Goal: Task Accomplishment & Management: Manage account settings

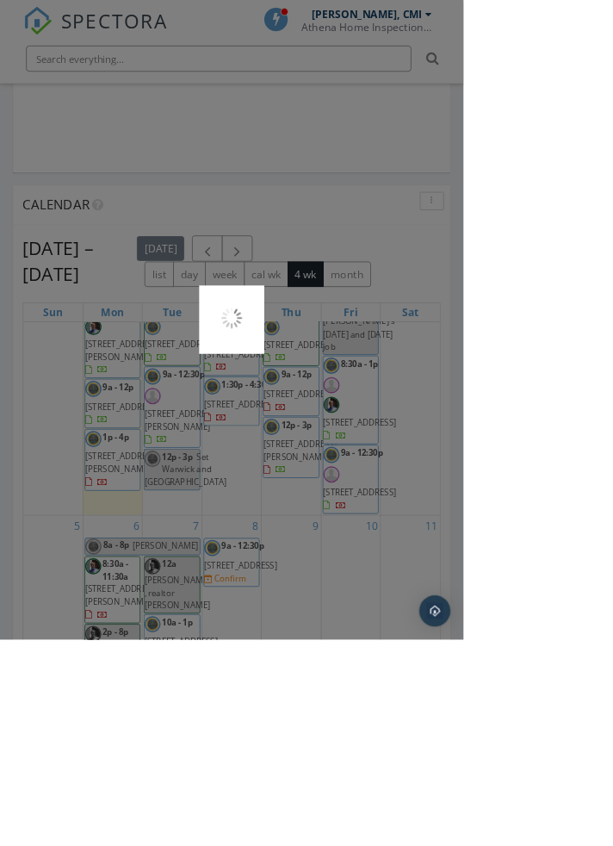
scroll to position [1717, 0]
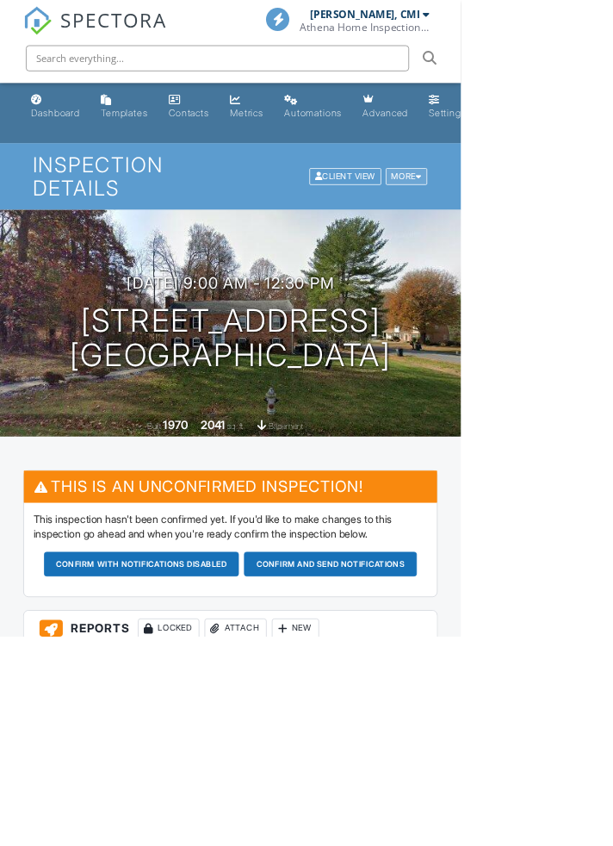
click at [549, 246] on div "More" at bounding box center [541, 234] width 56 height 23
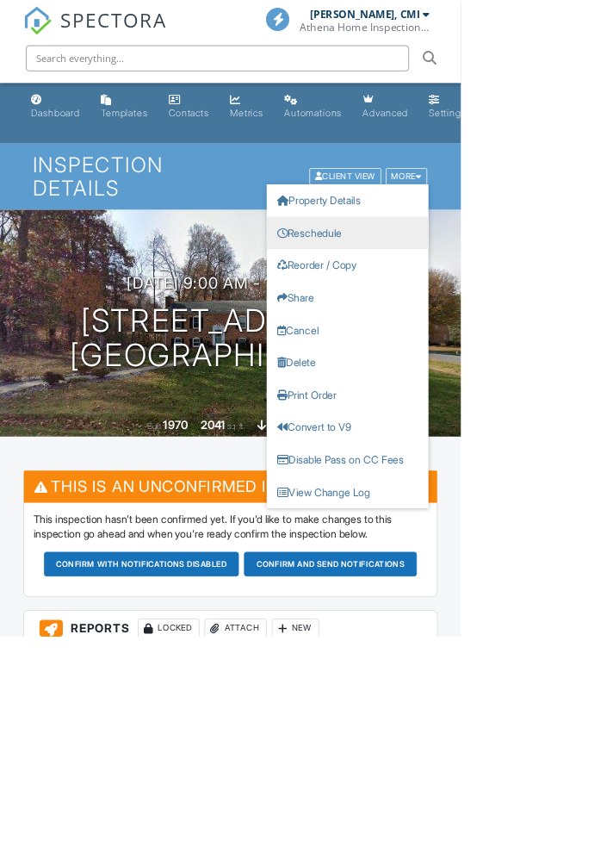
click at [469, 324] on link "Reschedule" at bounding box center [462, 309] width 215 height 43
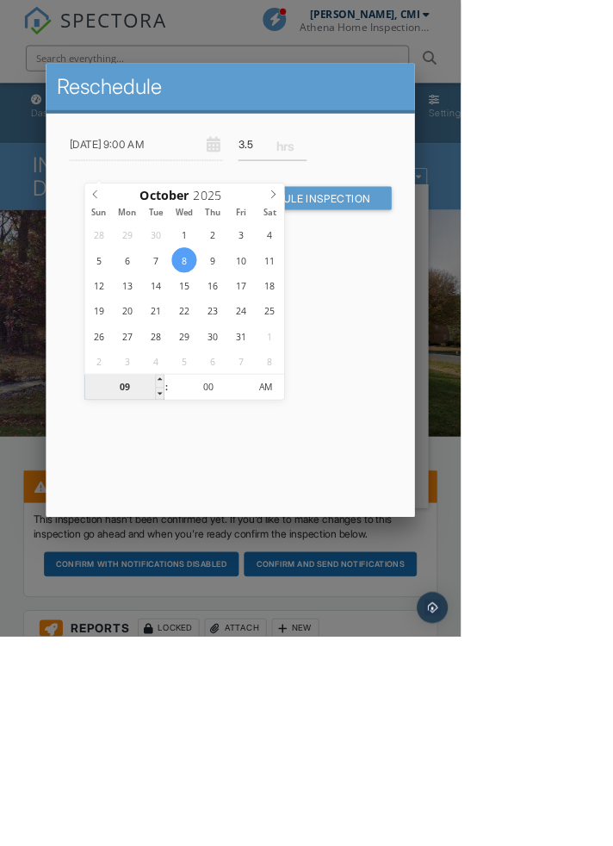
click at [157, 512] on input "09" at bounding box center [166, 515] width 106 height 34
type input "08"
type input "10/08/2025 8:00 AM"
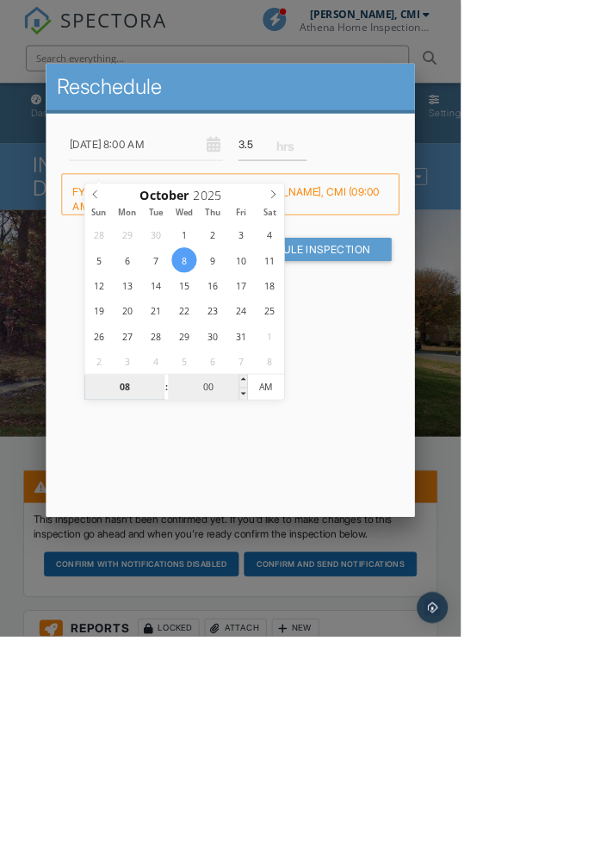
type input "08"
click at [268, 512] on input "00" at bounding box center [277, 515] width 106 height 34
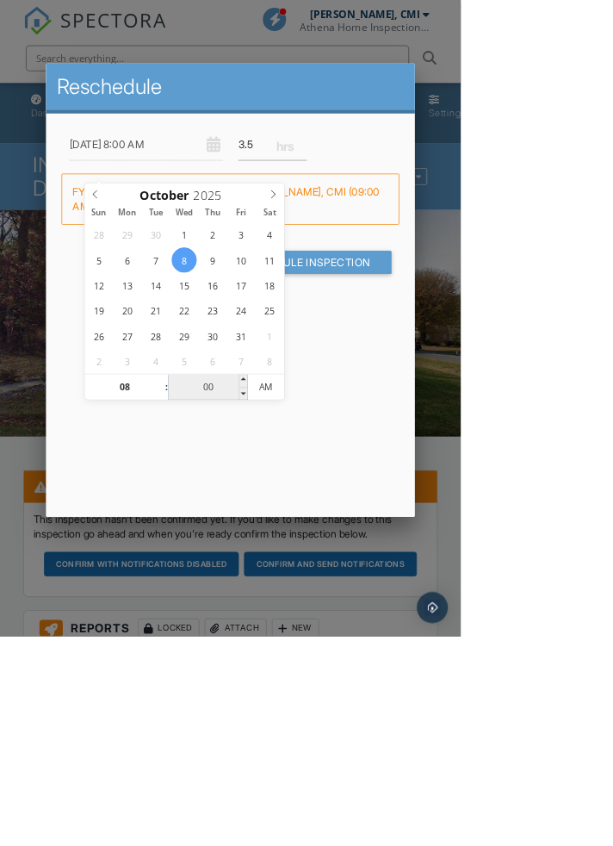
type input "03"
type input "10/08/2025 8:03 AM"
type input "30"
type input "10/08/2025 8:30 AM"
type input "30"
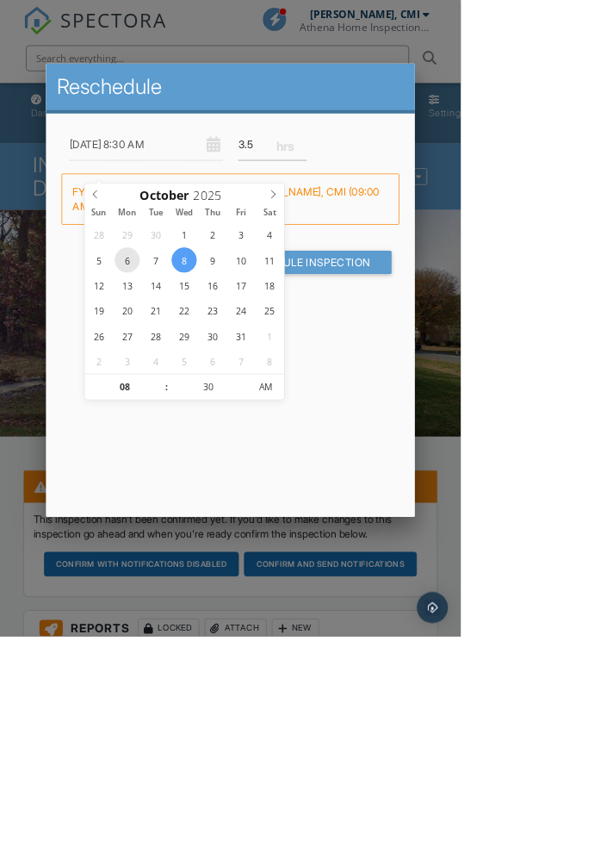
type input "10/06/2025 8:30 AM"
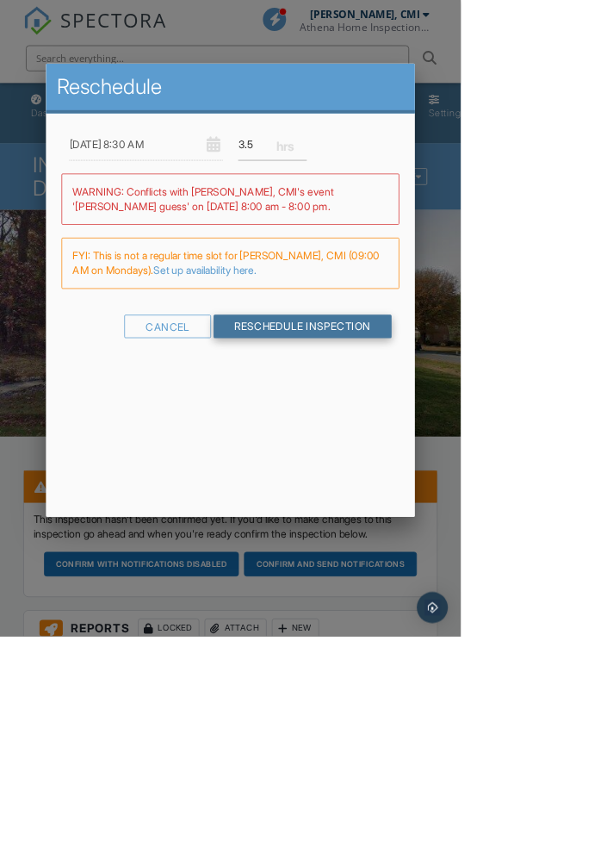
click at [521, 450] on input "Reschedule Inspection" at bounding box center [402, 434] width 237 height 31
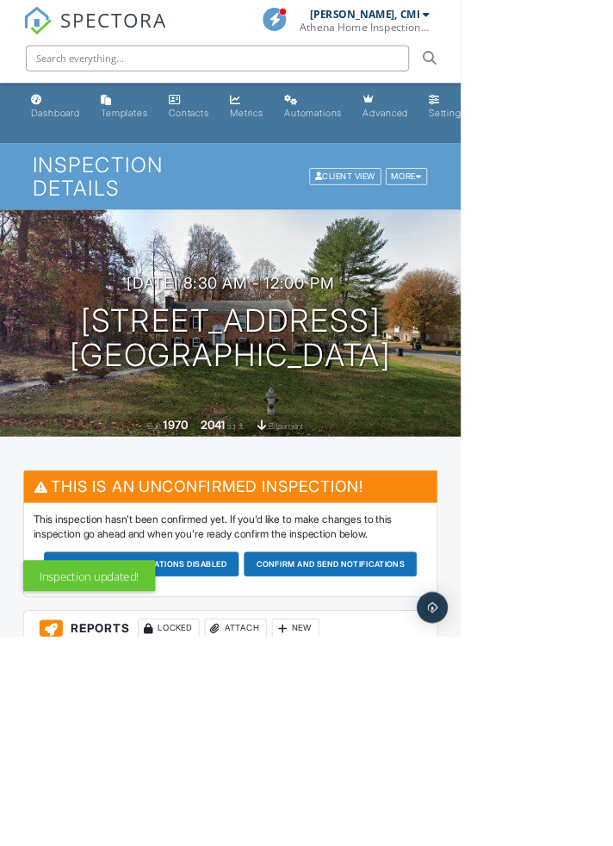
click at [325, 767] on button "Confirm and send notifications" at bounding box center [440, 750] width 230 height 33
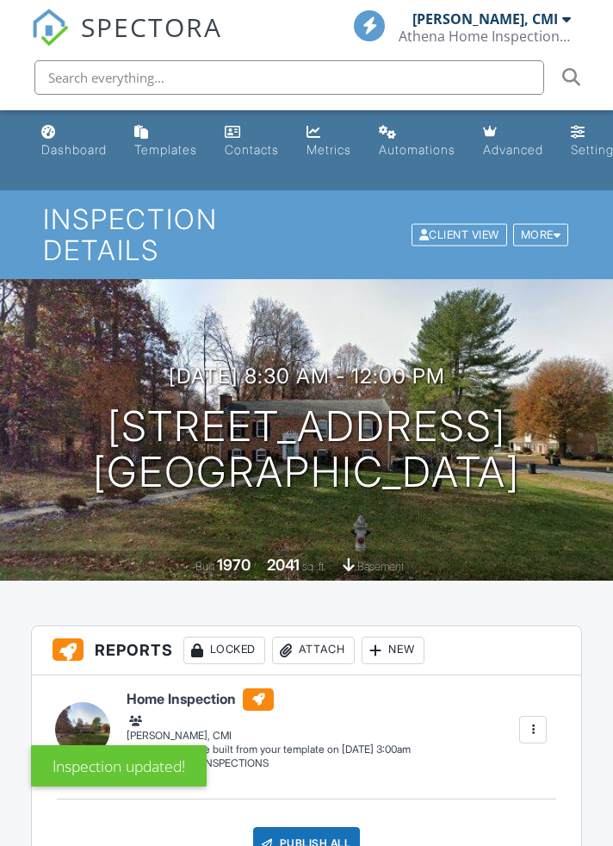
scroll to position [2694, 0]
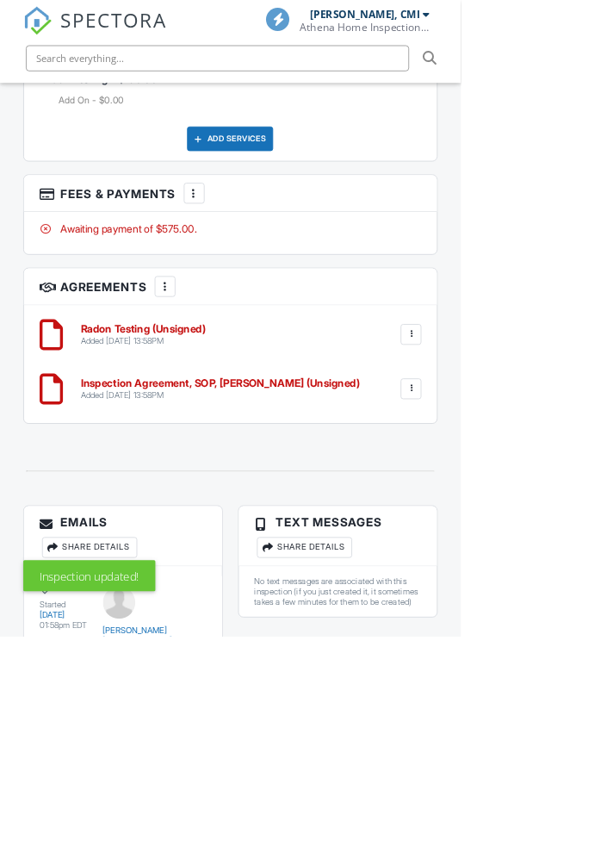
click at [548, 526] on div at bounding box center [546, 517] width 17 height 17
click at [481, 587] on li "Edit" at bounding box center [501, 565] width 98 height 43
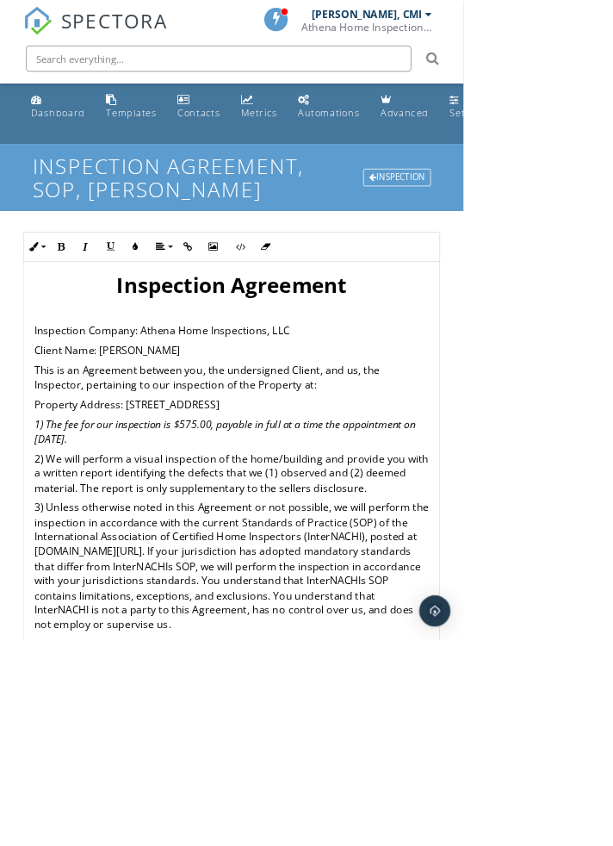
click at [298, 589] on em "1) The fee for our inspection is $575.00, payable in full at a time the appoint…" at bounding box center [298, 570] width 505 height 38
click at [612, 582] on html "SPECTORA [PERSON_NAME], CMI Athena Home Inspections, LLC Role: Inspector Change…" at bounding box center [306, 578] width 613 height 1157
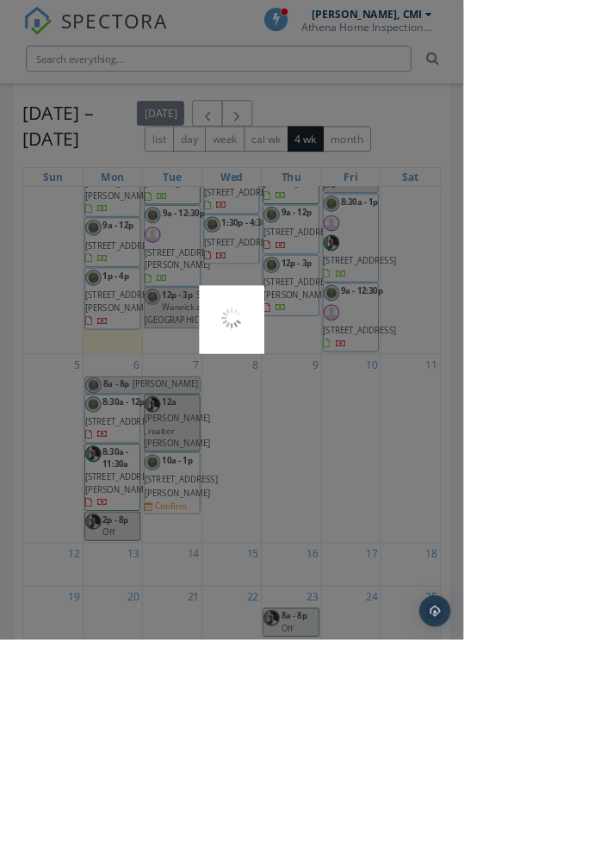
scroll to position [1910, 0]
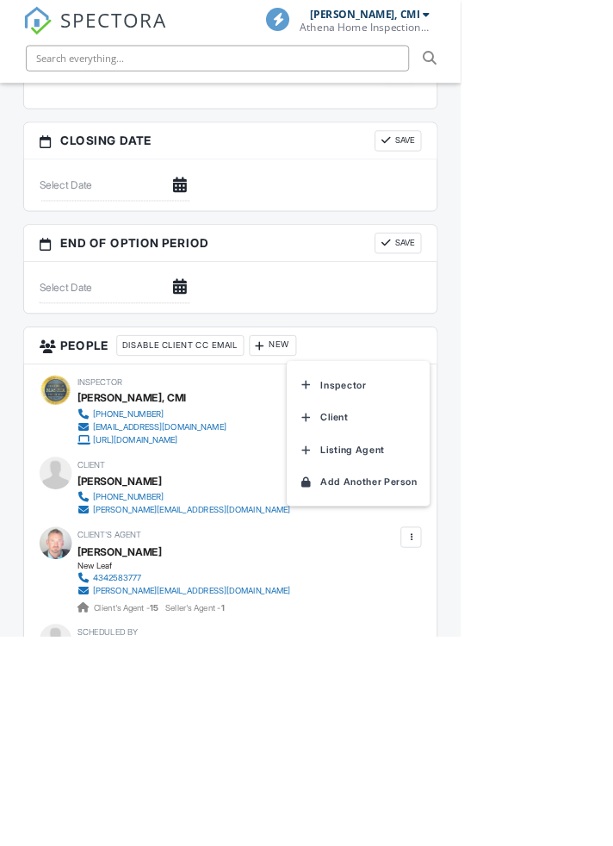
scroll to position [1637, 0]
click at [430, 533] on li "Inspector" at bounding box center [477, 511] width 170 height 43
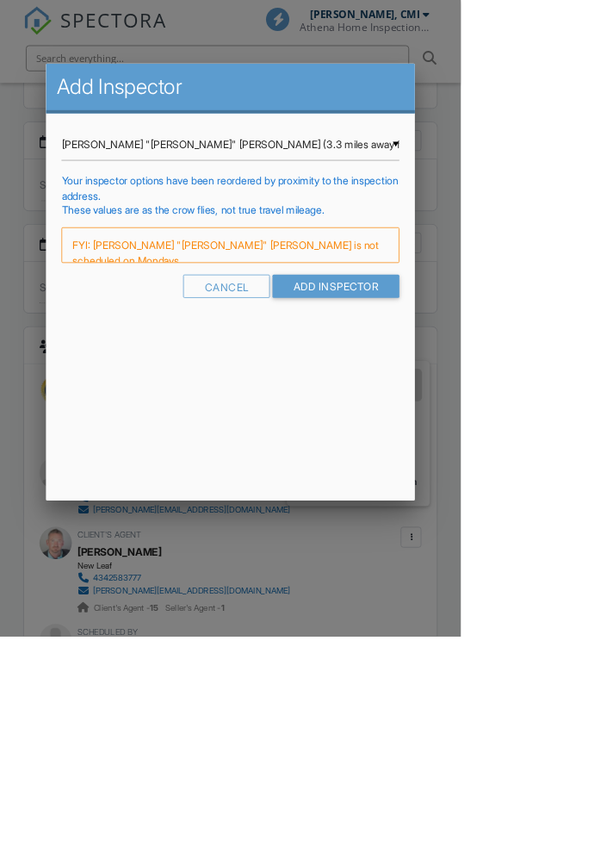
scroll to position [0, 0]
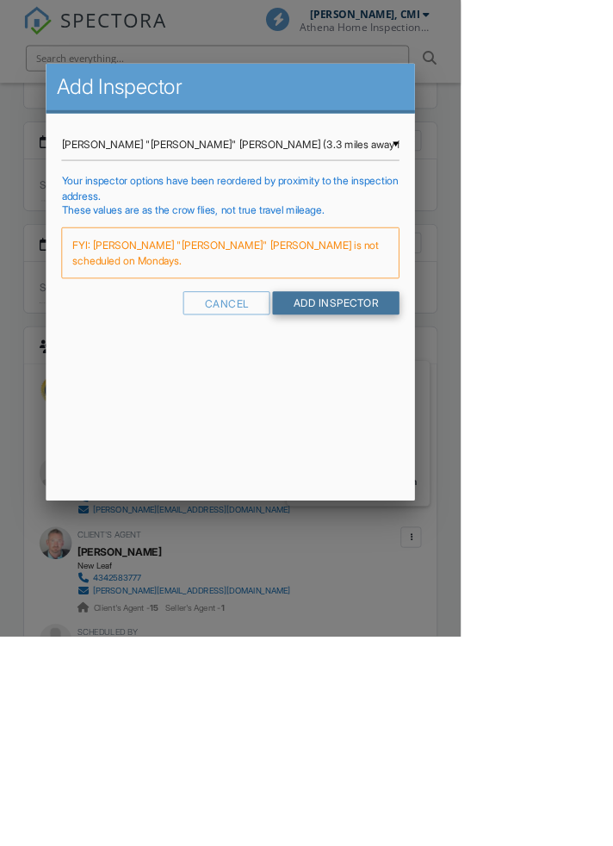
click at [531, 419] on input "Add Inspector" at bounding box center [447, 403] width 169 height 31
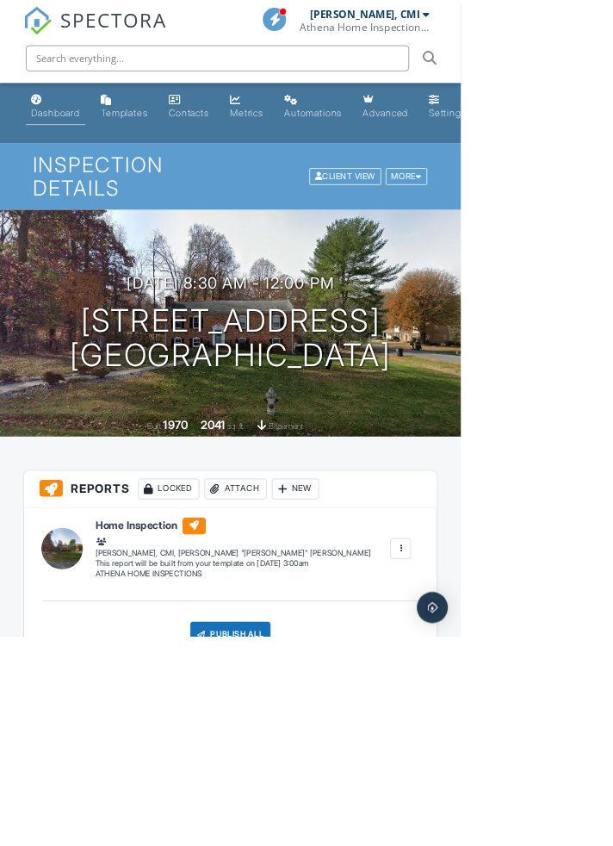
click at [72, 157] on div "Dashboard" at bounding box center [73, 149] width 65 height 15
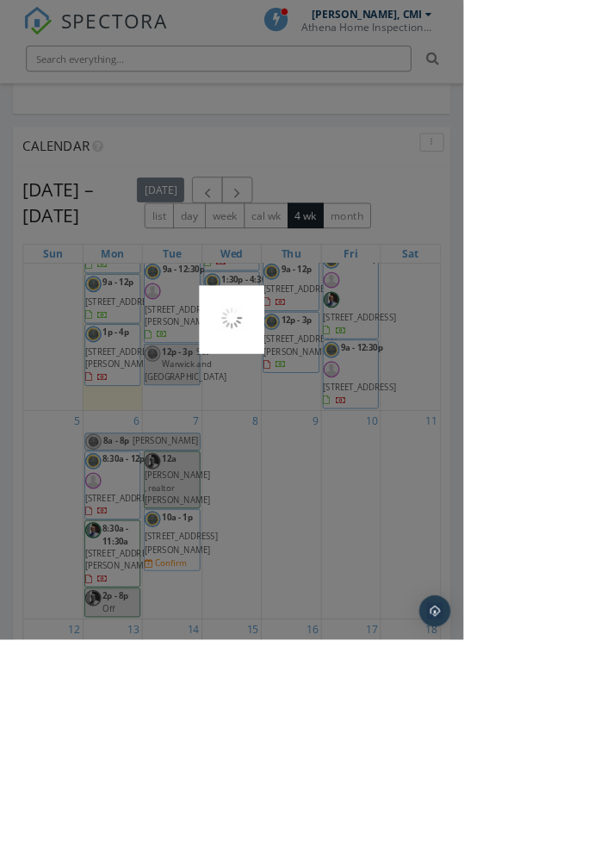
scroll to position [1809, 0]
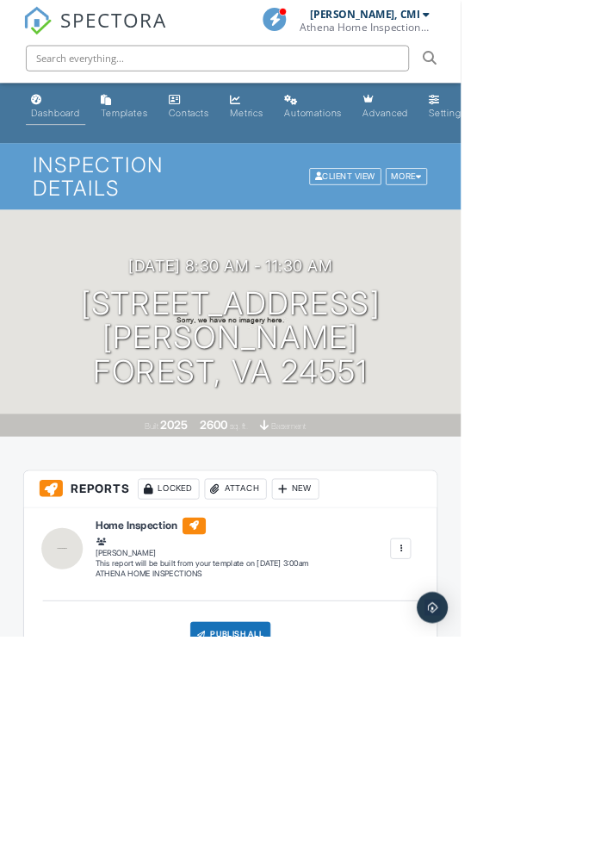
click at [76, 145] on link "Dashboard" at bounding box center [73, 141] width 79 height 49
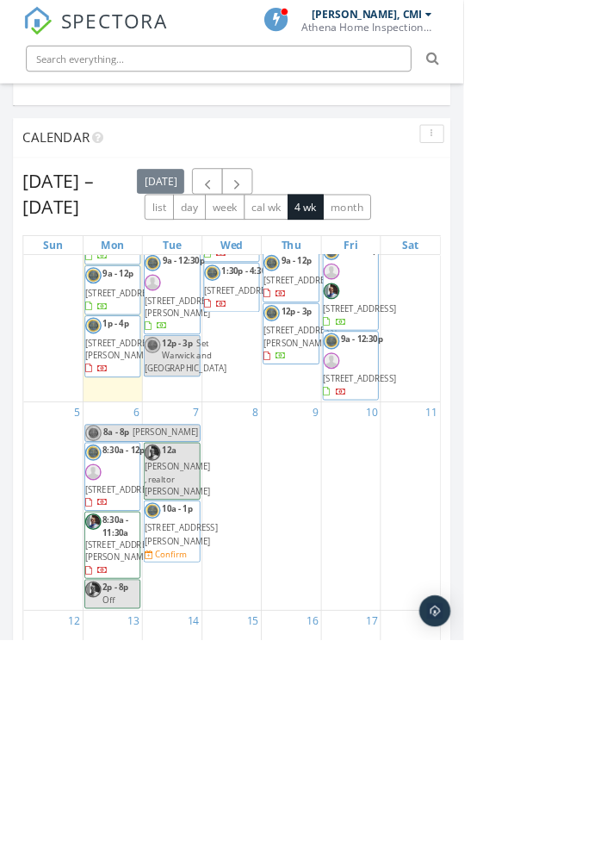
scroll to position [422, 0]
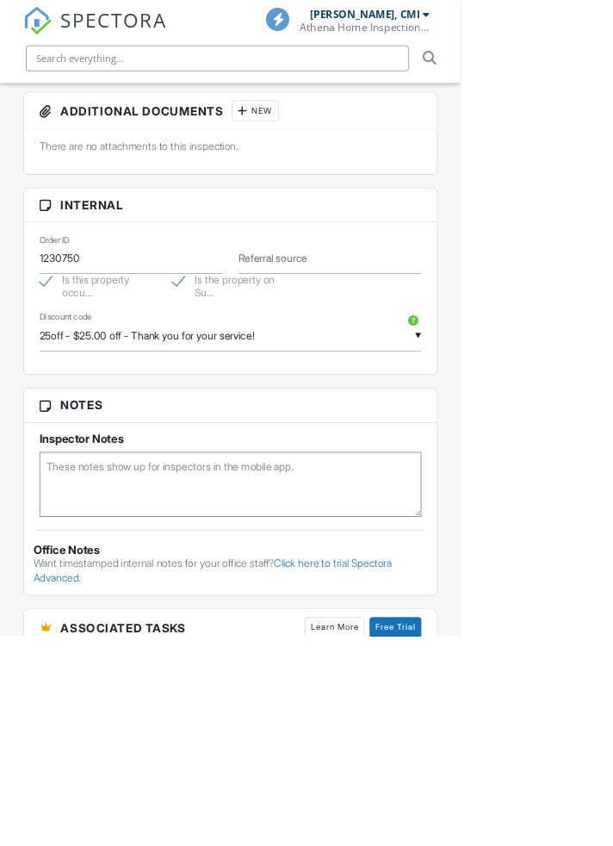
click at [114, 687] on textarea at bounding box center [307, 644] width 509 height 86
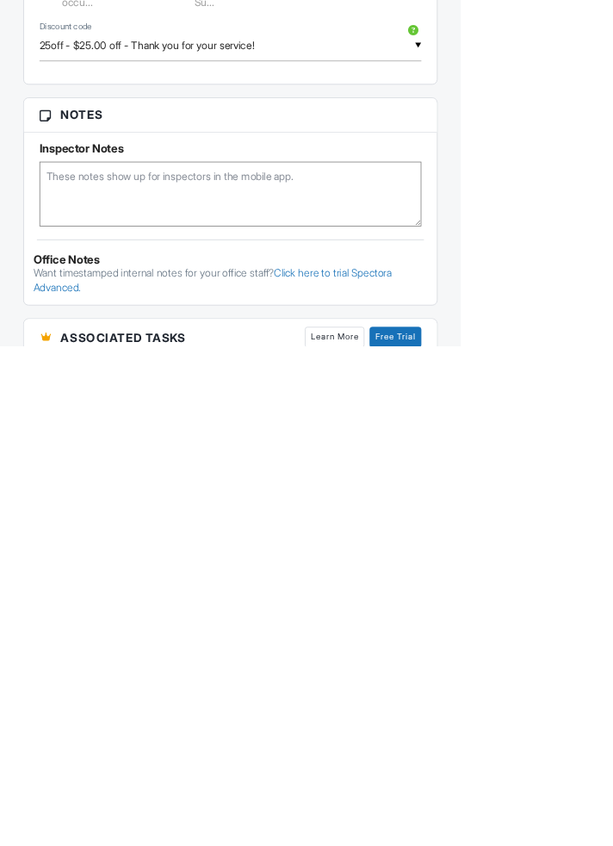
scroll to position [954, 0]
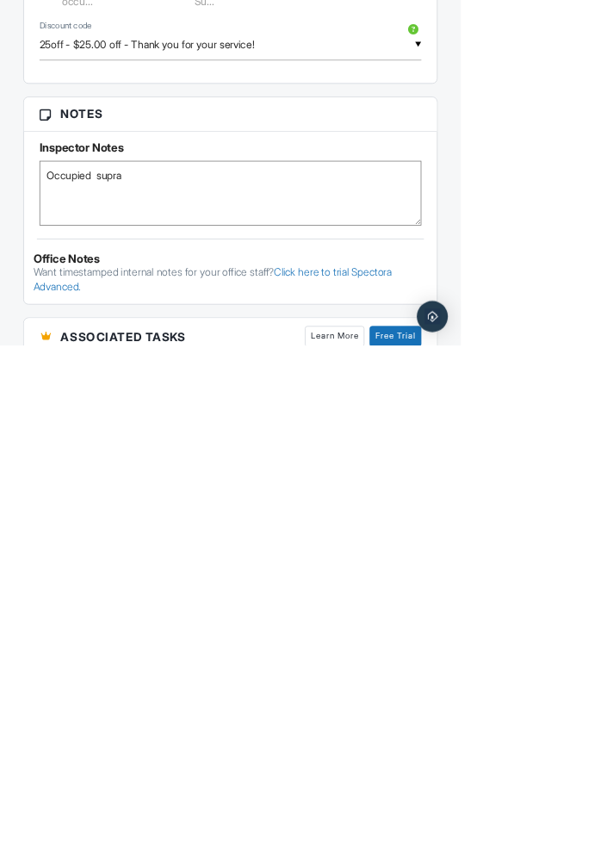
type textarea "Occupied supra"
click at [612, 798] on html "SPECTORA Athena Bobbitt, CMI Athena Home Inspections, LLC Role: Inspector Chang…" at bounding box center [306, 824] width 613 height 3557
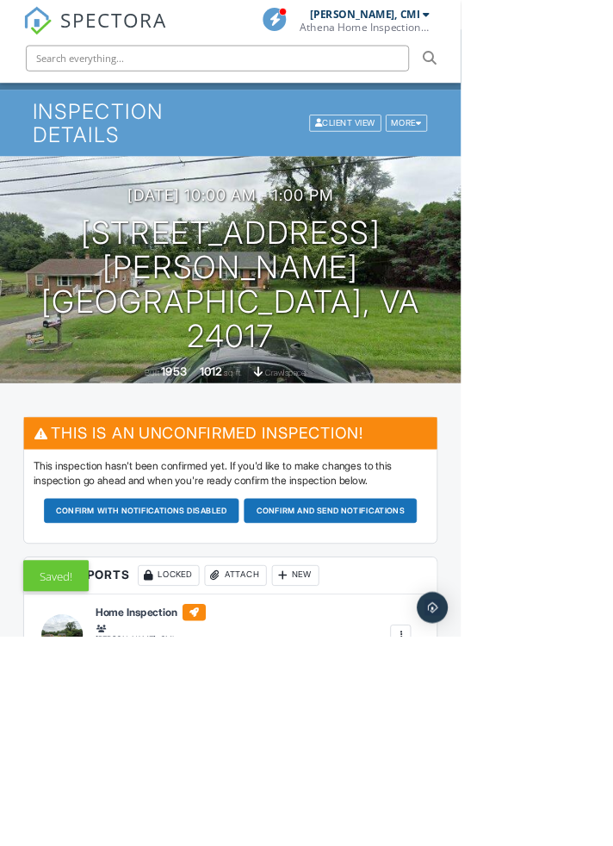
scroll to position [66, 0]
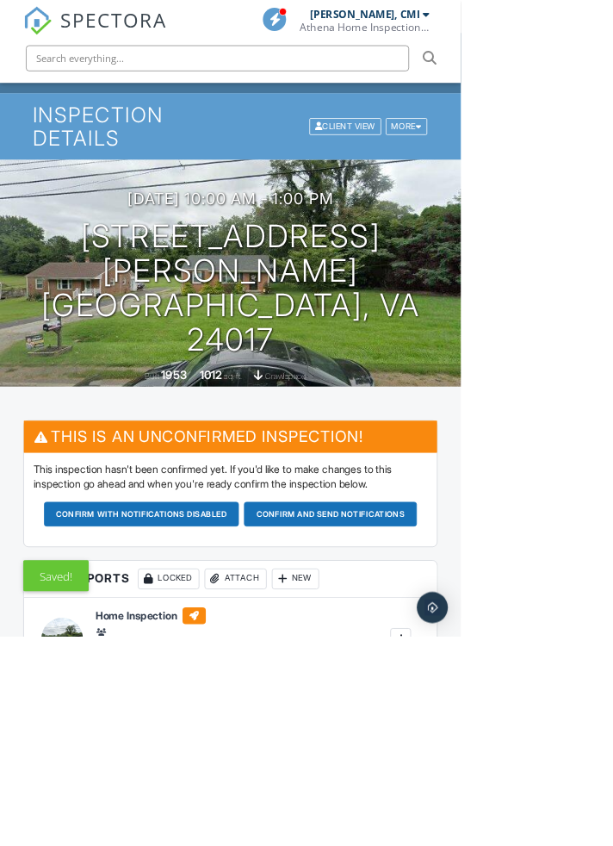
click at [325, 700] on button "Confirm and send notifications" at bounding box center [440, 684] width 230 height 33
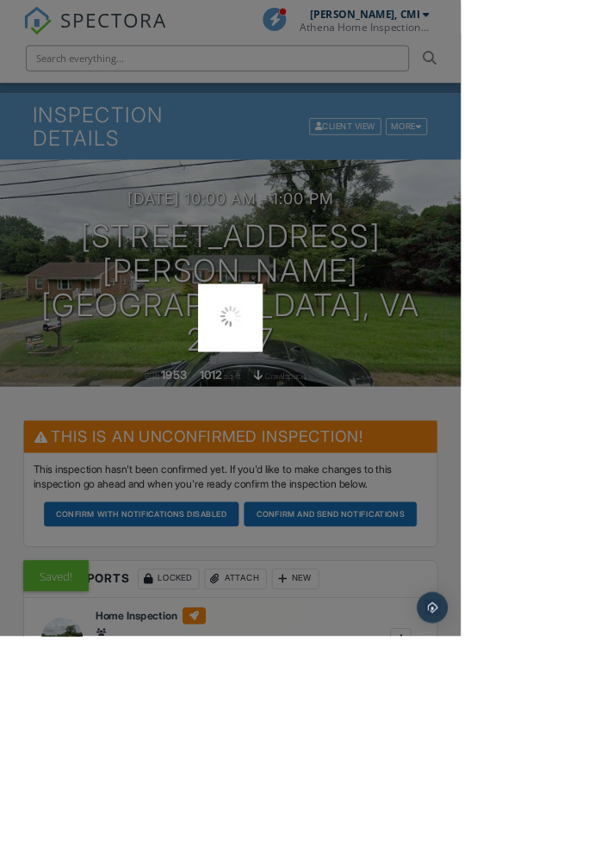
scroll to position [162, 0]
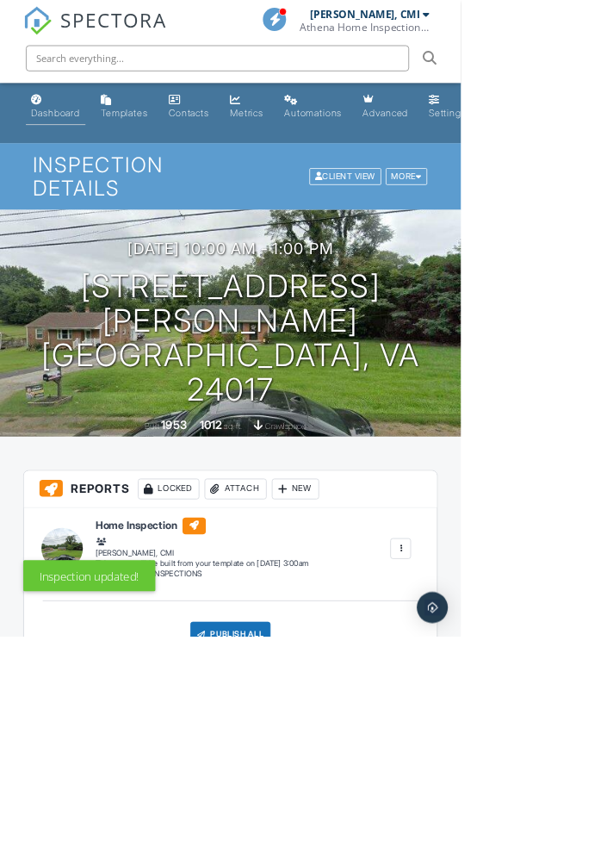
click at [76, 157] on div "Dashboard" at bounding box center [73, 149] width 65 height 15
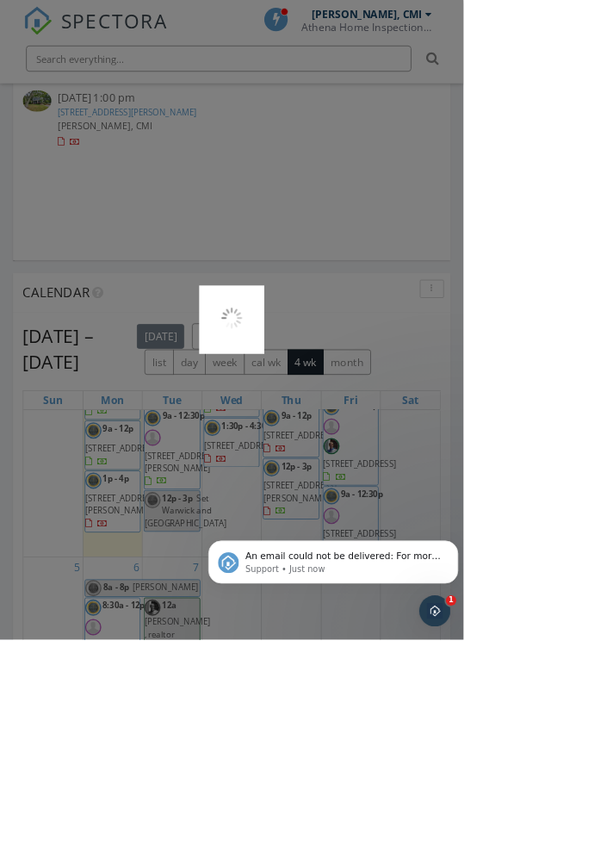
scroll to position [1615, 0]
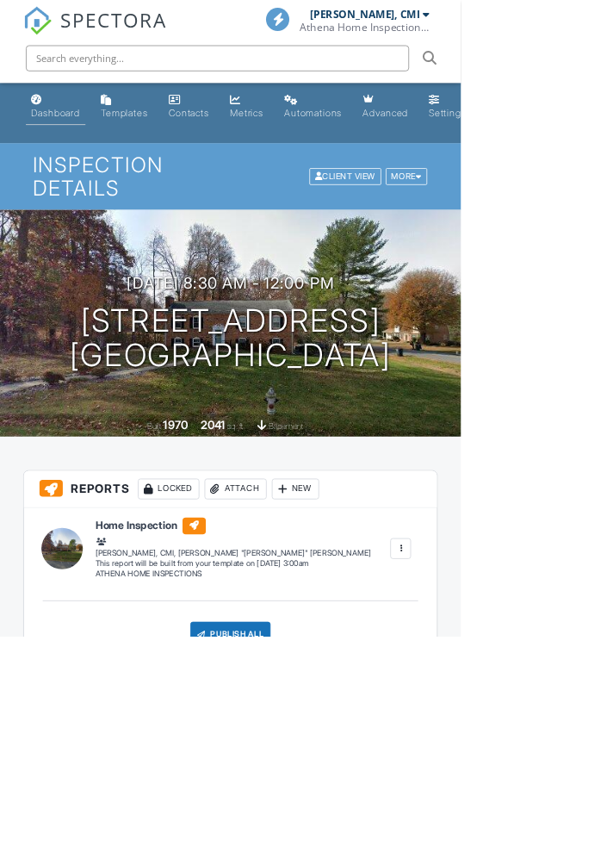
click at [75, 148] on div "Dashboard" at bounding box center [73, 149] width 65 height 15
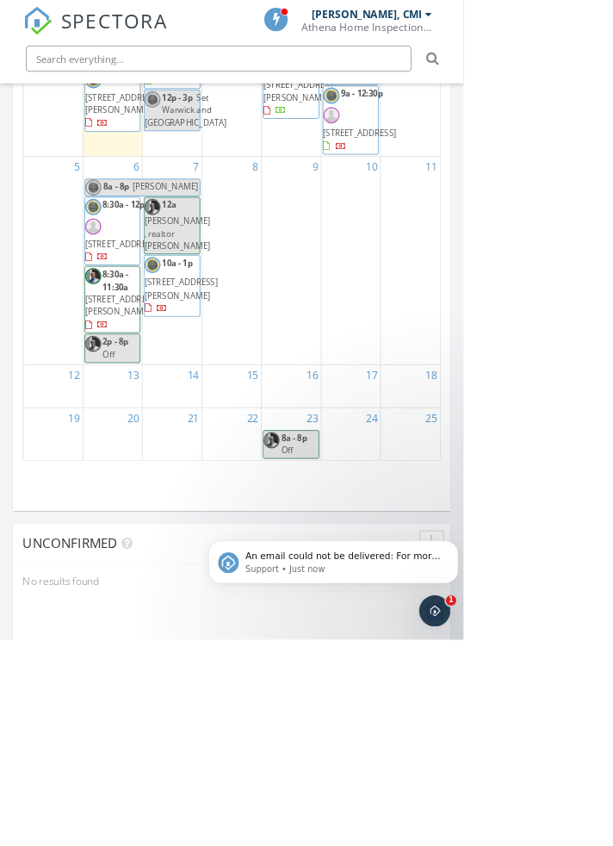
scroll to position [373, 0]
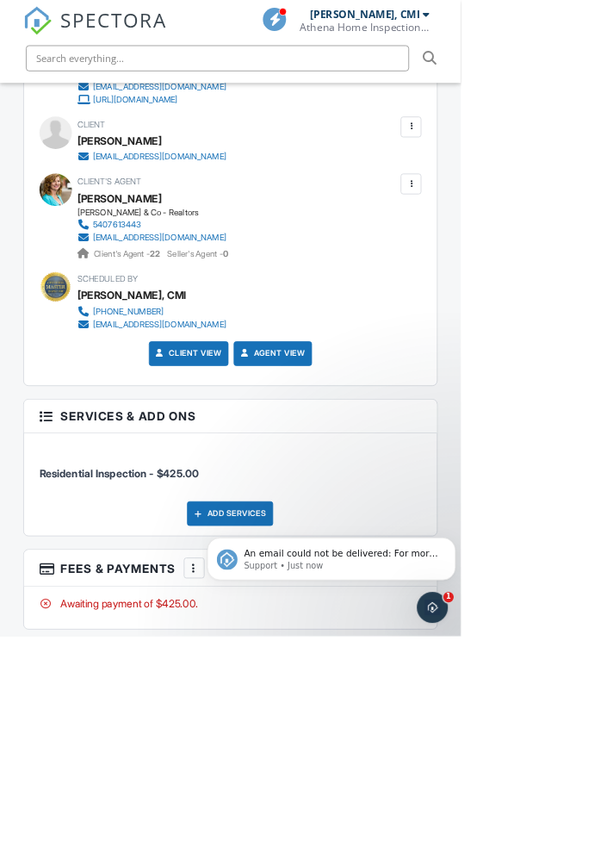
scroll to position [2067, 0]
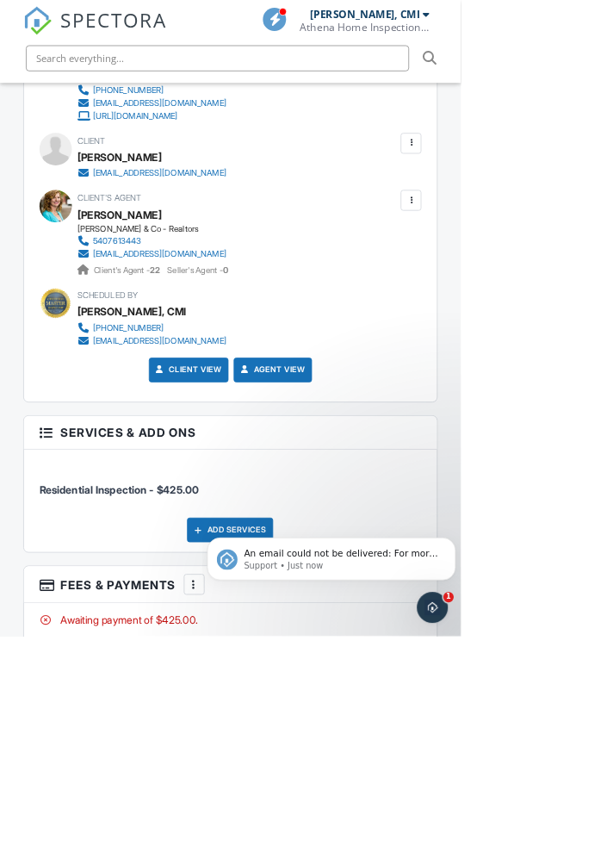
click at [543, 199] on div at bounding box center [546, 190] width 17 height 17
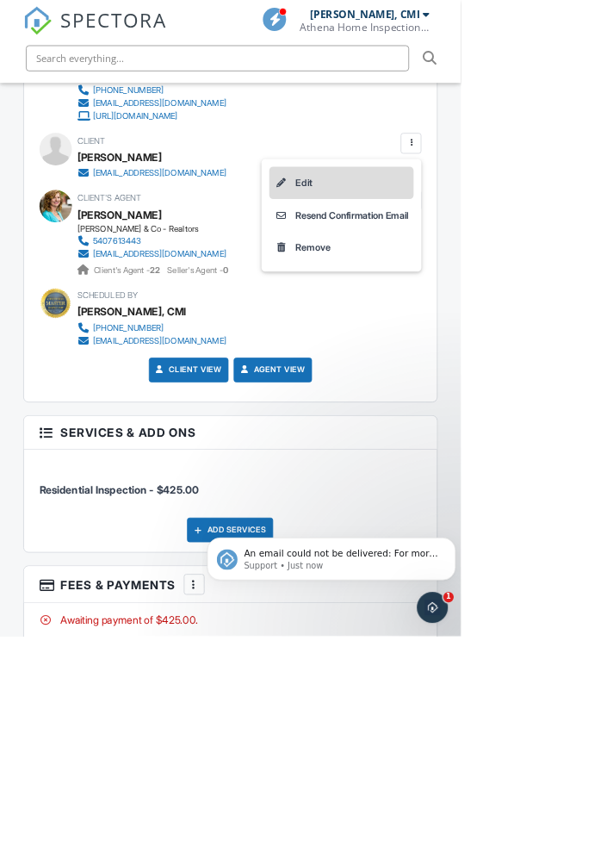
click at [358, 264] on li "Edit" at bounding box center [454, 242] width 192 height 43
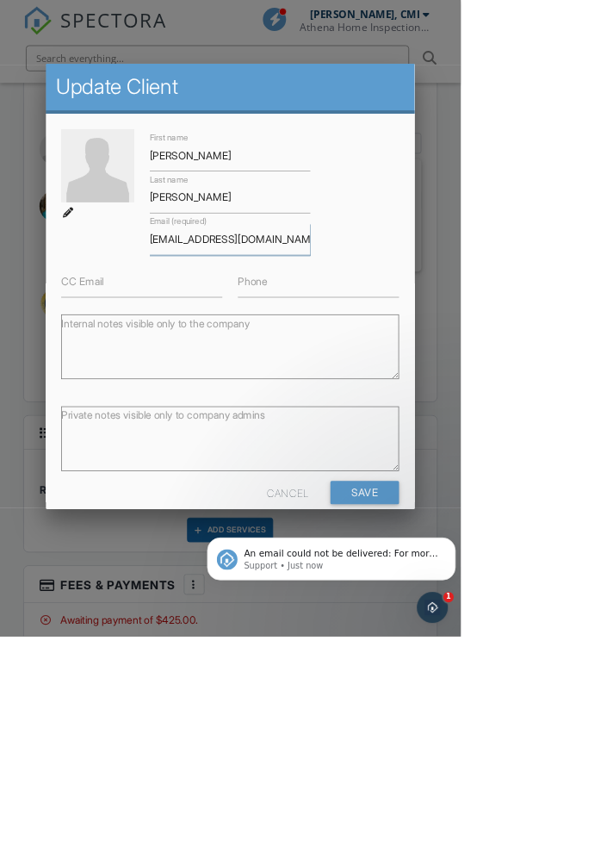
click at [319, 336] on input "[EMAIL_ADDRESS][DOMAIN_NAME]" at bounding box center [307, 318] width 214 height 42
type input "[EMAIL_ADDRESS][DOMAIN_NAME]"
click at [542, 337] on div "First name Stephanie Last name Marquez Email (required) ramos2s@icloud.com CC E…" at bounding box center [306, 283] width 470 height 224
click at [531, 670] on input "Save" at bounding box center [485, 654] width 91 height 31
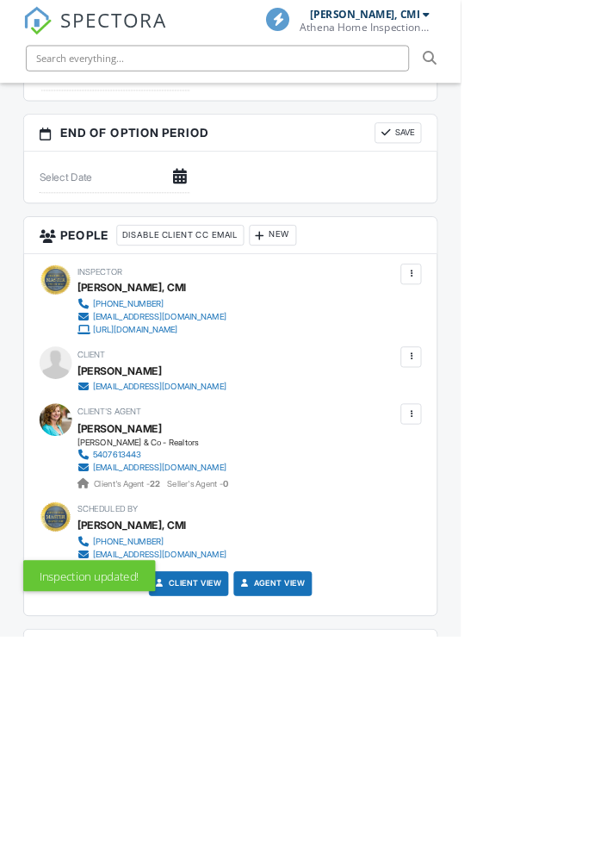
click at [537, 488] on div at bounding box center [547, 475] width 28 height 28
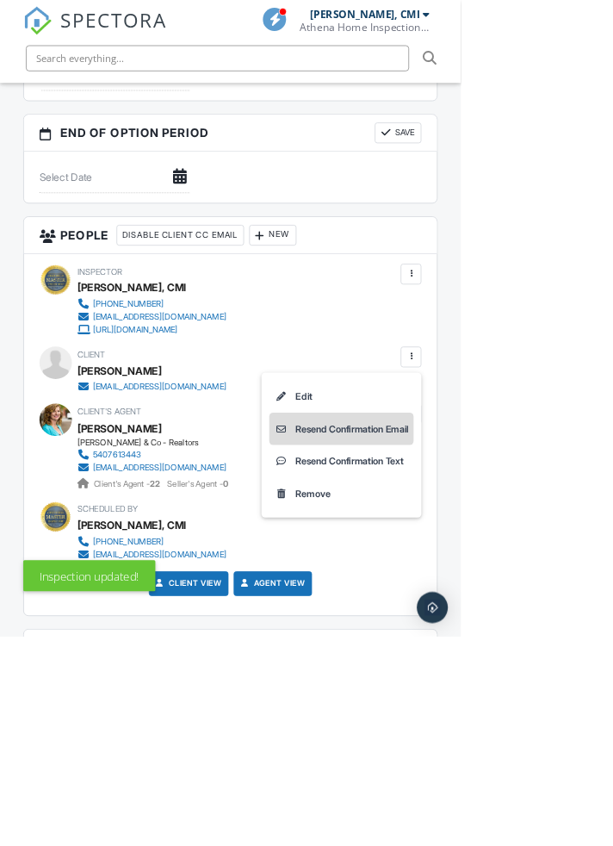
click at [419, 592] on li "Resend Confirmation Email" at bounding box center [454, 570] width 192 height 43
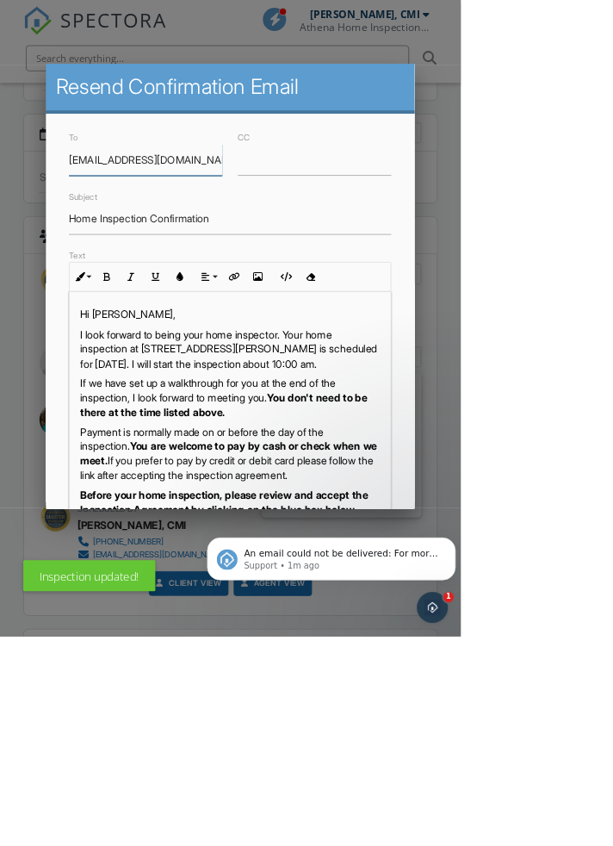
scroll to position [72, 0]
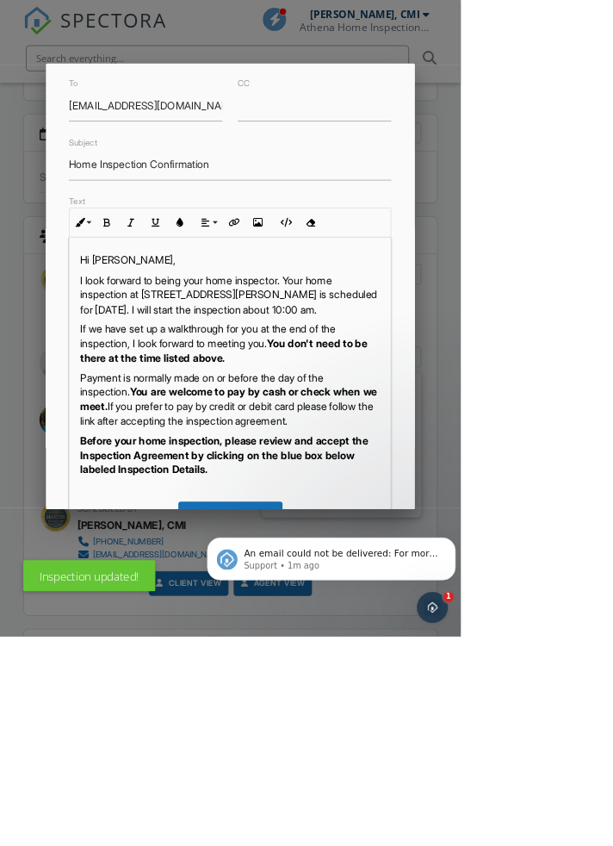
click at [531, 825] on input "Send Email" at bounding box center [462, 809] width 140 height 31
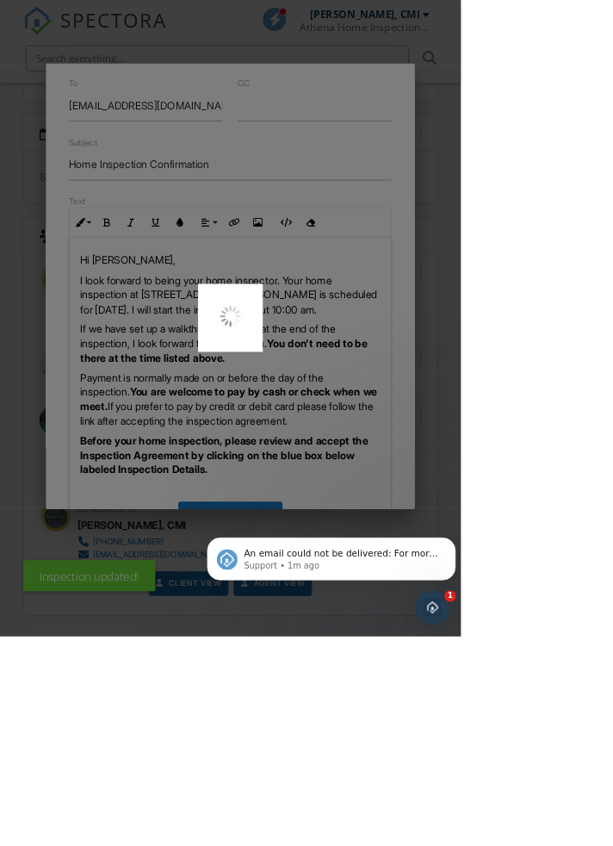
click at [449, 596] on div "Open Intercom Messenger" at bounding box center [435, 610] width 57 height 57
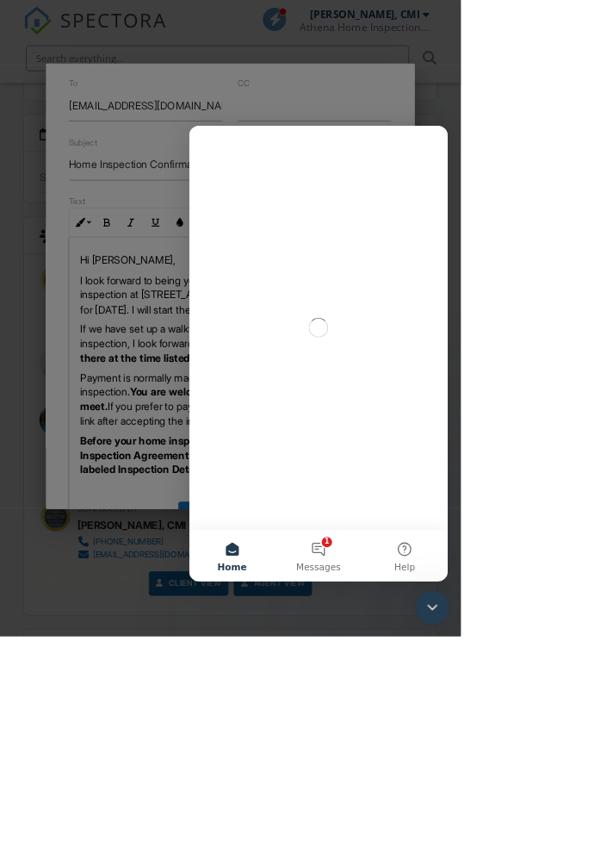
scroll to position [0, 0]
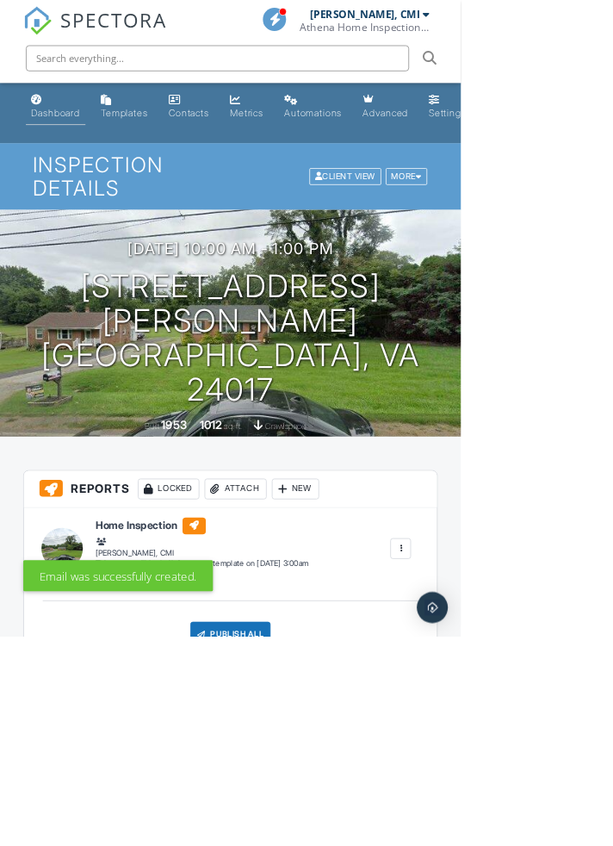
click at [75, 151] on div "Dashboard" at bounding box center [73, 149] width 65 height 15
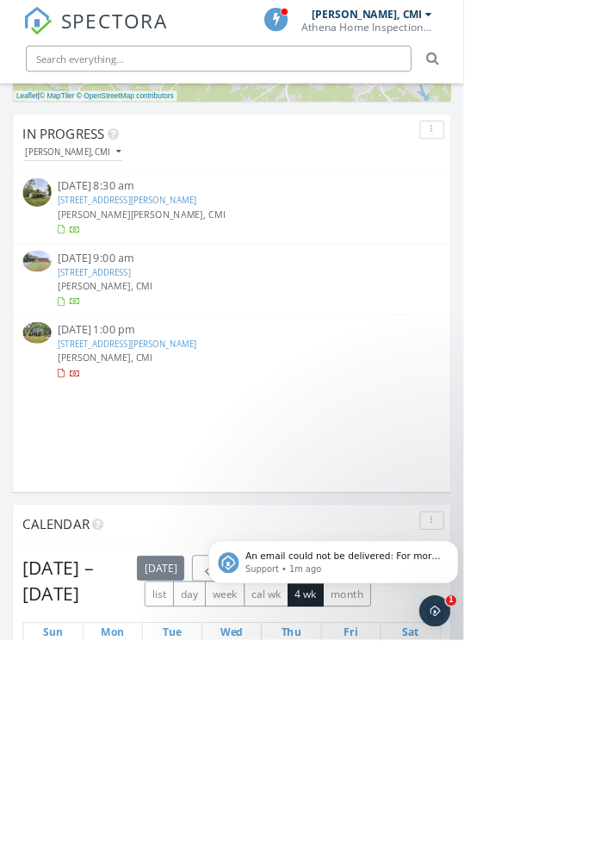
scroll to position [1264, 0]
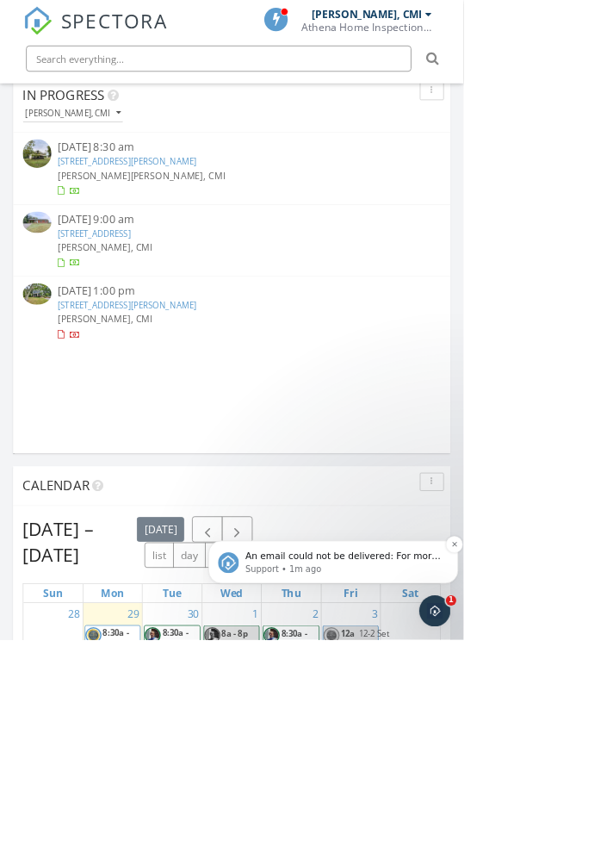
click at [489, 579] on p "Support • 1m ago" at bounding box center [388, 587] width 260 height 16
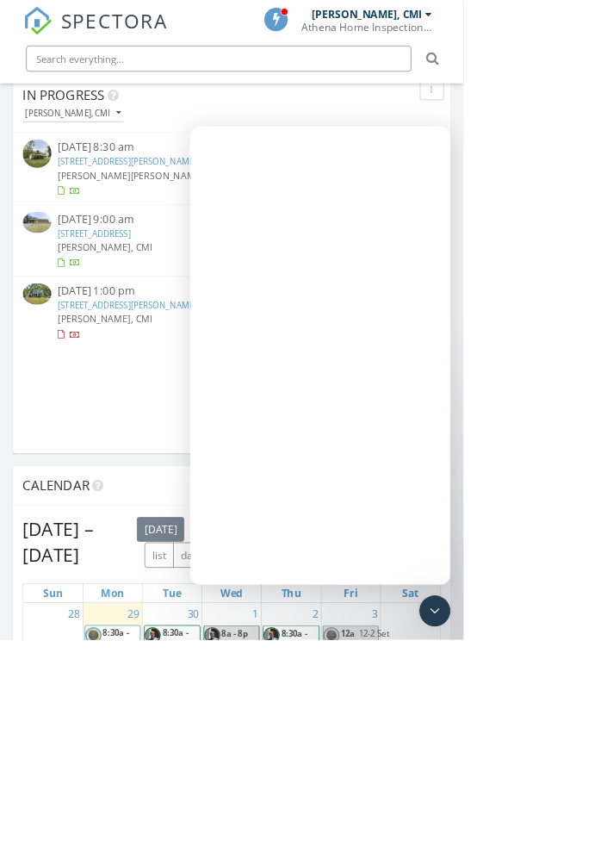
scroll to position [0, 0]
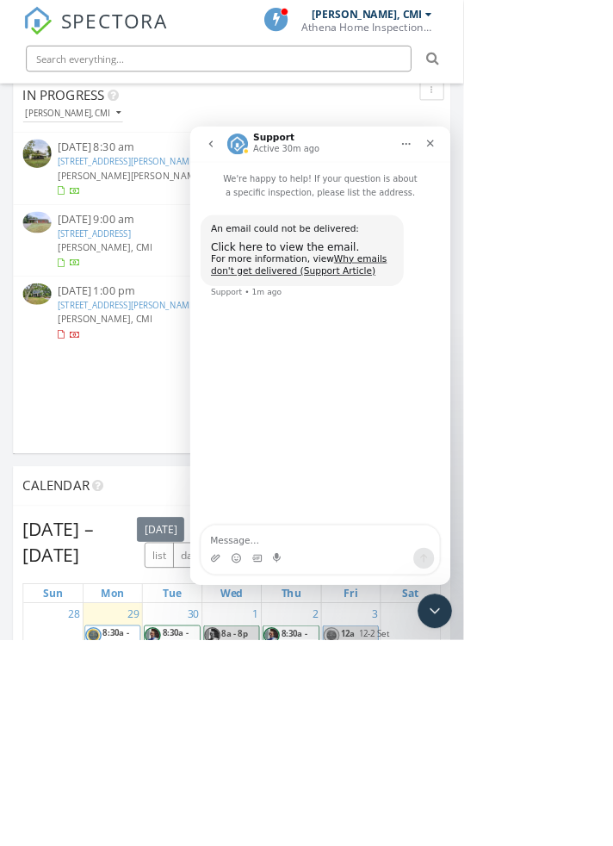
click at [454, 614] on div "Close Intercom Messenger" at bounding box center [438, 613] width 41 height 41
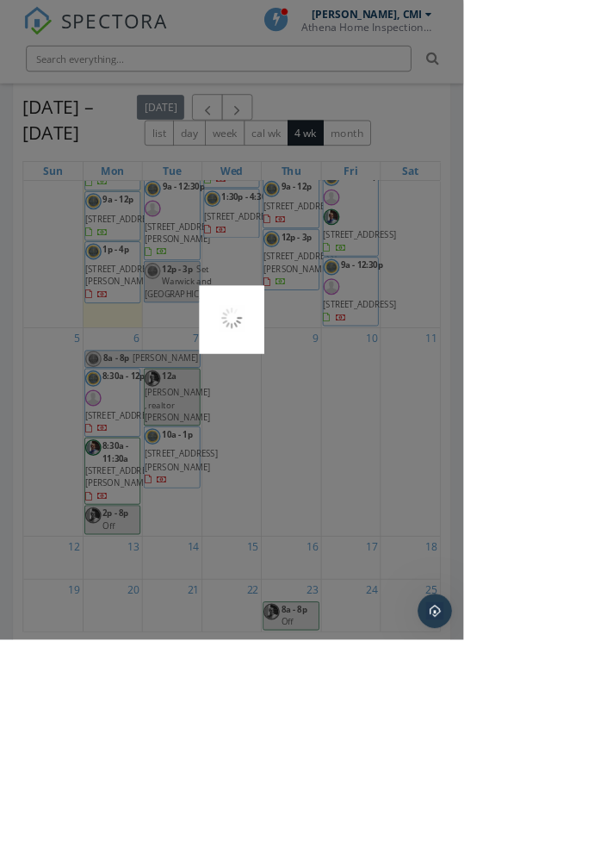
scroll to position [1919, 0]
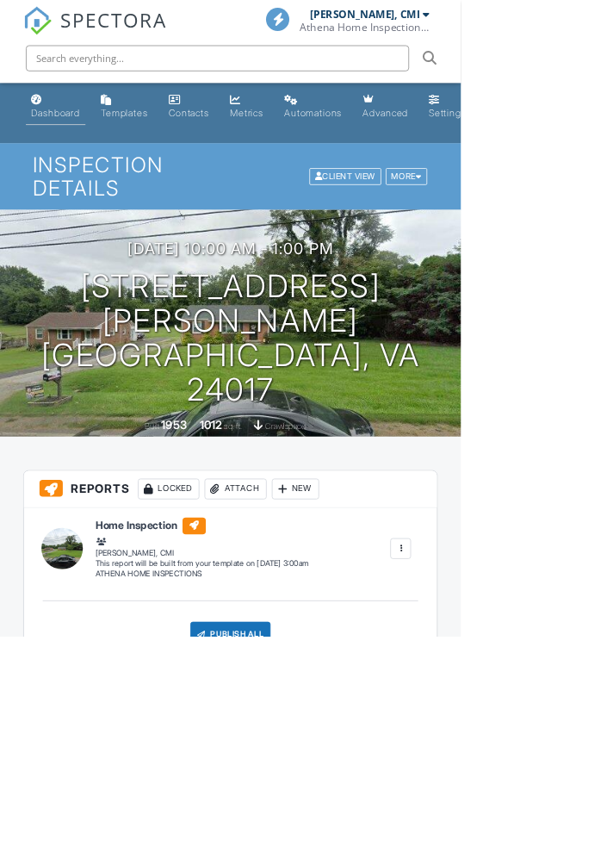
click at [65, 144] on link "Dashboard" at bounding box center [73, 141] width 79 height 49
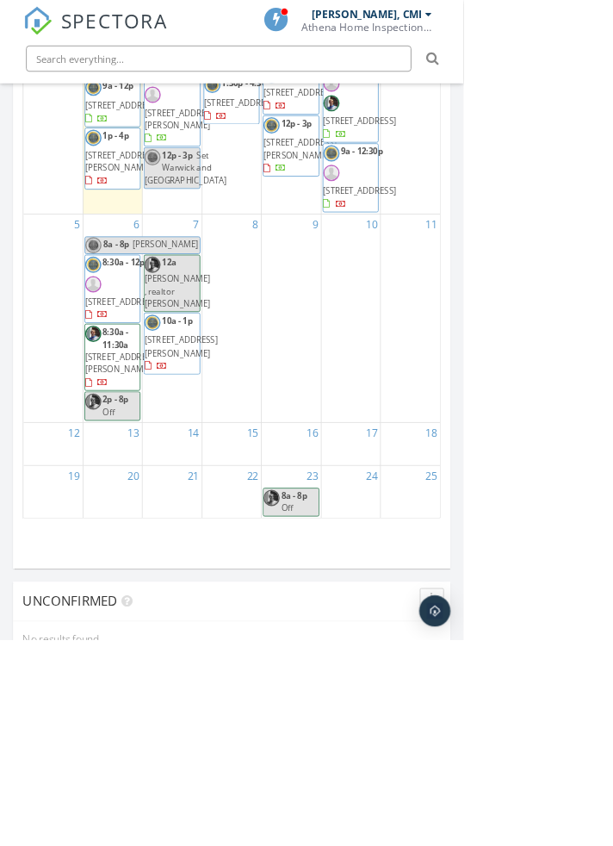
scroll to position [422, 0]
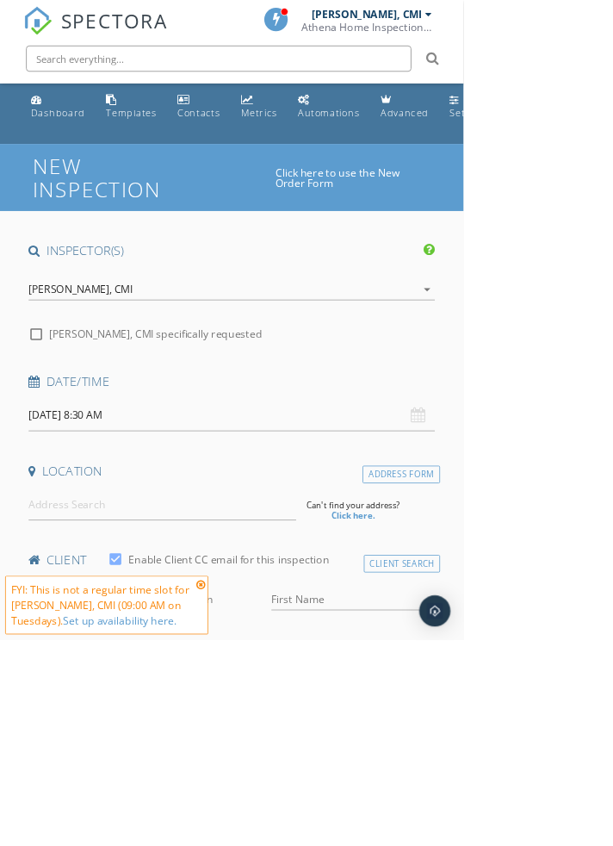
click at [76, 390] on div "[PERSON_NAME], CMI" at bounding box center [107, 383] width 138 height 16
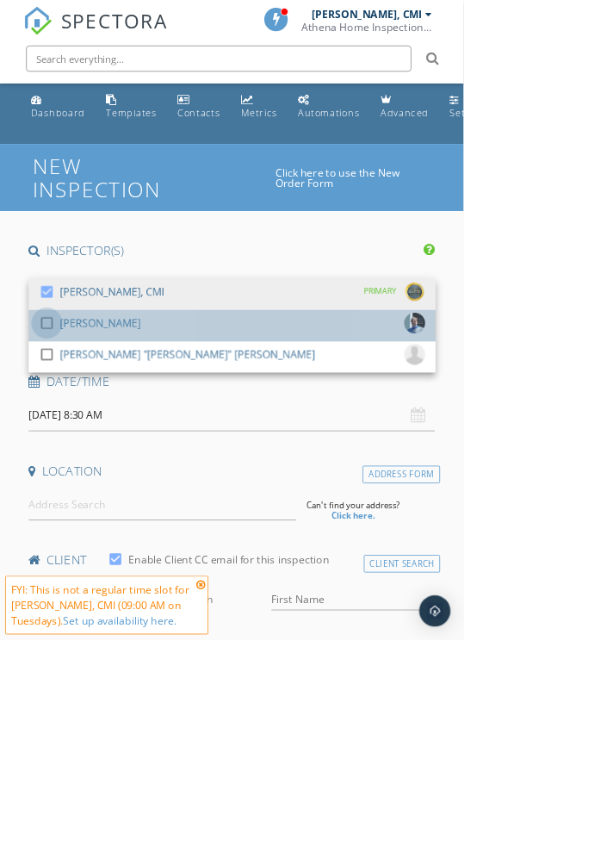
click at [61, 442] on div at bounding box center [61, 427] width 29 height 29
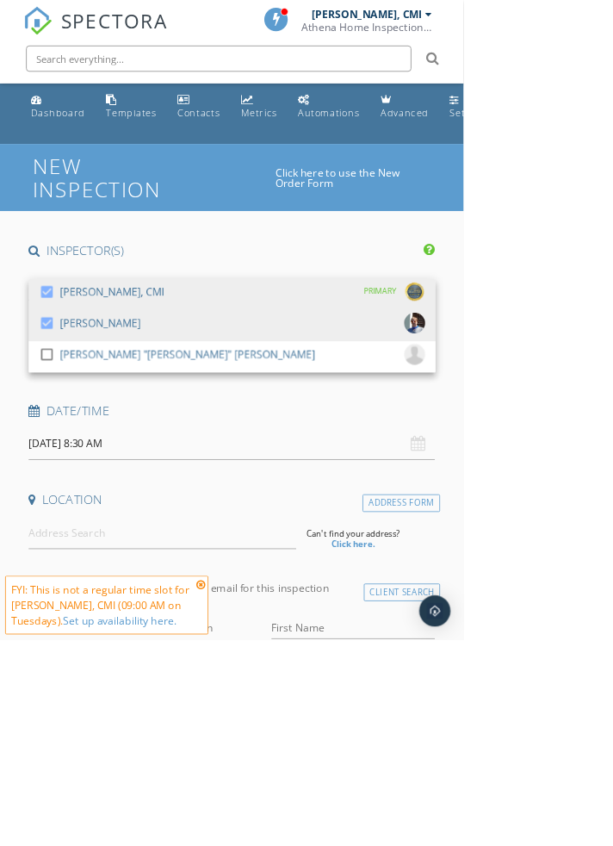
click at [71, 672] on h4 "Location" at bounding box center [307, 660] width 538 height 22
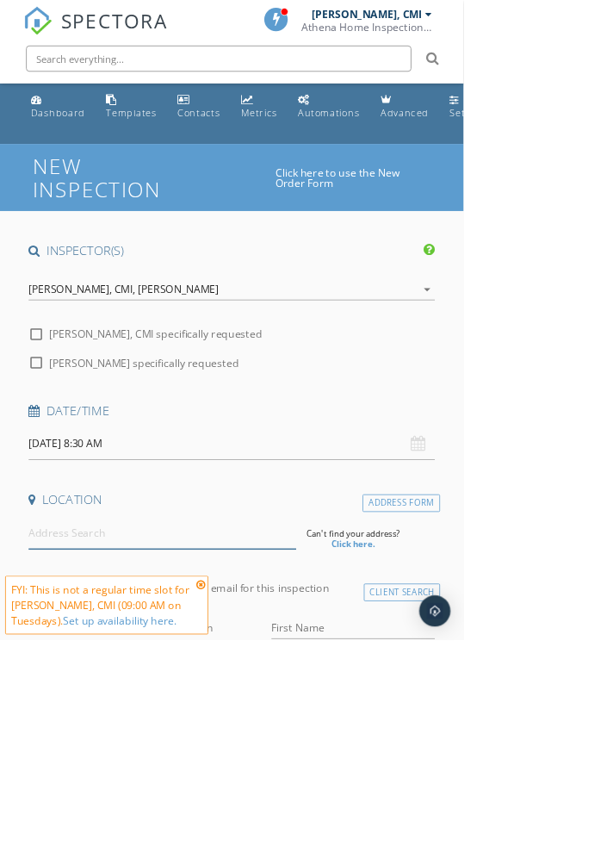
click at [77, 726] on input at bounding box center [215, 705] width 354 height 42
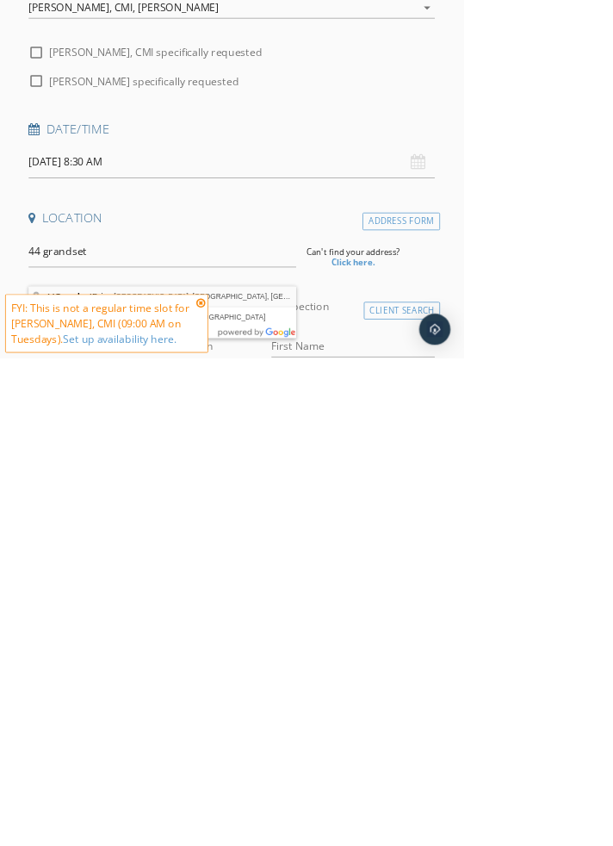
type input "44 Grandset Drive, Forest, VA, USA"
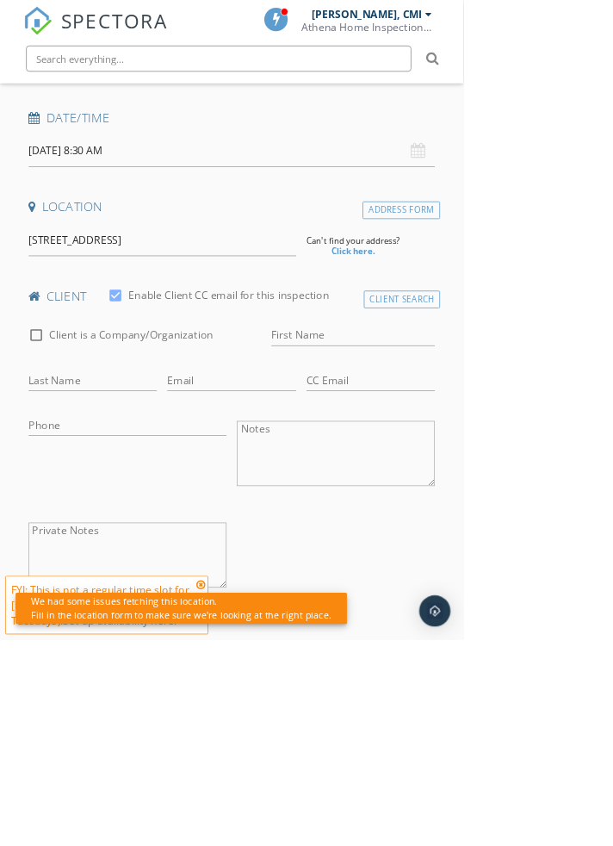
scroll to position [388, 0]
click at [264, 780] on icon at bounding box center [265, 773] width 12 height 14
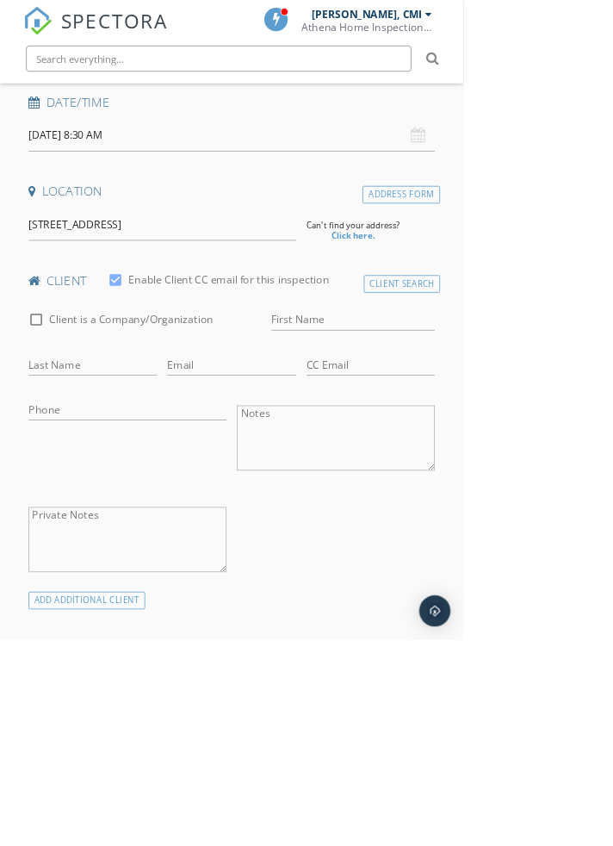
scroll to position [335, 0]
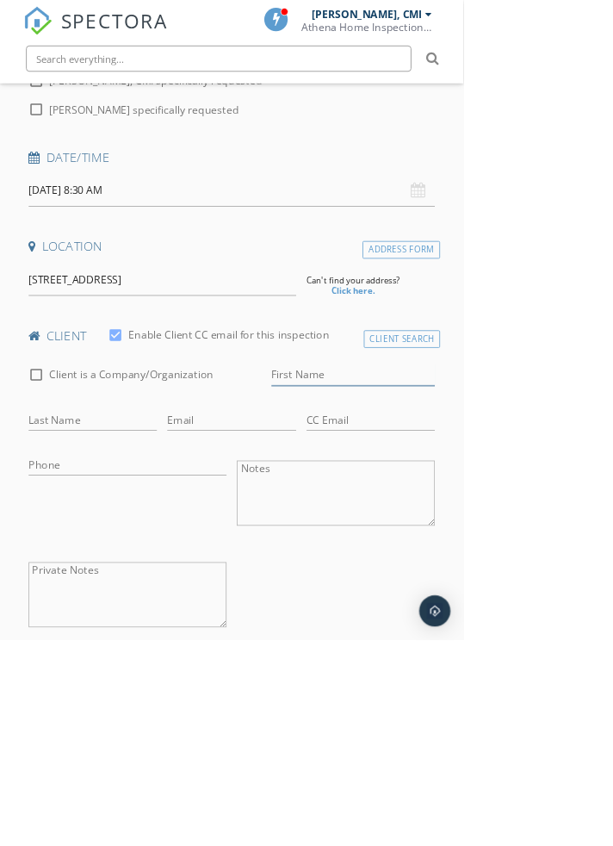
click at [384, 510] on input "First Name" at bounding box center [467, 496] width 217 height 28
type input "Sandy and Frank"
click at [68, 569] on input "Last Name" at bounding box center [123, 555] width 171 height 28
type input "Baker"
click at [349, 569] on input "Email" at bounding box center [306, 555] width 171 height 28
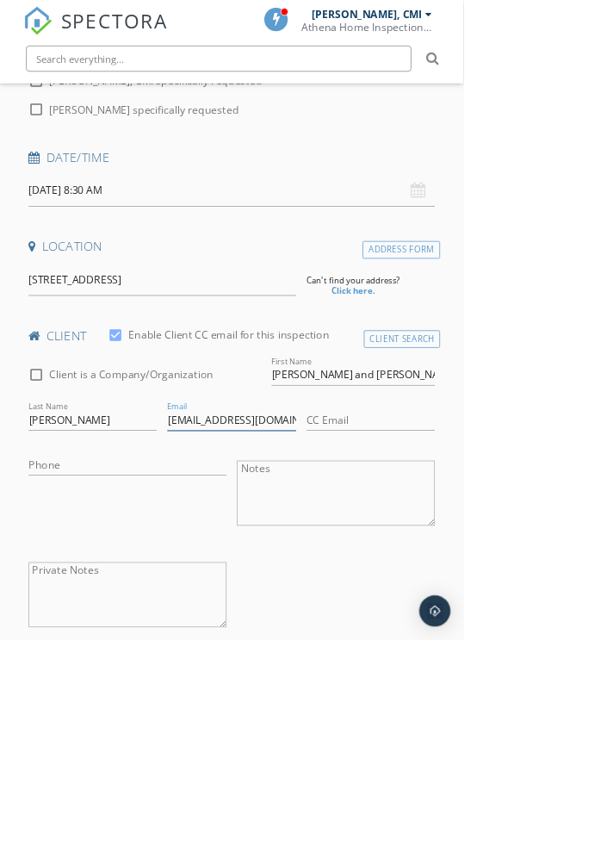
type input "Fsmhbaker@comcast.net"
click at [406, 569] on input "CC Email" at bounding box center [491, 555] width 171 height 28
type input "[EMAIL_ADDRESS][DOMAIN_NAME]"
click at [300, 633] on input "Phone" at bounding box center [169, 619] width 262 height 28
type input "540-680-0092"
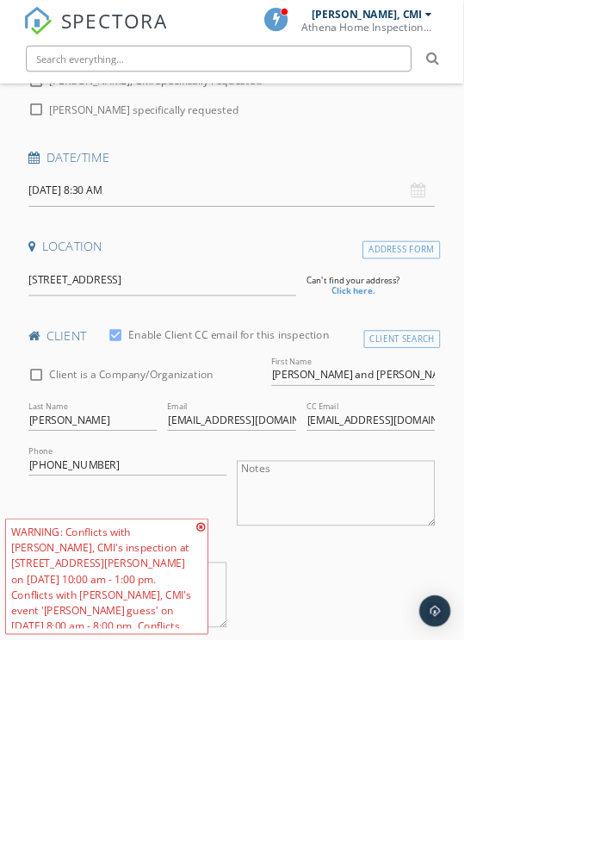
click at [264, 704] on icon at bounding box center [265, 697] width 12 height 14
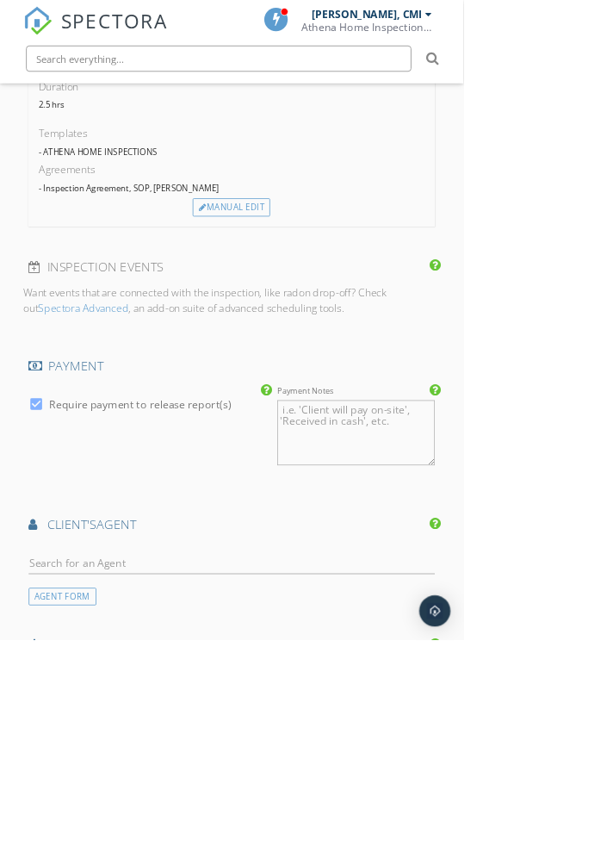
scroll to position [1478, 0]
click at [79, 800] on div "AGENT FORM" at bounding box center [83, 788] width 90 height 23
click at [48, 759] on input "First Name" at bounding box center [123, 744] width 171 height 28
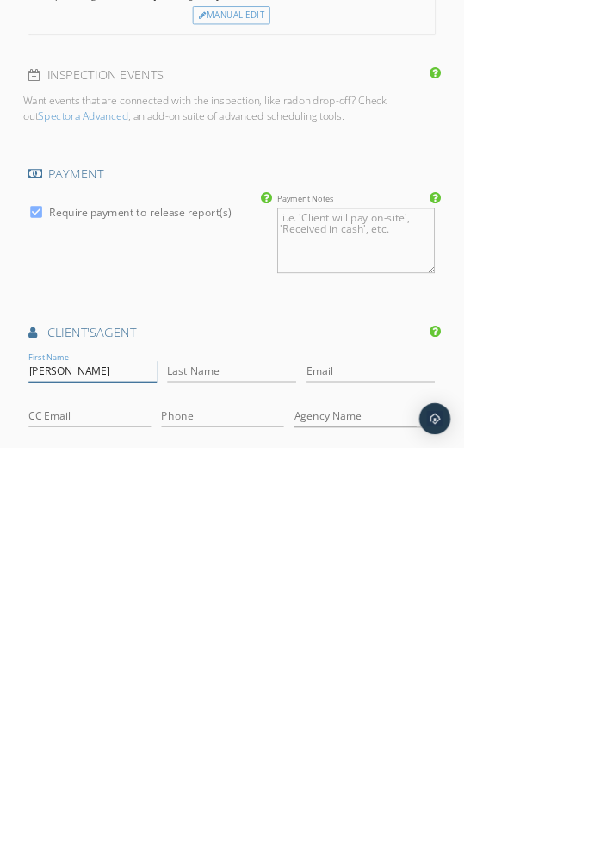
type input "Brandy"
click at [499, 818] on input "Agency Name" at bounding box center [470, 804] width 162 height 28
type input "The Cornerstone Realty Group"
click at [214, 818] on input "Phone" at bounding box center [295, 804] width 162 height 28
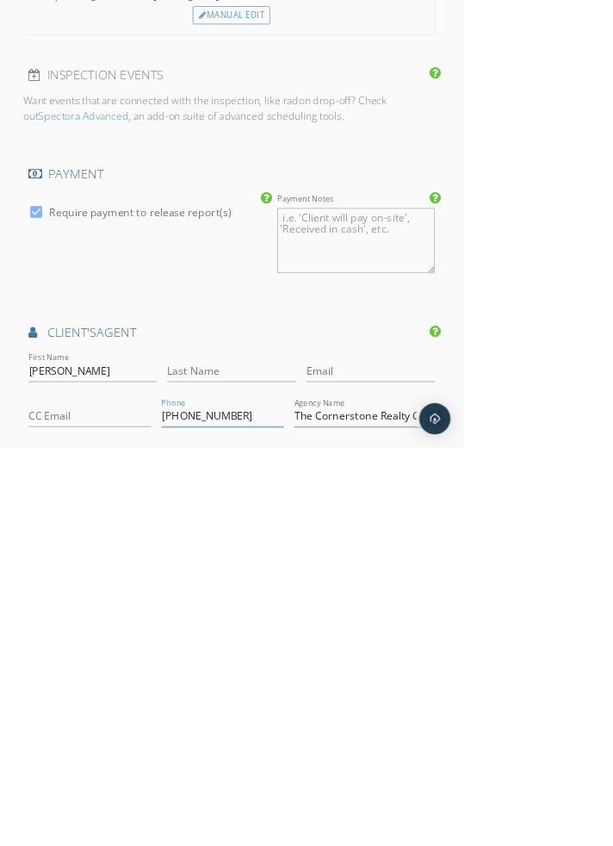
type input "434-665-4211"
click at [406, 759] on input "Email" at bounding box center [491, 744] width 171 height 28
type input "Brandy@thecornersto erealty.com"
click at [334, 759] on input "Last Name" at bounding box center [306, 744] width 171 height 28
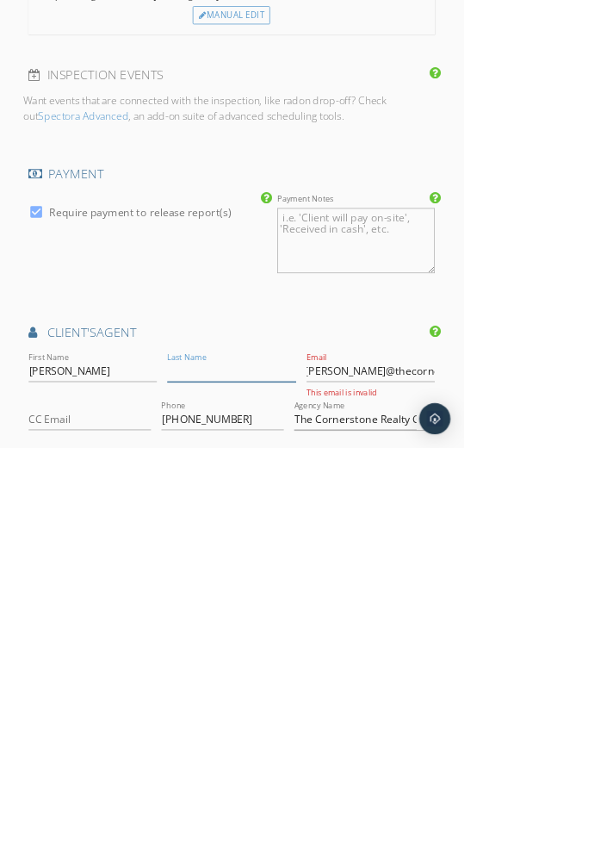
scroll to position [0, 0]
type input "O'Neill"
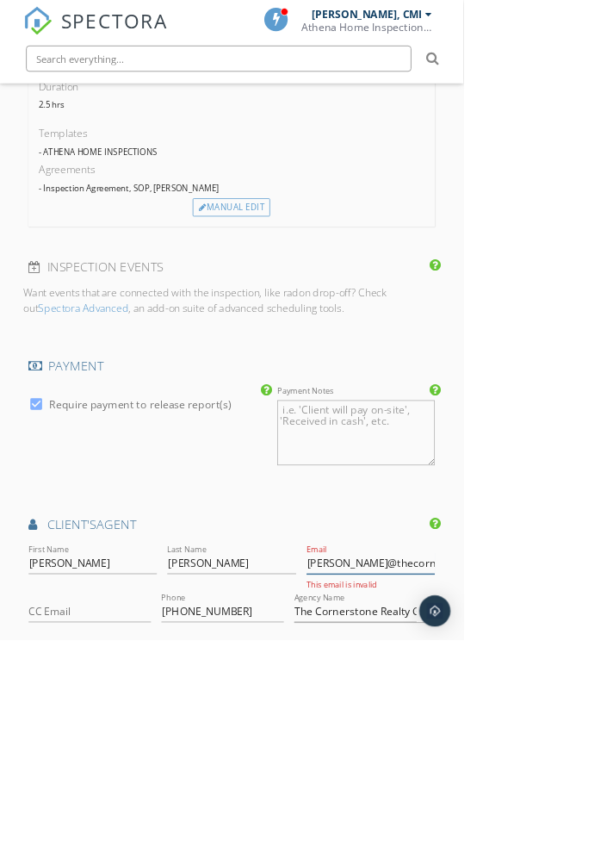
click at [406, 759] on input "Brandy@thecornersto erealty.com" at bounding box center [491, 744] width 171 height 28
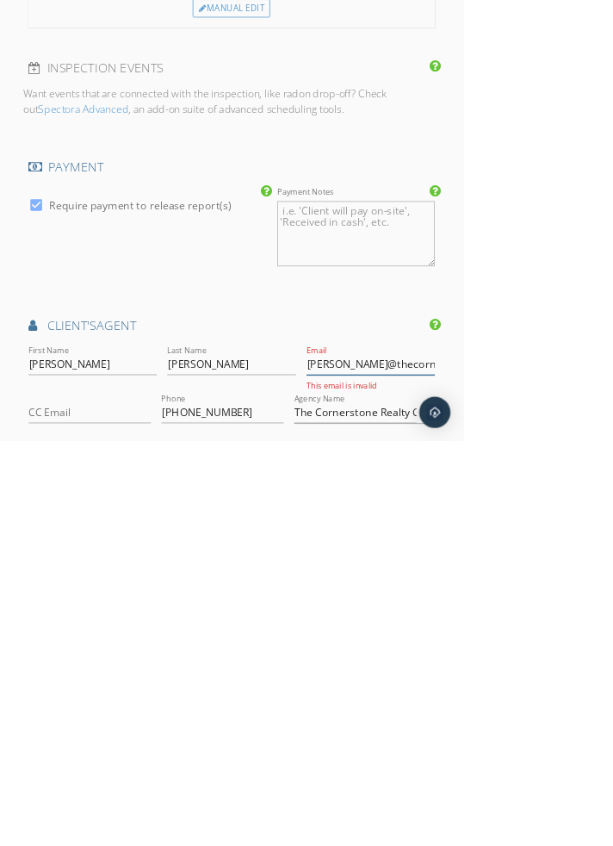
scroll to position [1495, 0]
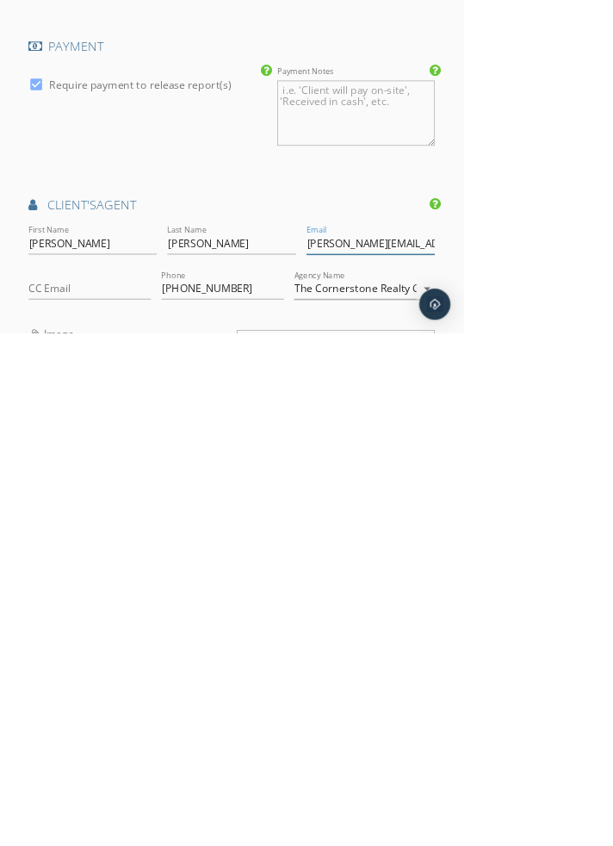
type input "Brandy@thecornerstonerealty.com"
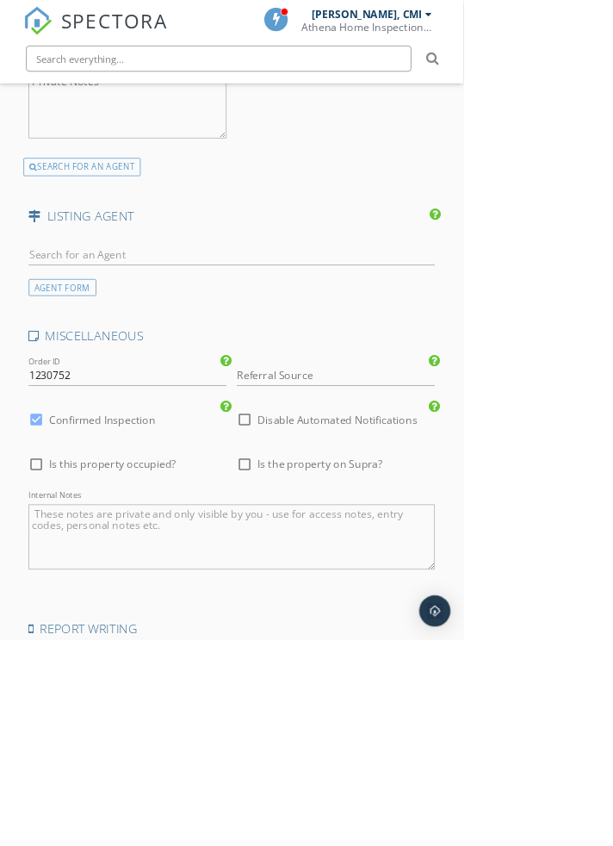
scroll to position [2382, 0]
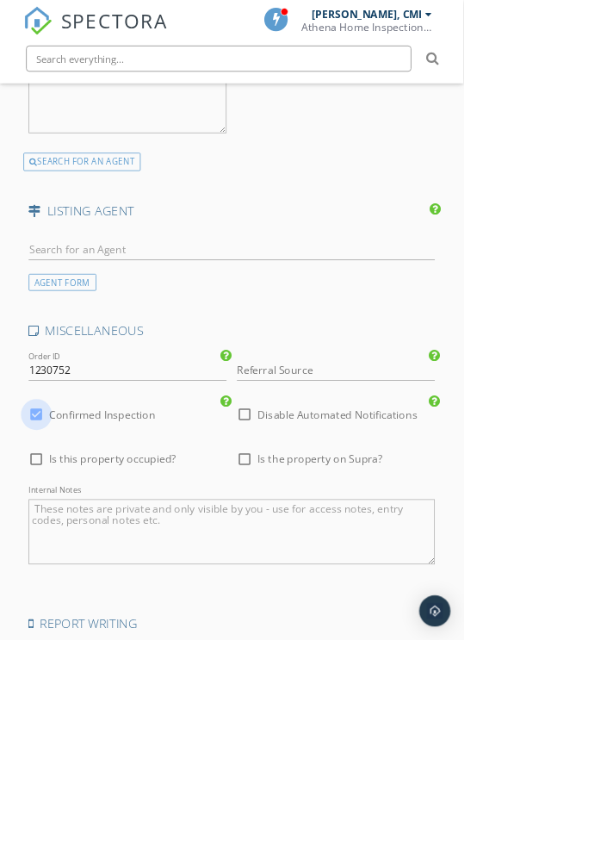
click at [44, 562] on div at bounding box center [48, 547] width 29 height 29
checkbox input "false"
checkbox input "true"
click at [105, 746] on textarea "Internal Notes" at bounding box center [307, 703] width 538 height 86
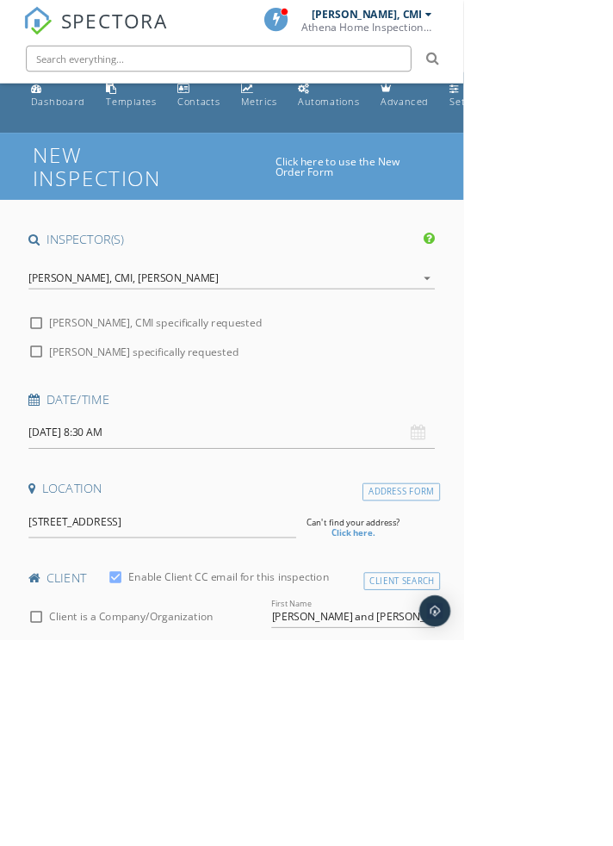
scroll to position [0, 0]
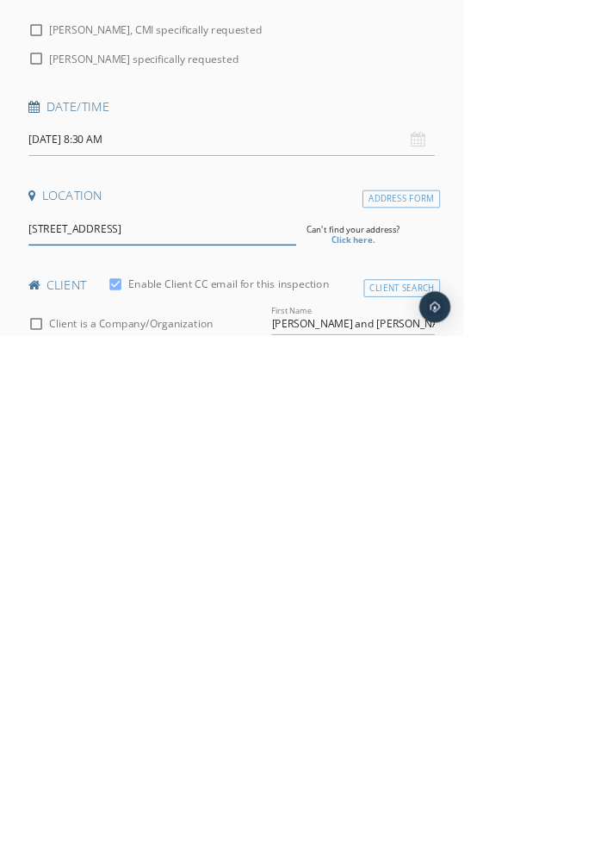
click at [310, 724] on input "44 Grandset Drive, Forest, VA, USA" at bounding box center [215, 705] width 354 height 42
click at [513, 677] on div "Address Form" at bounding box center [531, 665] width 103 height 23
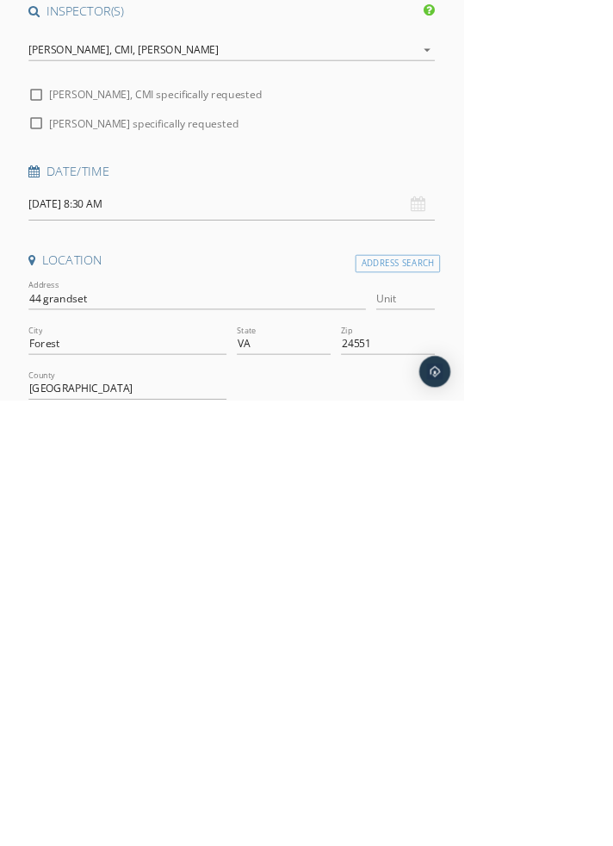
scroll to position [103, 0]
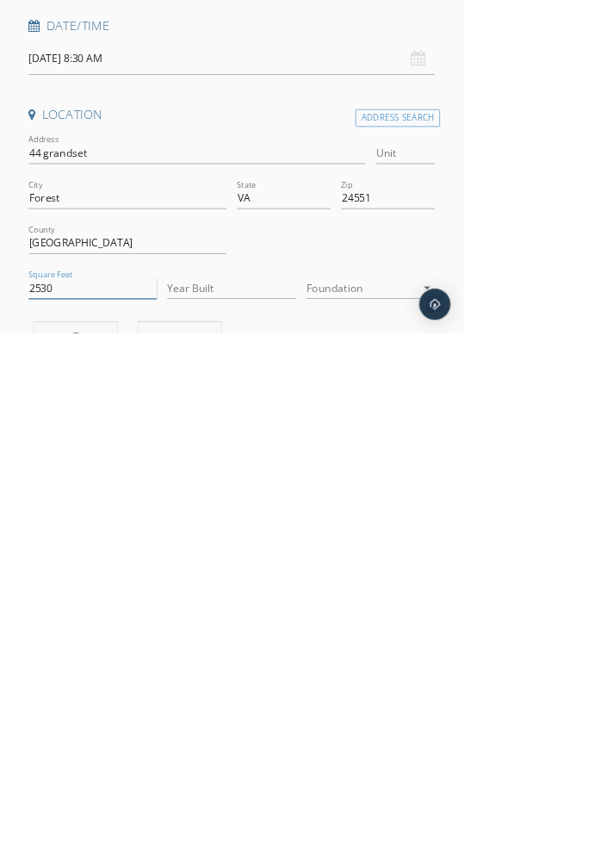
type input "2530"
click at [258, 801] on input "Year Built" at bounding box center [306, 787] width 171 height 28
type input "2025"
click at [459, 800] on div at bounding box center [479, 787] width 146 height 28
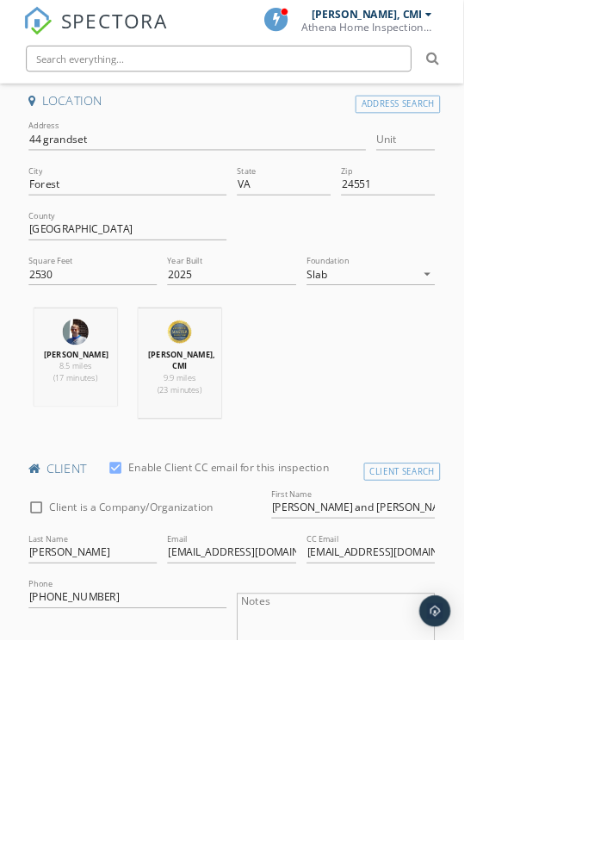
scroll to position [529, 0]
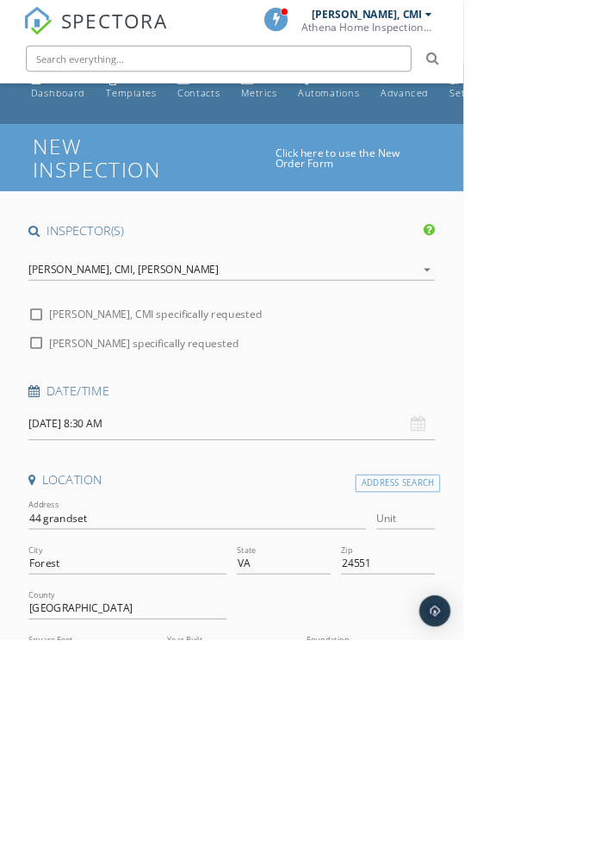
scroll to position [23, 0]
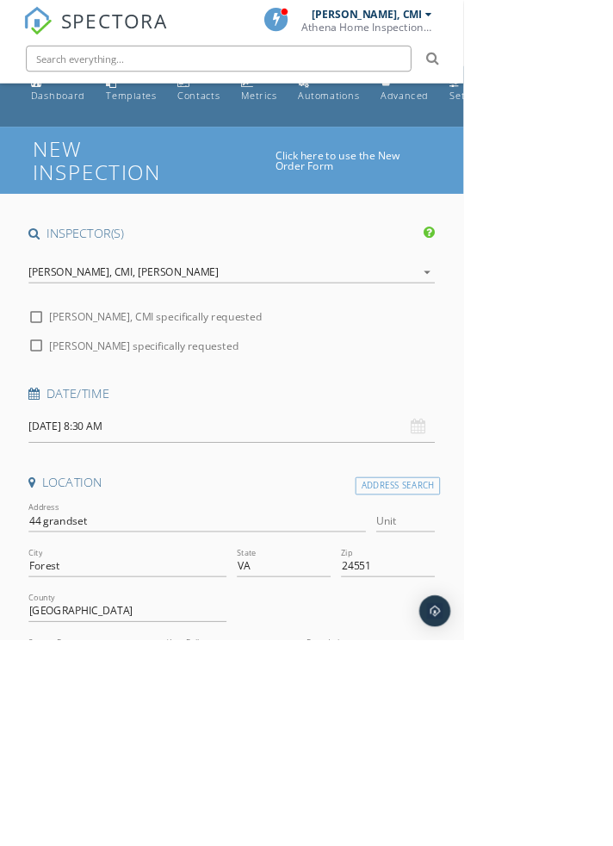
click at [60, 367] on div "Athena Bobbitt, CMI," at bounding box center [108, 359] width 141 height 16
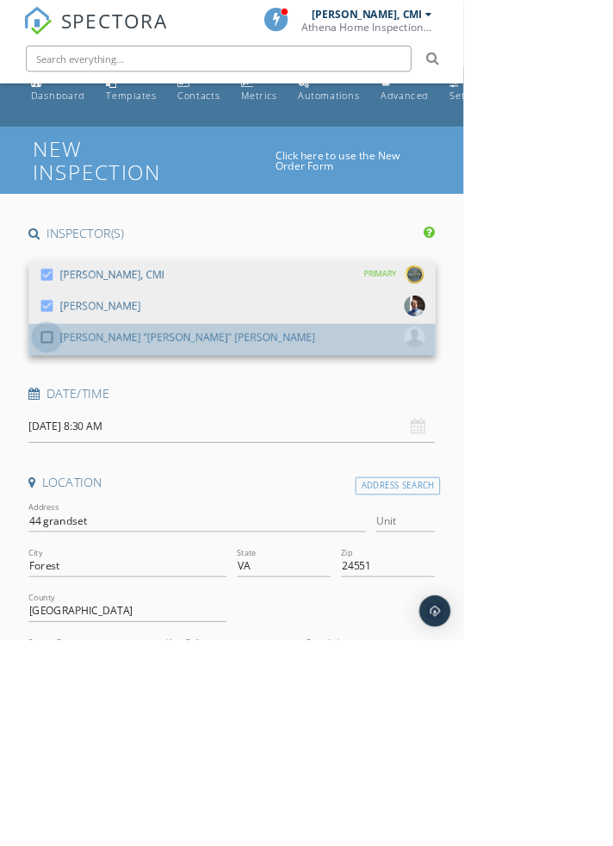
click at [61, 460] on div at bounding box center [61, 445] width 29 height 29
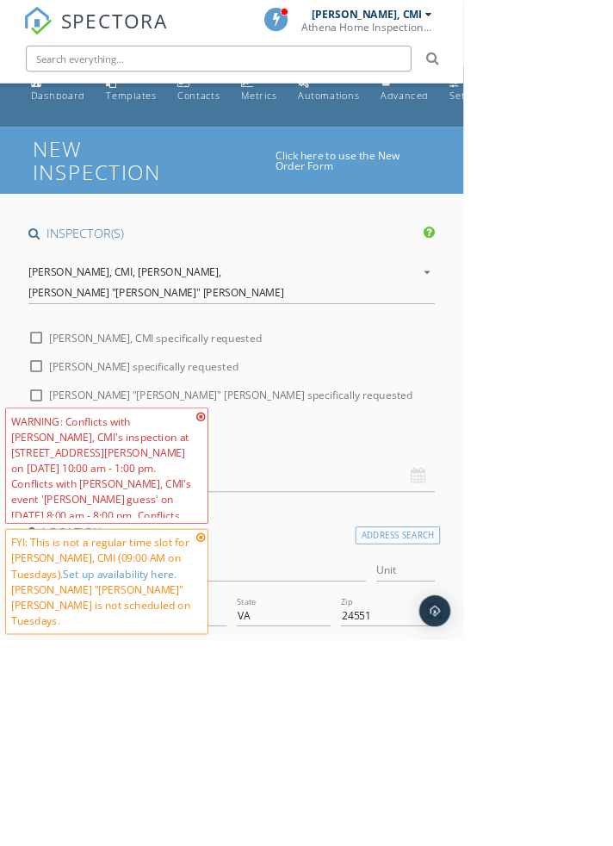
click at [263, 557] on icon at bounding box center [265, 551] width 12 height 14
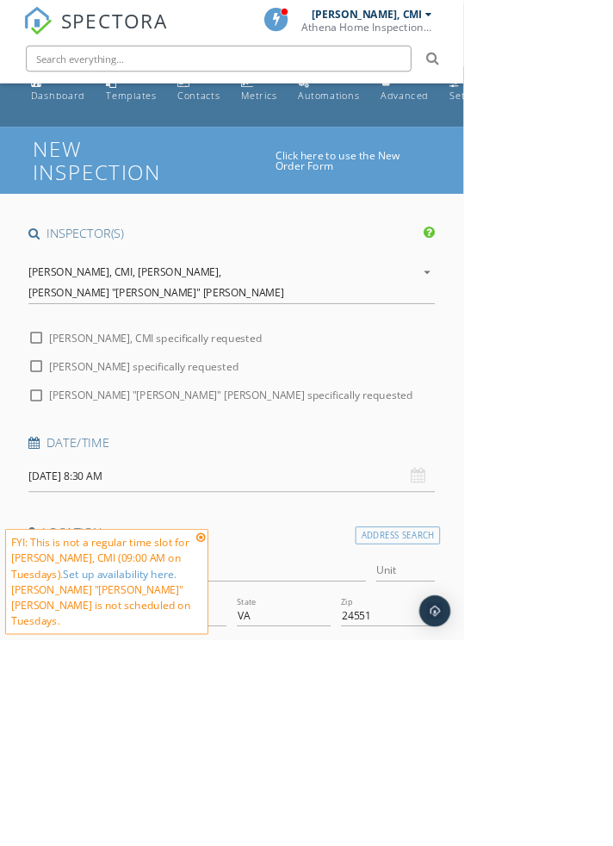
click at [259, 718] on icon at bounding box center [265, 711] width 12 height 14
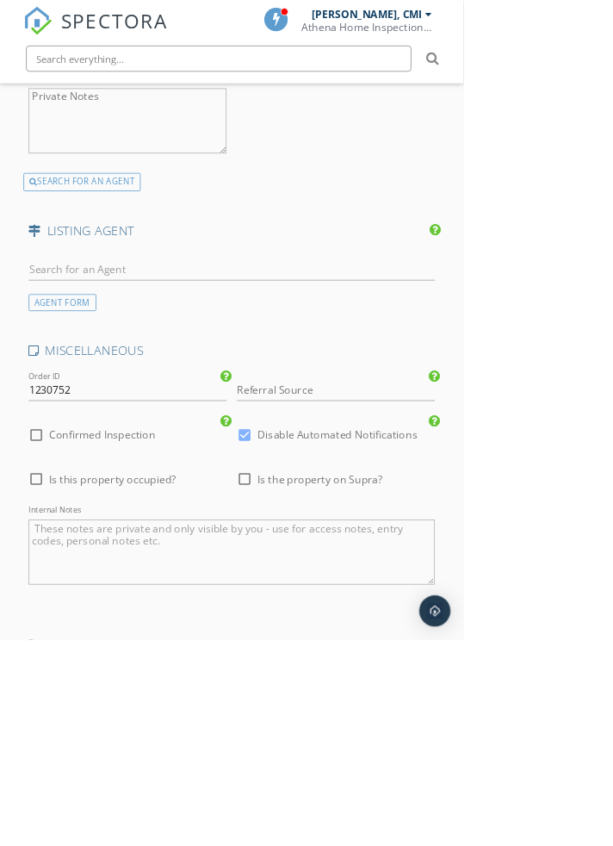
scroll to position [2824, 0]
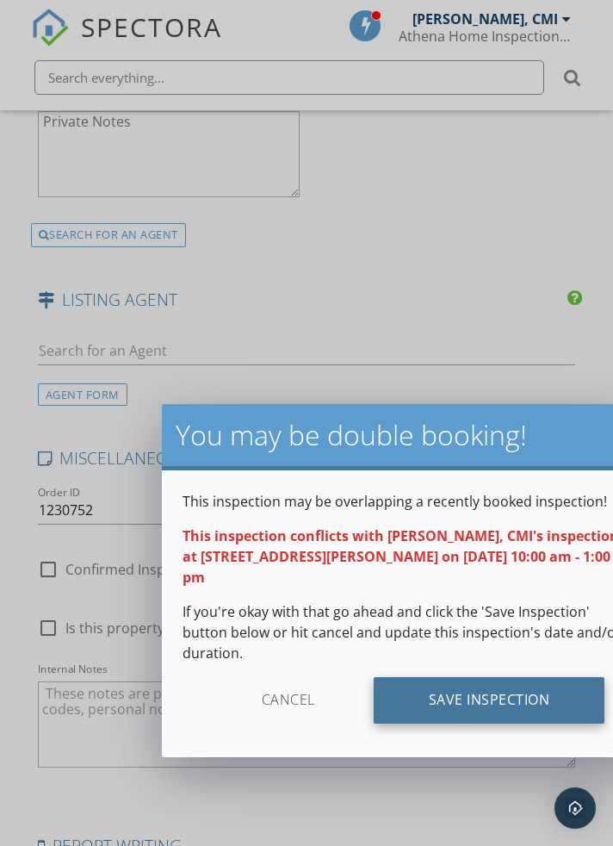
click at [435, 724] on div "Save Inspection" at bounding box center [490, 700] width 232 height 47
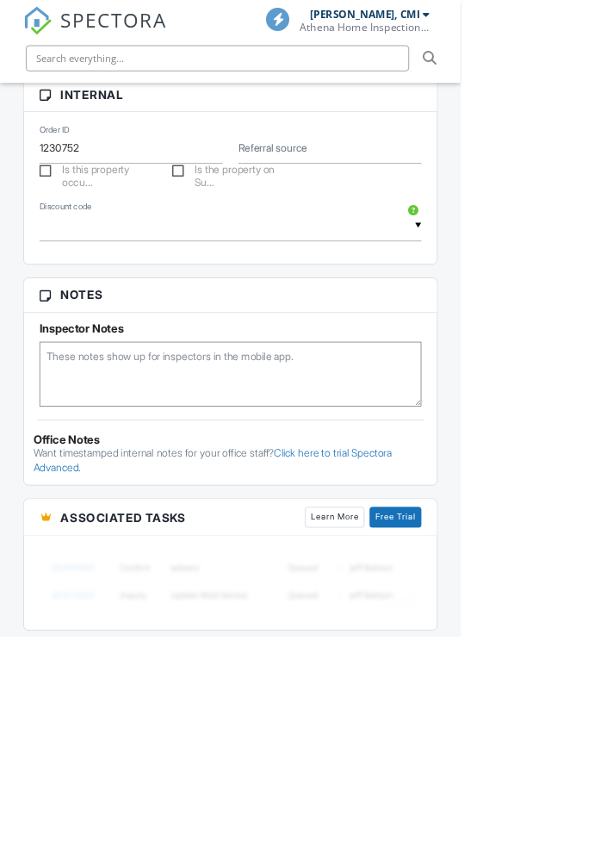
scroll to position [1101, 0]
click at [131, 541] on textarea at bounding box center [307, 498] width 509 height 86
type textarea "New construction"
click at [612, 669] on html "SPECTORA Athena Bobbitt, CMI Athena Home Inspections, LLC Role: Inspector Chang…" at bounding box center [306, 805] width 613 height 3812
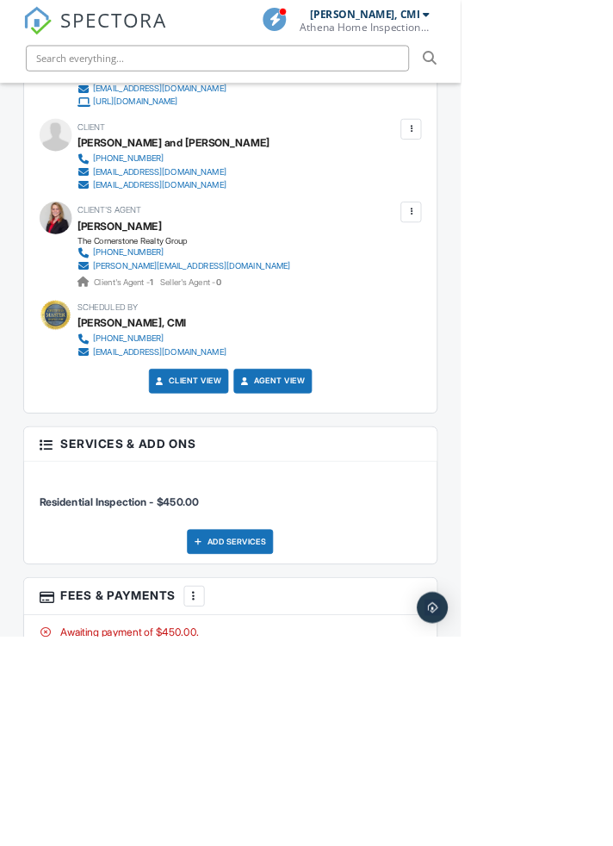
scroll to position [2480, 0]
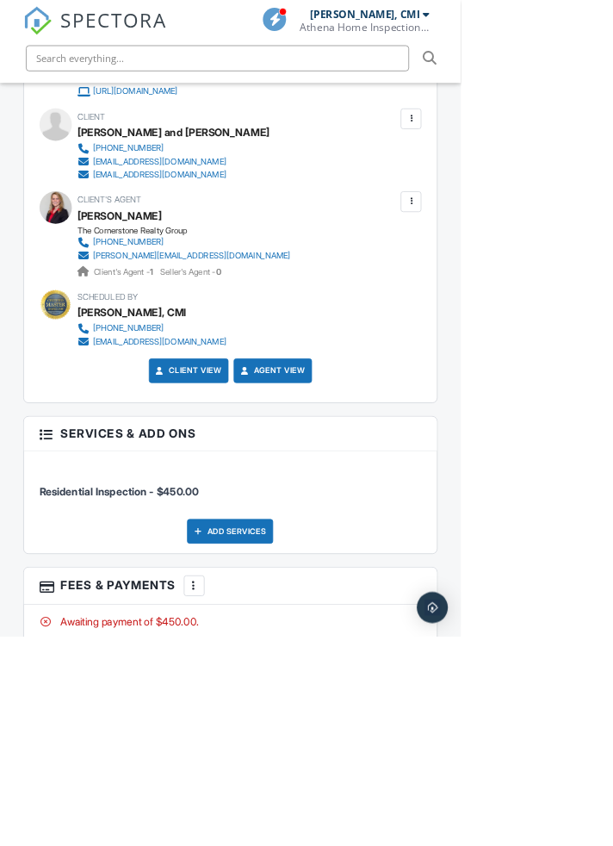
click at [282, 723] on div "Add Services" at bounding box center [306, 706] width 115 height 33
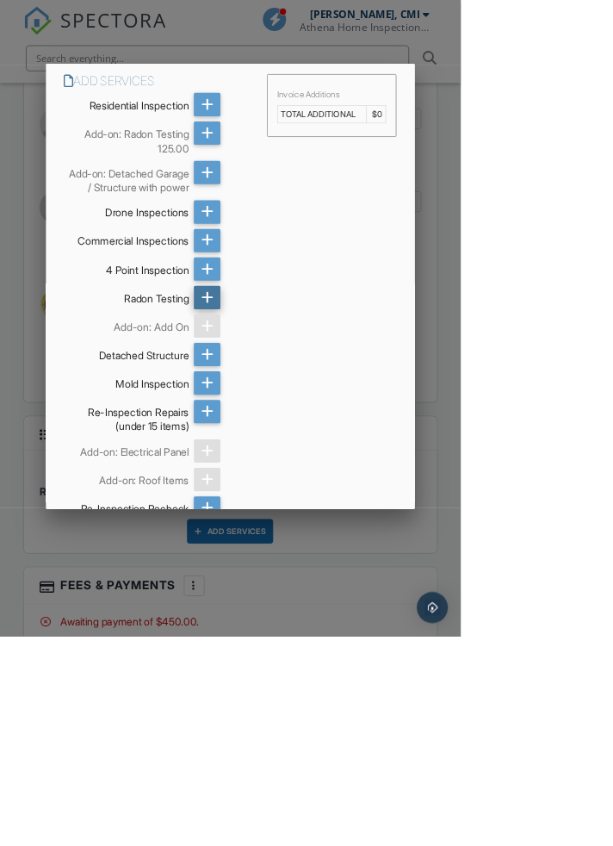
click at [284, 411] on icon at bounding box center [276, 395] width 16 height 31
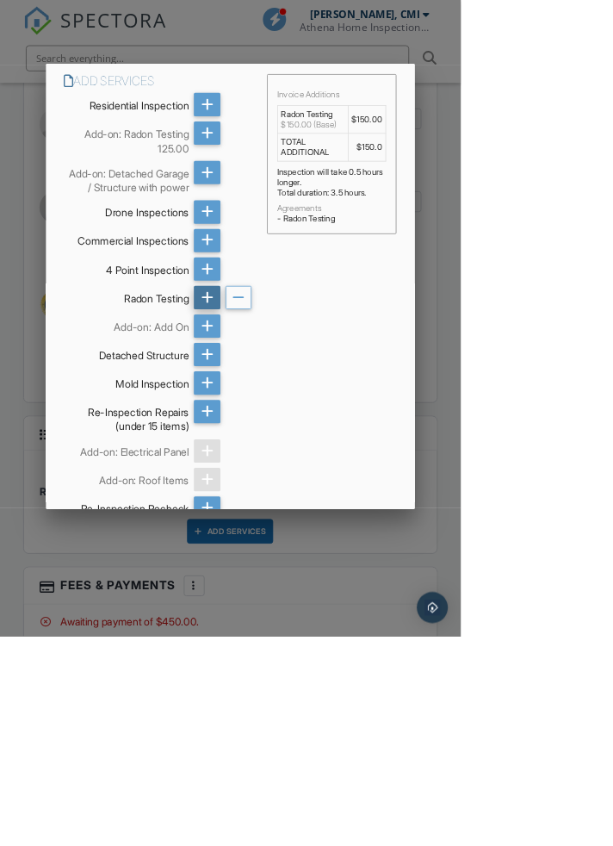
scroll to position [36, 0]
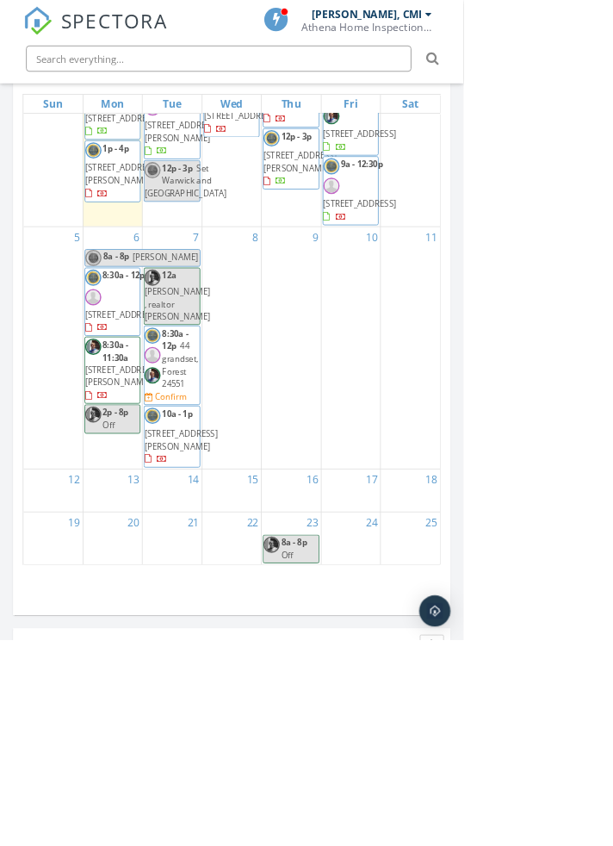
scroll to position [413, 0]
click at [216, 381] on link "12a [PERSON_NAME] , realtor [PERSON_NAME]" at bounding box center [227, 392] width 74 height 77
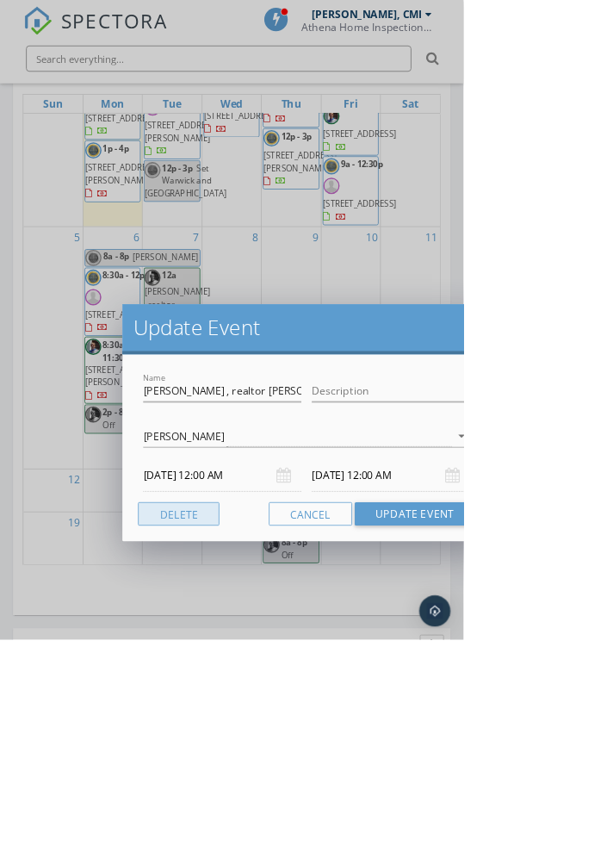
click at [213, 681] on button "Delete" at bounding box center [237, 679] width 108 height 31
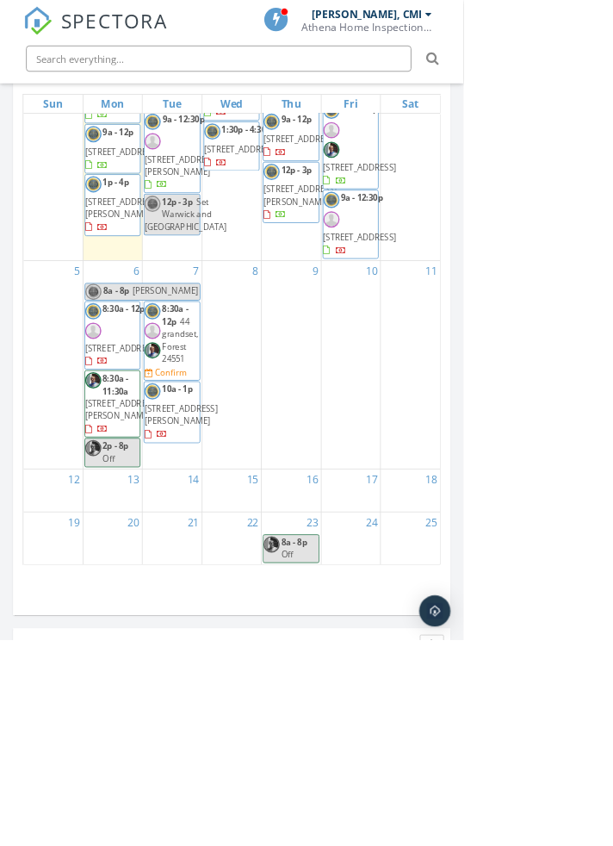
scroll to position [0, 0]
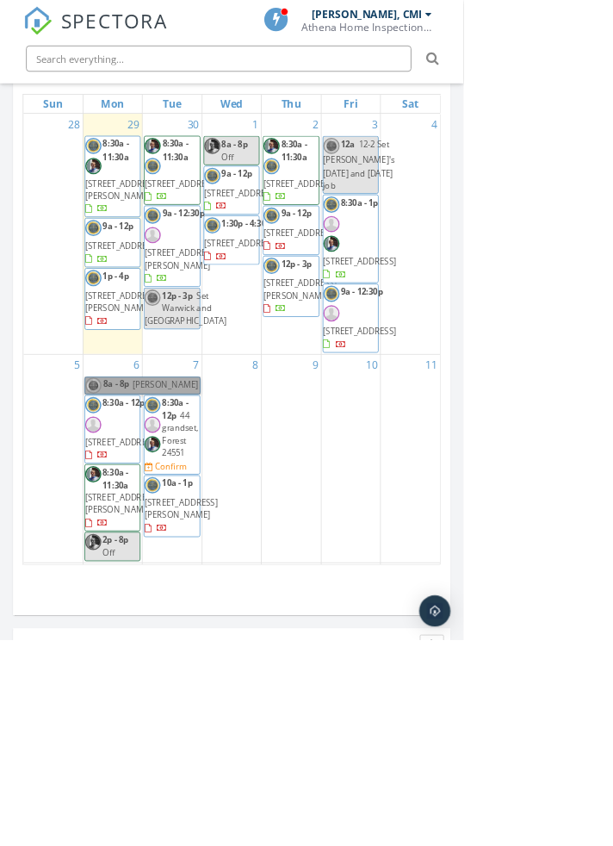
click at [145, 522] on link "8a - 8p [PERSON_NAME] guess" at bounding box center [188, 510] width 153 height 23
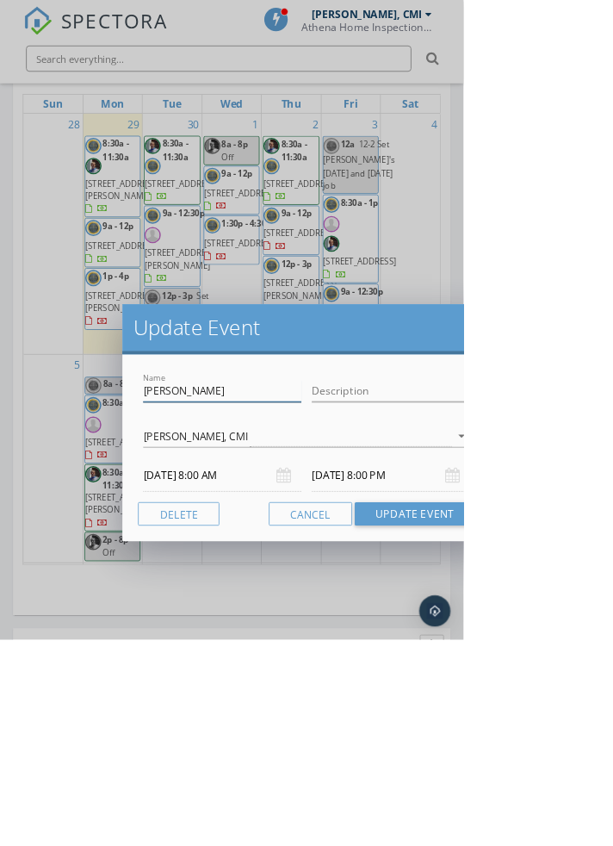
click at [291, 513] on input "[PERSON_NAME]" at bounding box center [293, 517] width 209 height 28
type input "M"
click at [214, 513] on input "Pe ding ok" at bounding box center [293, 517] width 209 height 28
type input "Pending ok"
click at [208, 591] on div "Athena Bobbitt, CMI arrow_drop_down" at bounding box center [405, 576] width 432 height 28
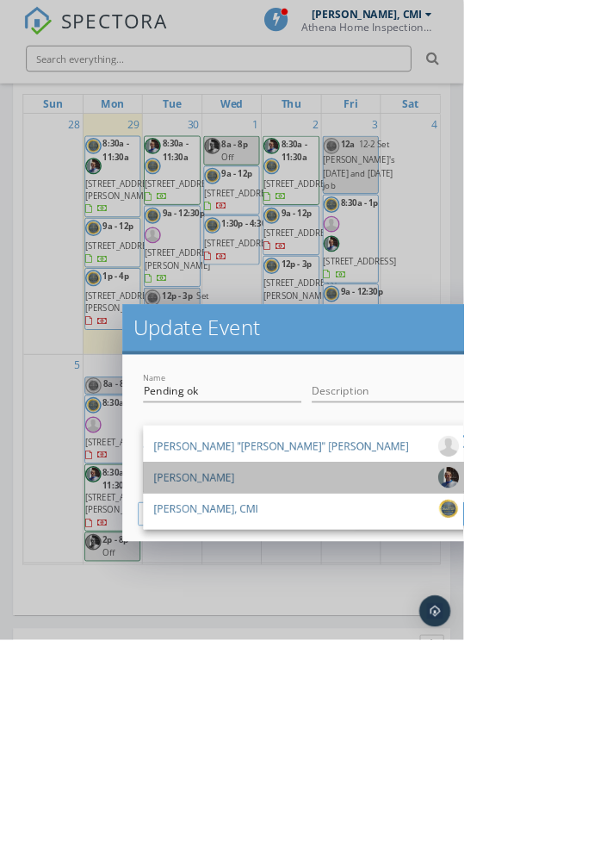
click at [214, 635] on div "[PERSON_NAME]" at bounding box center [256, 632] width 107 height 28
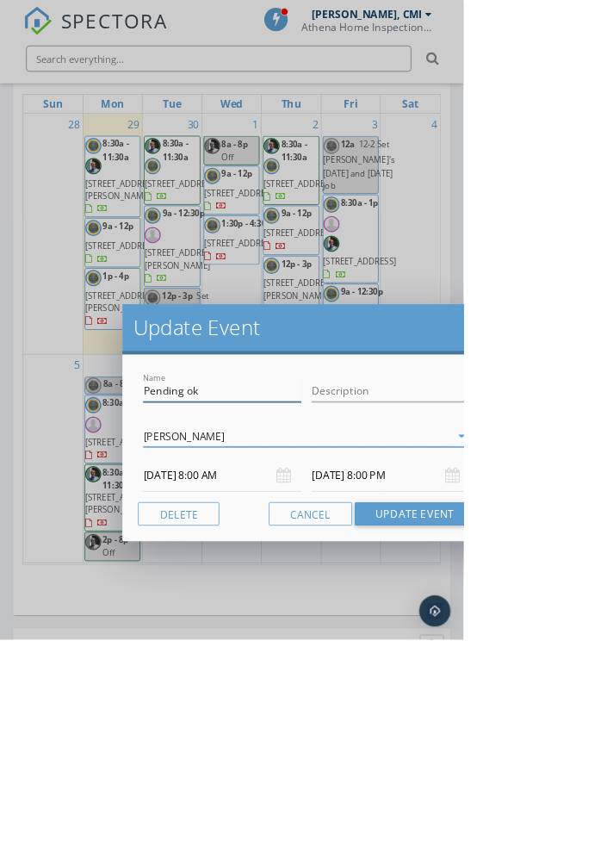
click at [199, 513] on input "Pending ok" at bounding box center [293, 517] width 209 height 28
click at [219, 637] on body "SPECTORA Athena Bobbitt, CMI Athena Home Inspections, LLC Role: Inspector Chang…" at bounding box center [306, 230] width 613 height 4282
click at [220, 624] on input "10/06/2025 8:00 AM" at bounding box center [293, 629] width 209 height 42
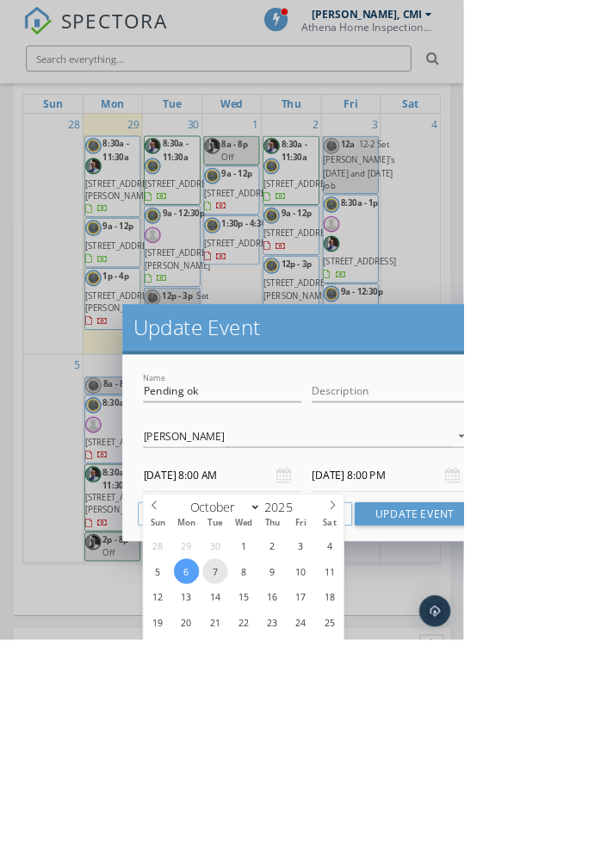
type input "10/07/2025 8:00 AM"
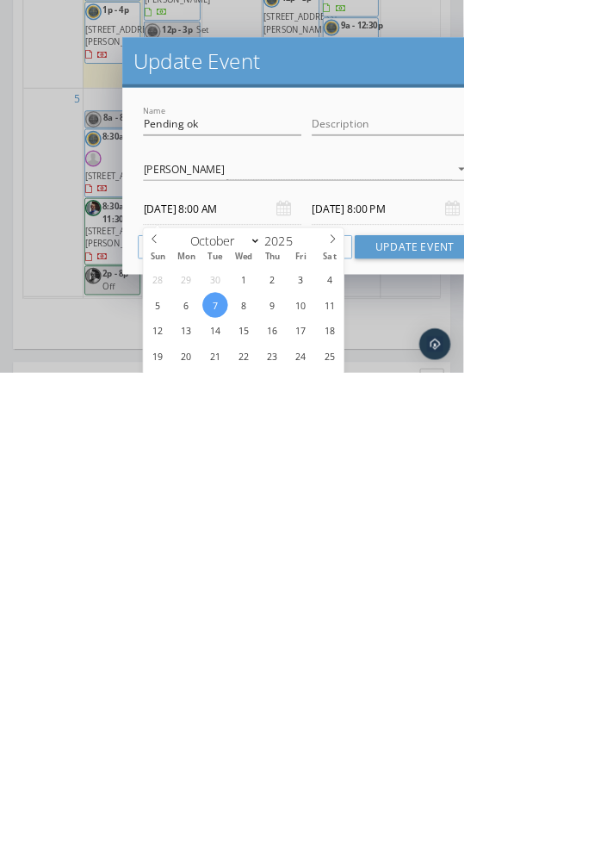
scroll to position [2073, 0]
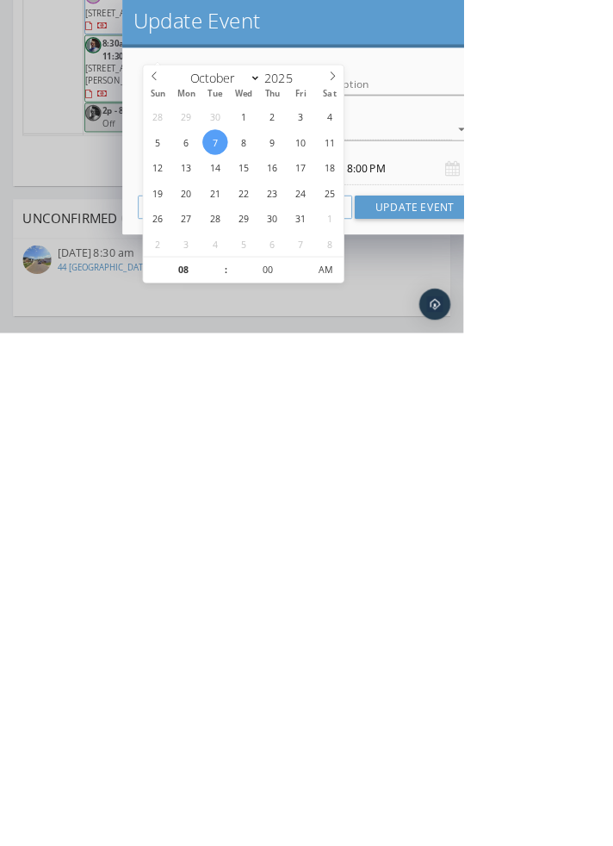
click at [467, 627] on input "10/08/2025 8:00 PM" at bounding box center [517, 629] width 209 height 42
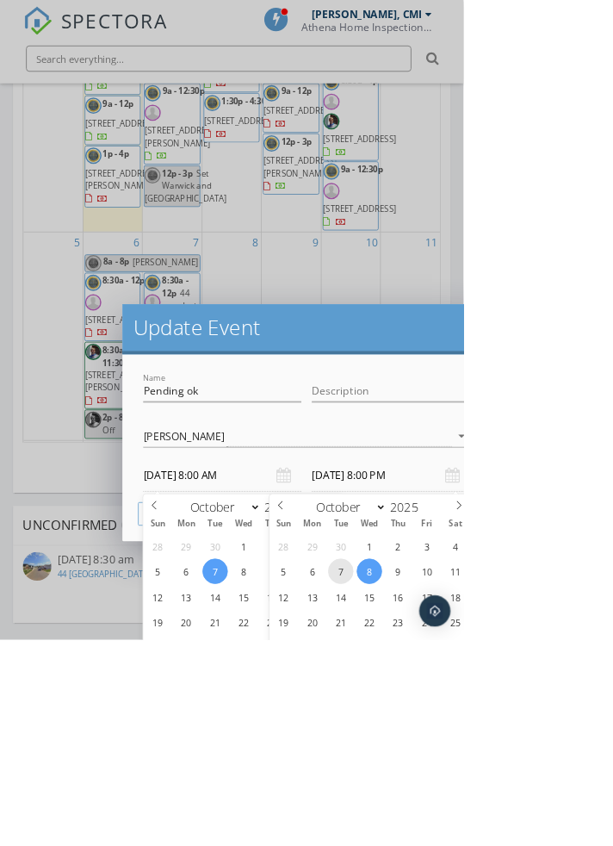
type input "10/07/2025 8:00 PM"
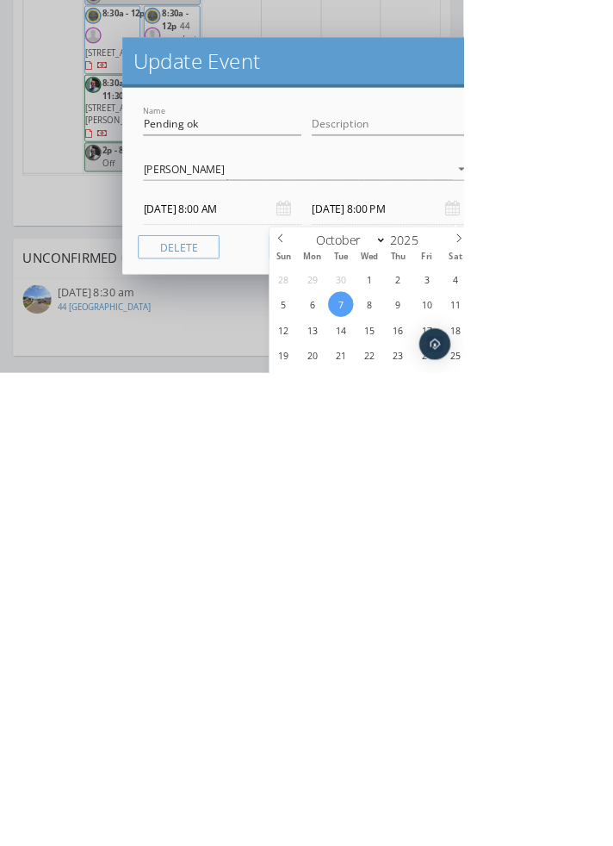
scroll to position [2235, 0]
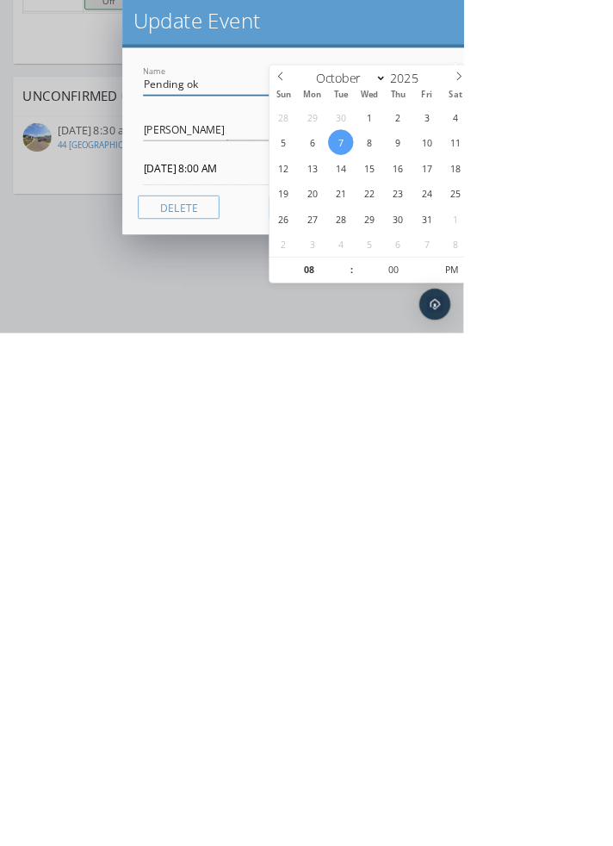
click at [299, 510] on input "Pending ok" at bounding box center [293, 517] width 209 height 28
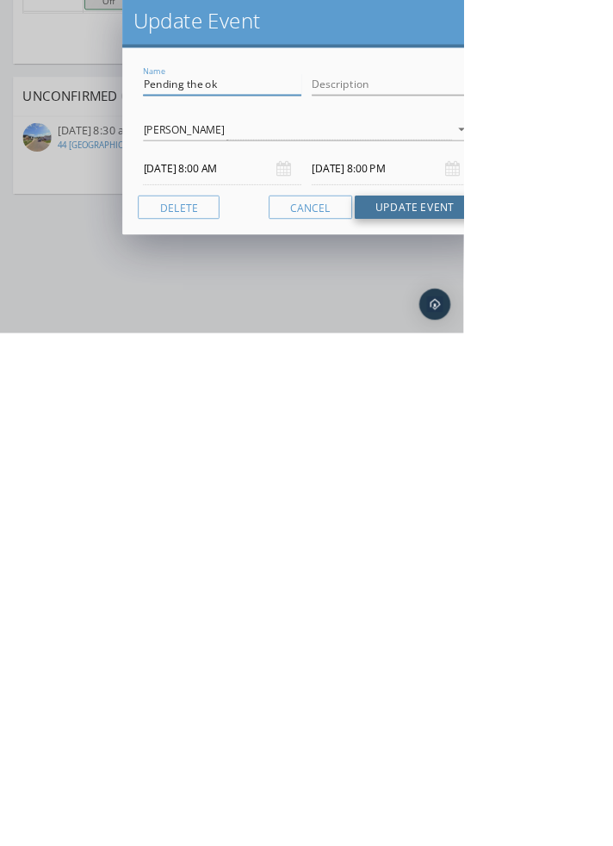
type input "Pending the ok"
click at [519, 681] on button "Update Event" at bounding box center [548, 679] width 159 height 31
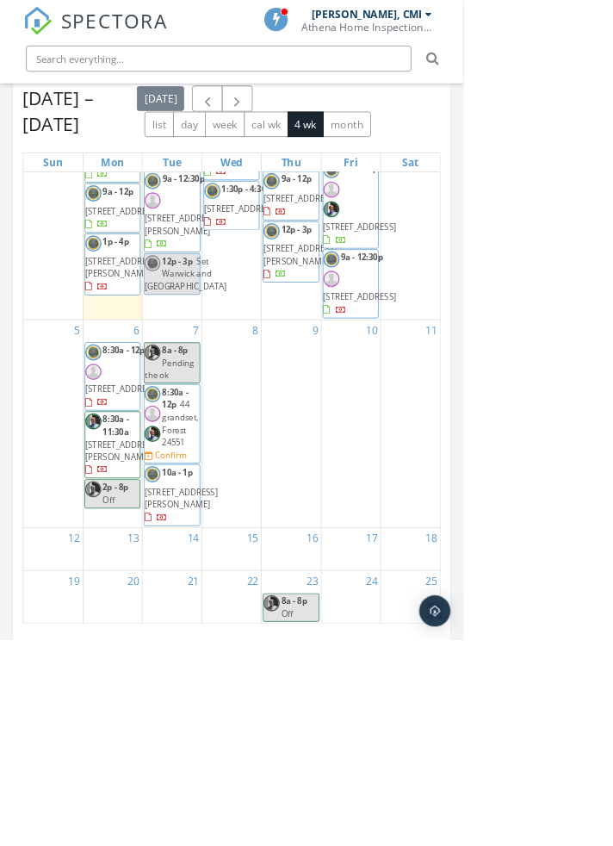
scroll to position [440, 0]
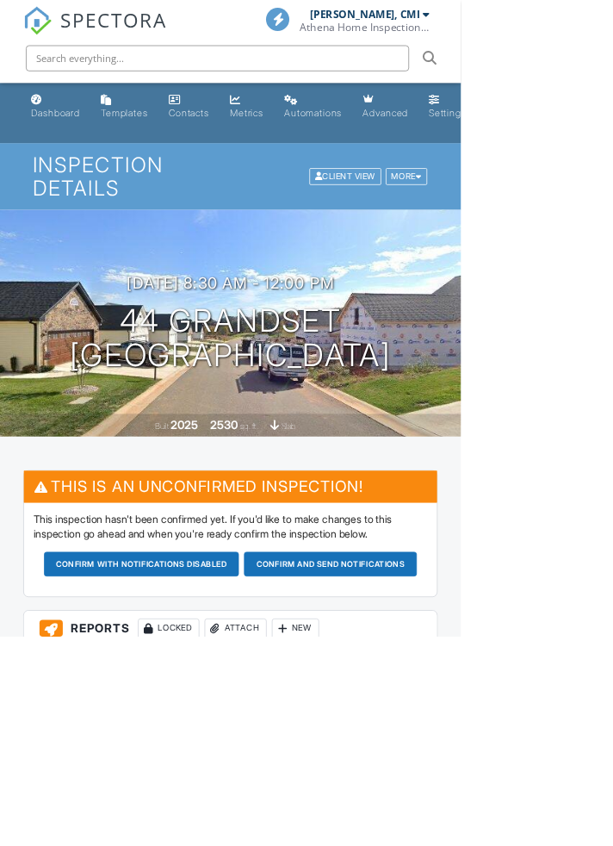
scroll to position [137, 0]
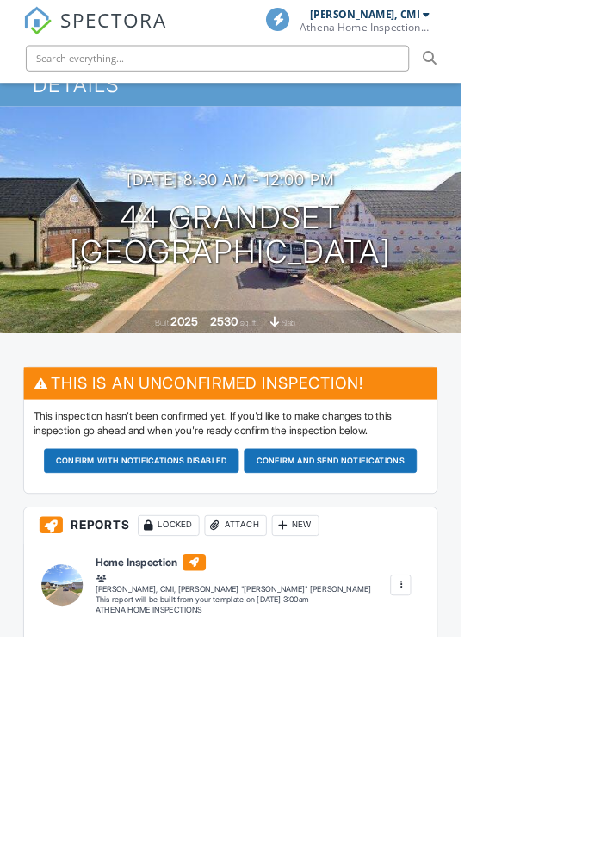
click at [535, 109] on div "More" at bounding box center [541, 97] width 56 height 23
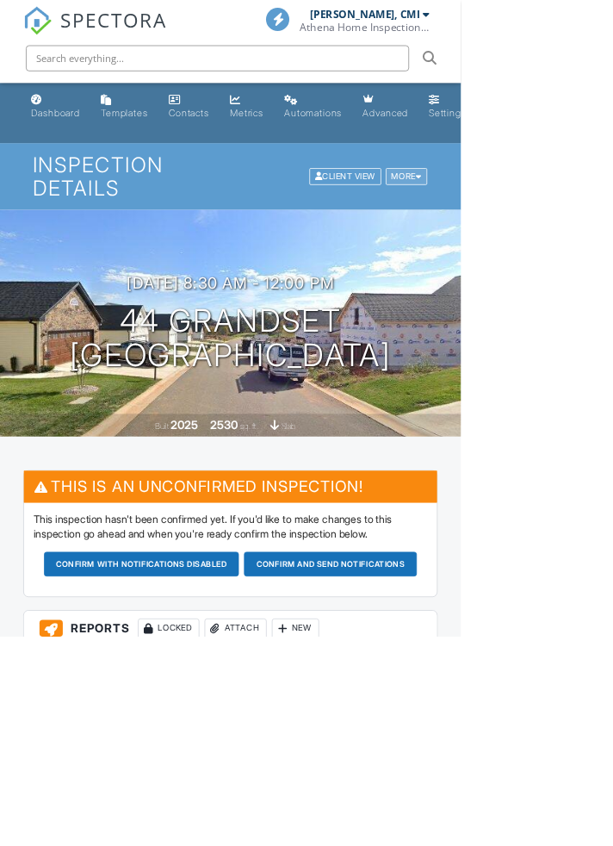
scroll to position [0, 0]
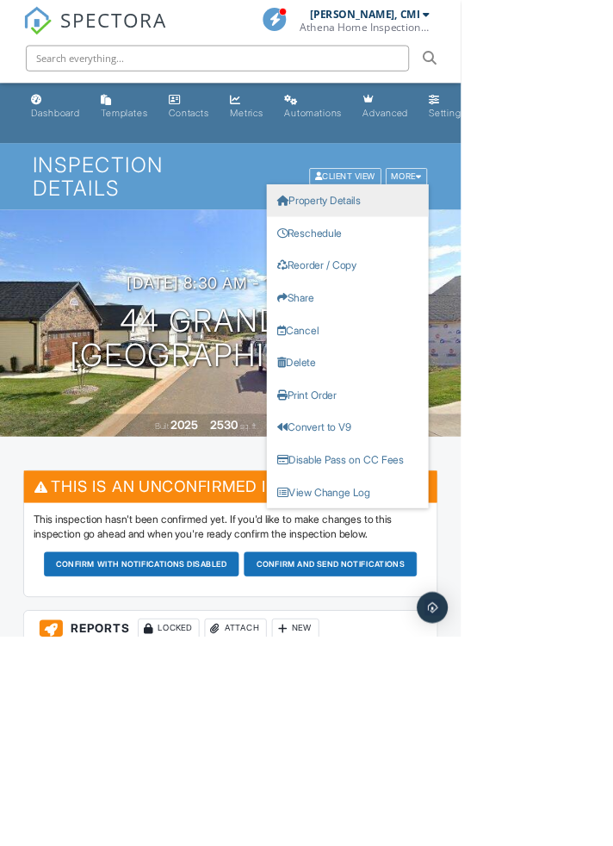
click at [393, 285] on link "Property Details" at bounding box center [462, 266] width 215 height 43
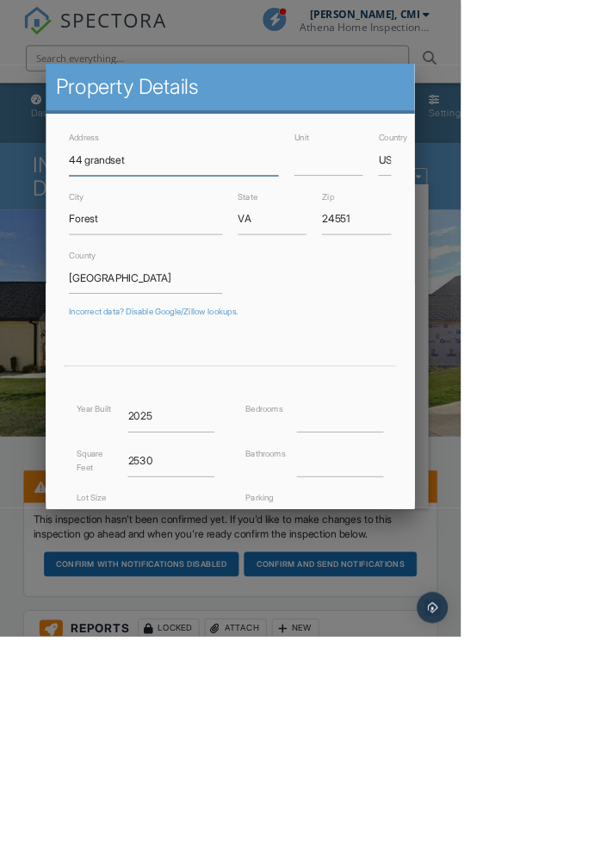
click at [149, 233] on input "44 grandset" at bounding box center [231, 212] width 279 height 42
click at [145, 233] on input "44 grandset" at bounding box center [231, 212] width 279 height 42
type input "44 Grandset"
click at [521, 421] on div "Incorrect data? Disable Google/Zillow lookups." at bounding box center [306, 414] width 429 height 14
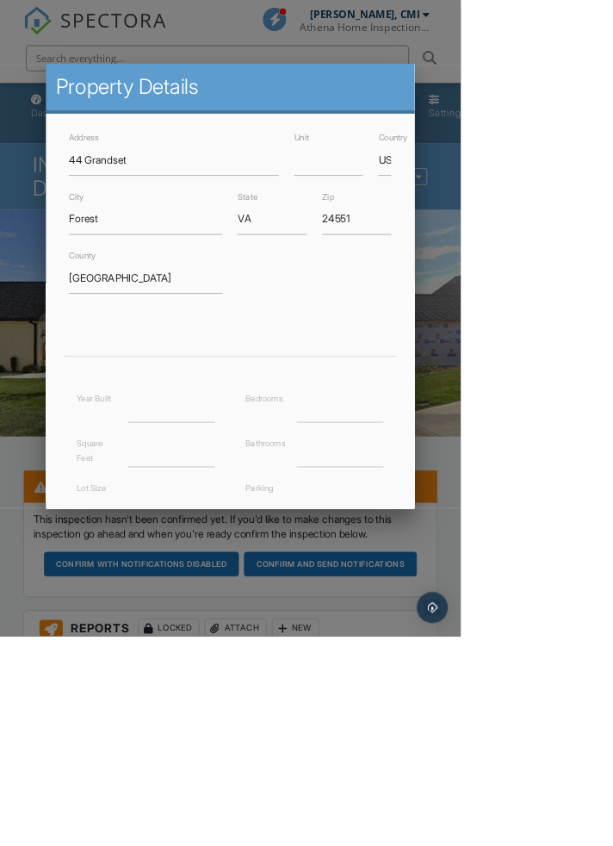
type input "37.3925654"
type input "-79.3225288"
type input "37.39256"
click at [511, 740] on input "-79.3225288" at bounding box center [452, 719] width 115 height 42
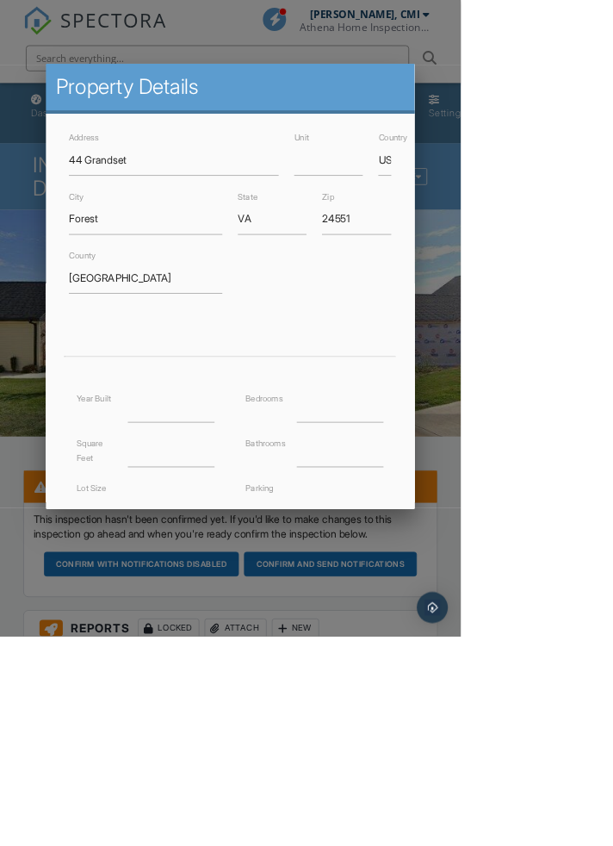
type input "-79.32252"
click at [531, 449] on form "Address 44 Grandset Unit Country US City Forest State VA Zip 24551 County Bedfo…" at bounding box center [307, 533] width 450 height 724
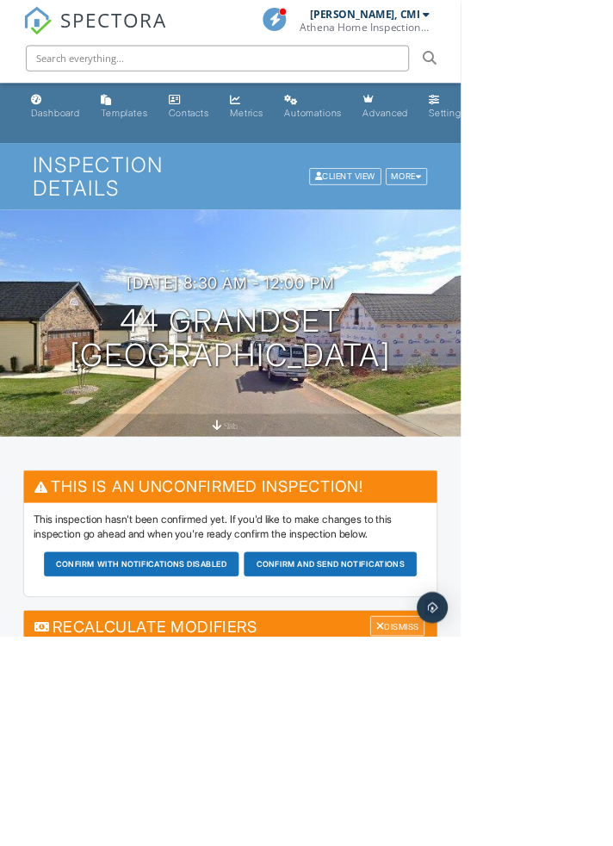
click at [513, 845] on div "Dismiss" at bounding box center [529, 832] width 72 height 27
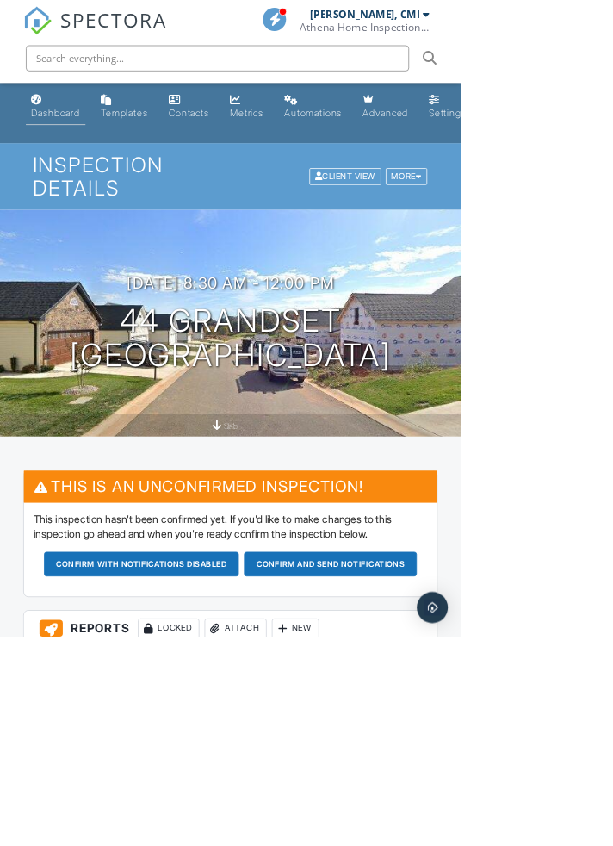
click at [61, 151] on div "Dashboard" at bounding box center [73, 149] width 65 height 15
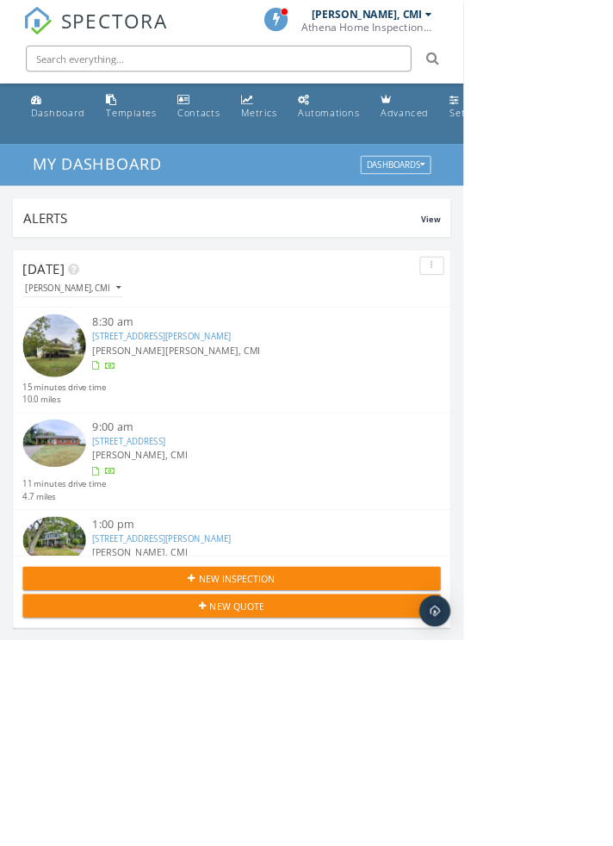
click at [191, 452] on link "[STREET_ADDRESS][PERSON_NAME]" at bounding box center [213, 445] width 183 height 16
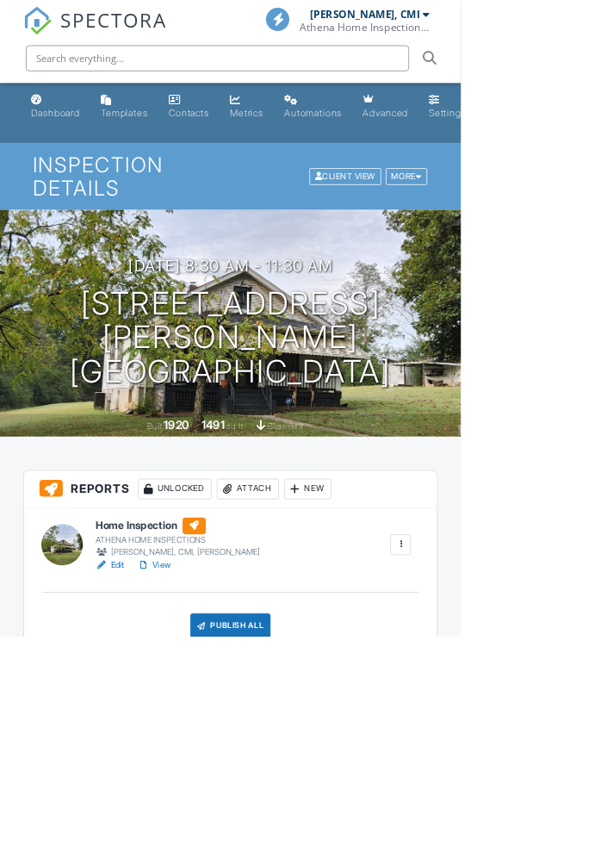
click at [213, 760] on link "View" at bounding box center [205, 750] width 45 height 17
click at [520, 816] on link "Assign Inspectors" at bounding box center [476, 806] width 127 height 19
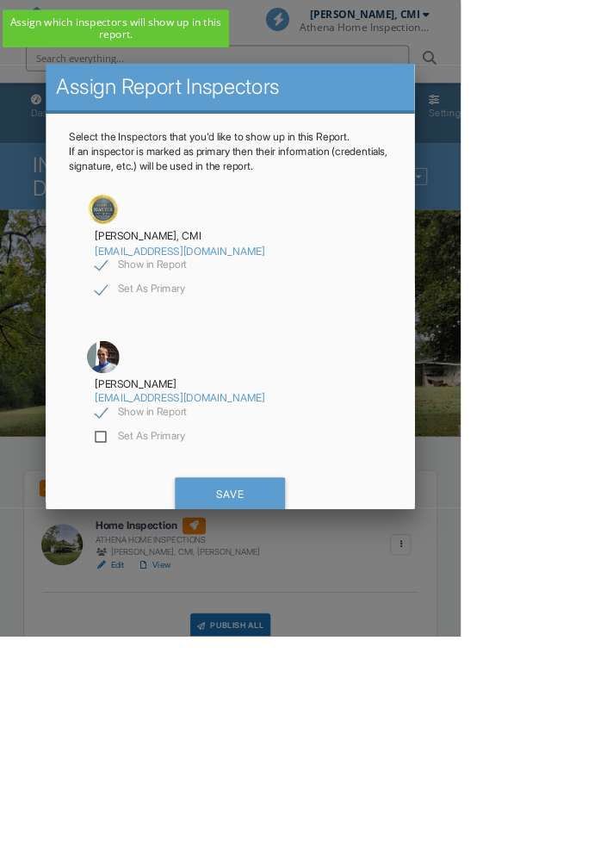
click at [155, 364] on label "Show in Report" at bounding box center [188, 354] width 122 height 22
checkbox input "false"
checkbox input "true"
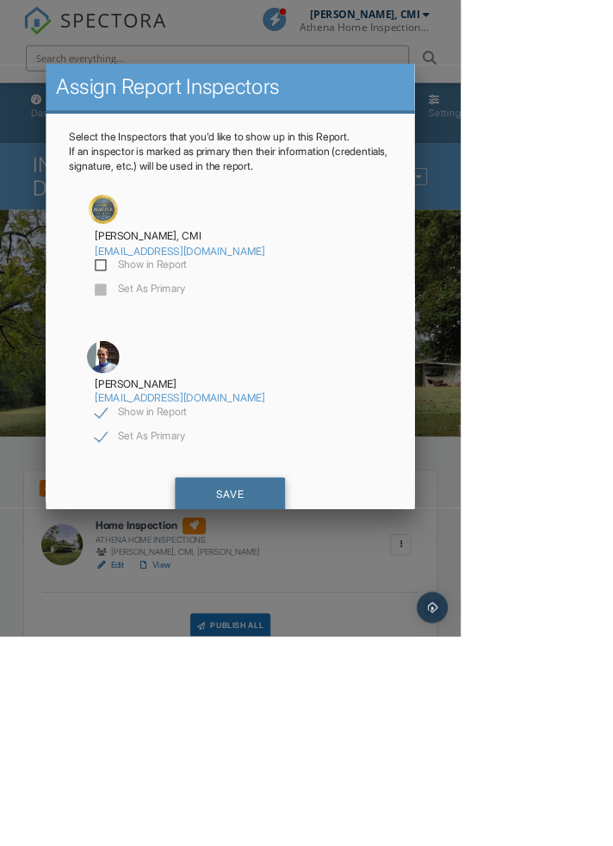
click at [380, 681] on div "Save" at bounding box center [306, 658] width 146 height 47
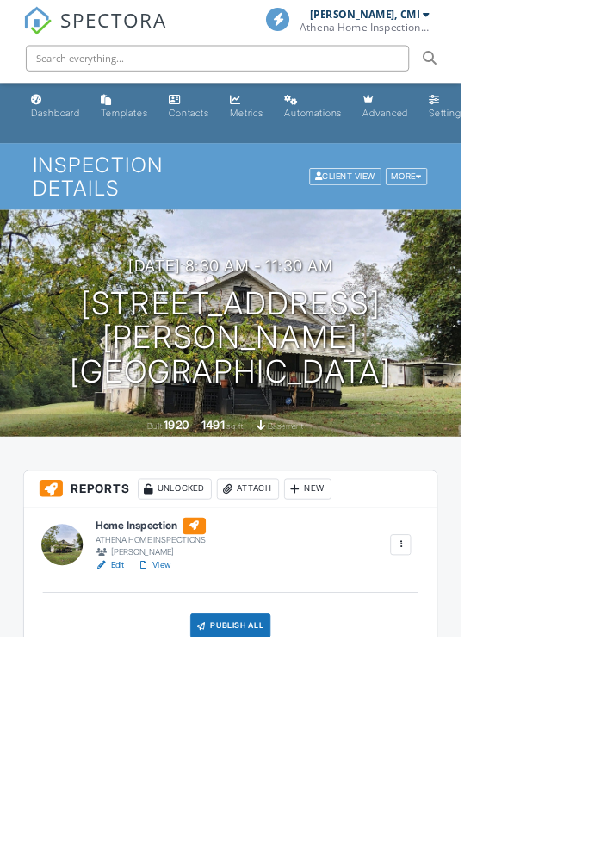
click at [217, 760] on link "View" at bounding box center [205, 750] width 45 height 17
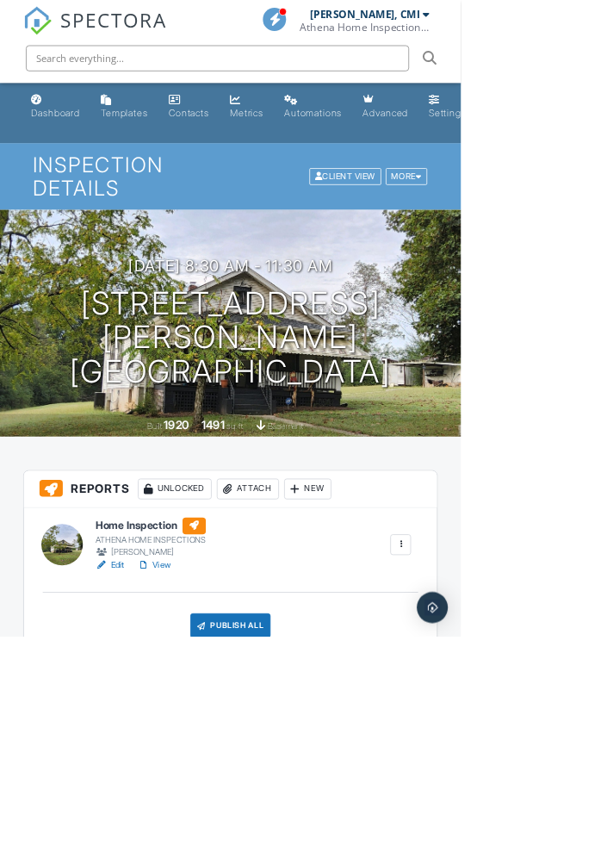
click at [215, 760] on link "View" at bounding box center [205, 750] width 45 height 17
click at [307, 845] on div "Publish All" at bounding box center [307, 832] width 108 height 33
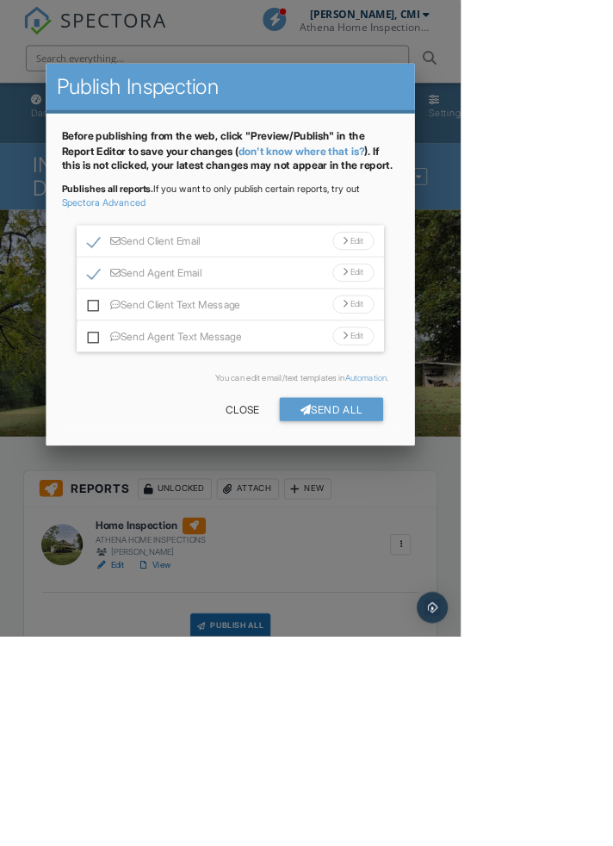
click at [498, 375] on div "Edit" at bounding box center [470, 363] width 55 height 24
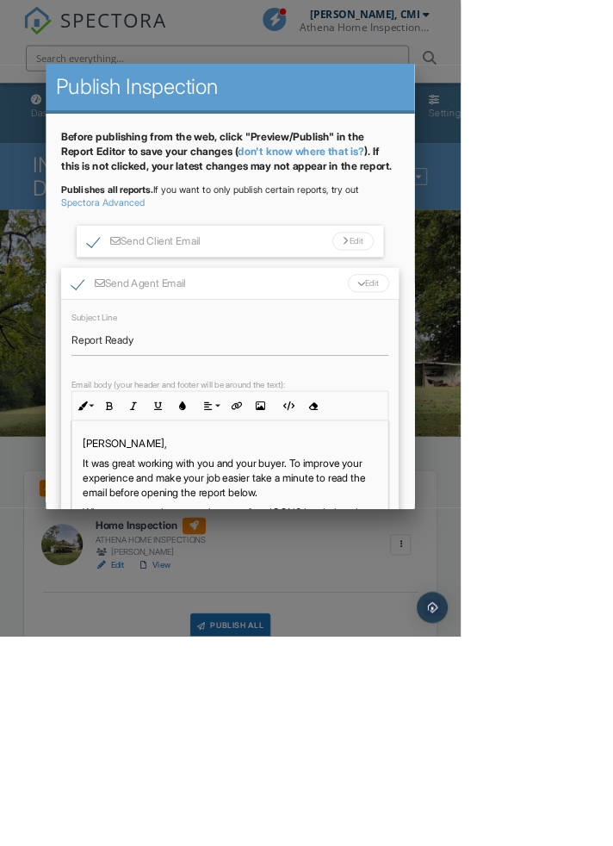
click at [104, 500] on div "Subject Line Report Ready Email body (your header and footer will be around the…" at bounding box center [307, 551] width 450 height 306
click at [119, 473] on input "Report Ready" at bounding box center [307, 452] width 422 height 42
type input "Holcomb Path Report Ready"
click at [519, 388] on div "Edit" at bounding box center [490, 376] width 55 height 24
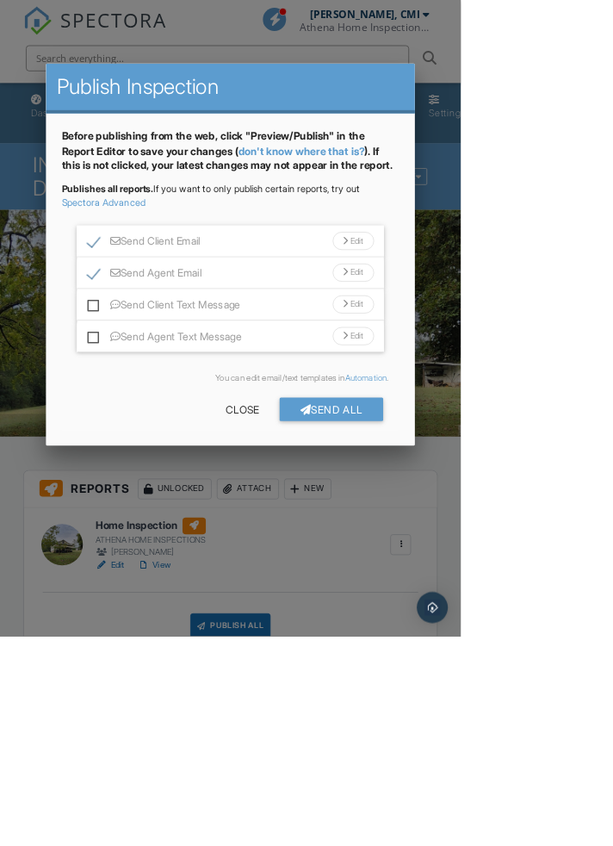
click at [498, 332] on div "Edit" at bounding box center [470, 320] width 55 height 24
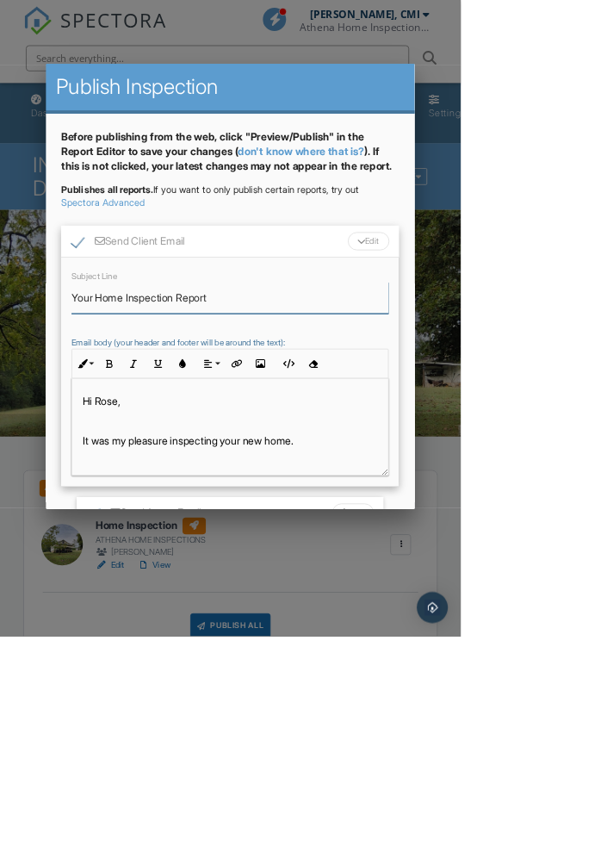
click at [154, 417] on input "Your Home Inspection Report" at bounding box center [307, 396] width 422 height 42
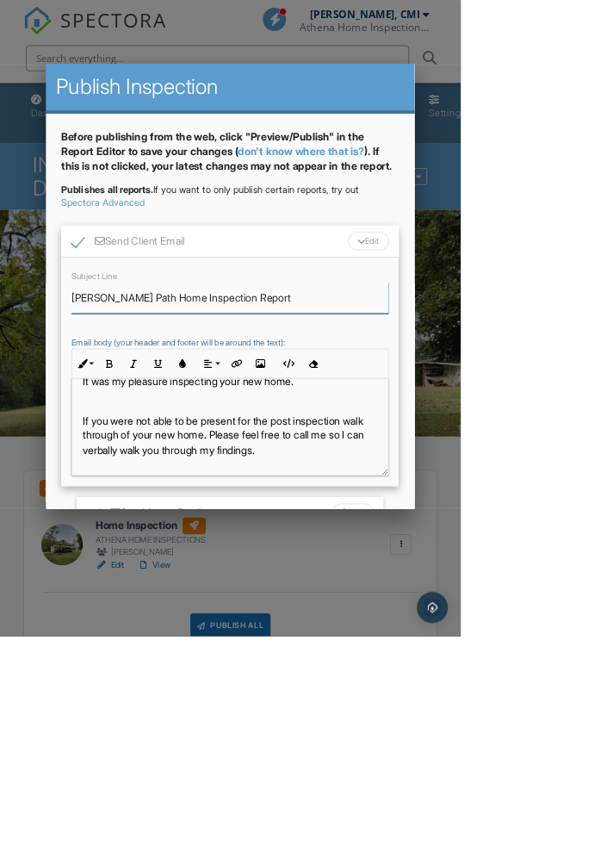
scroll to position [79, 0]
type input "Holcomb Path Home Inspection Report"
click at [478, 607] on p "If you were not able to be present for the post inspection walk through of your…" at bounding box center [306, 579] width 393 height 58
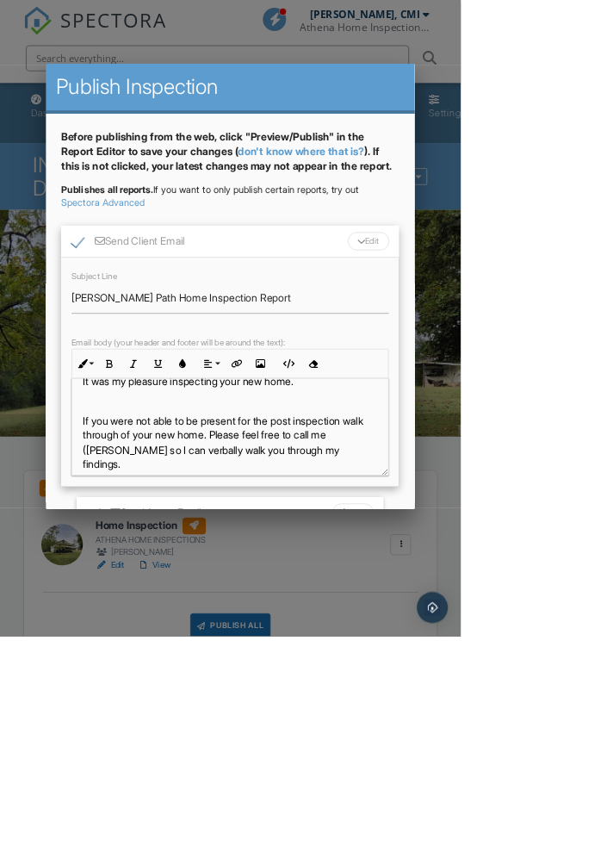
scroll to position [80, 0]
click at [519, 332] on div "Edit" at bounding box center [490, 320] width 55 height 24
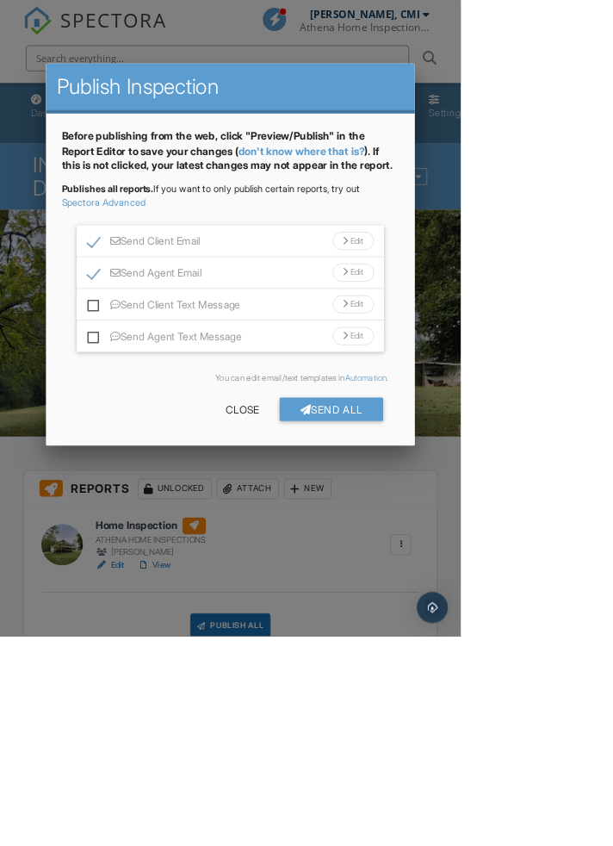
click at [498, 375] on div "Edit" at bounding box center [470, 363] width 55 height 24
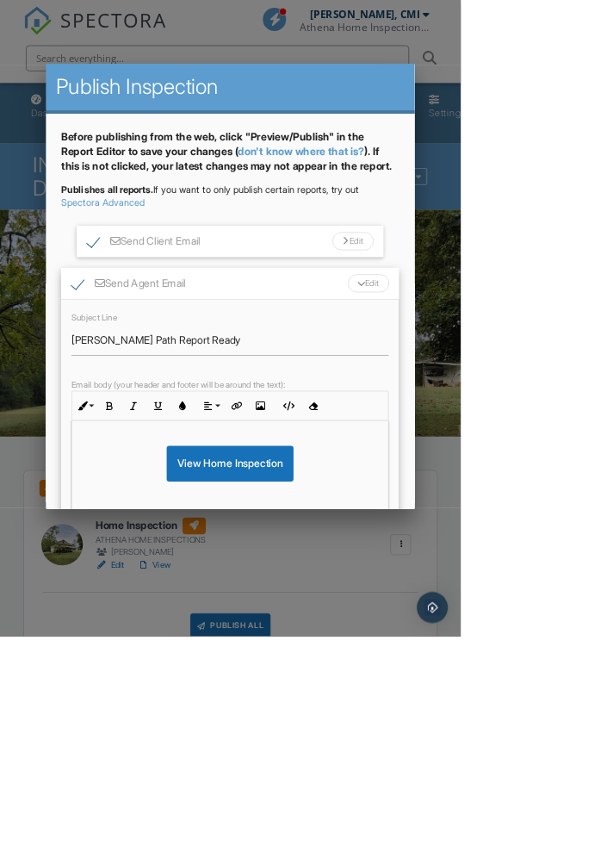
scroll to position [837, 0]
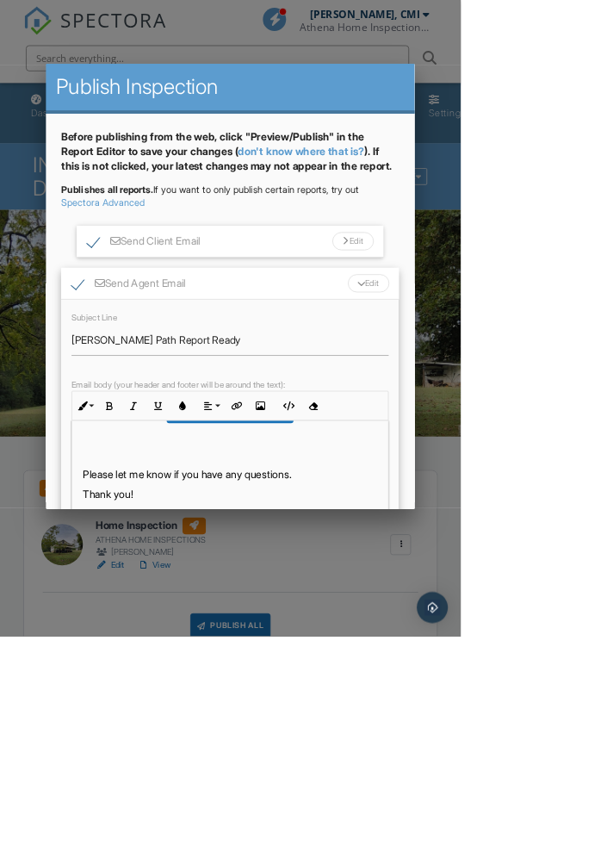
click at [237, 667] on p "Thank you!" at bounding box center [306, 657] width 393 height 19
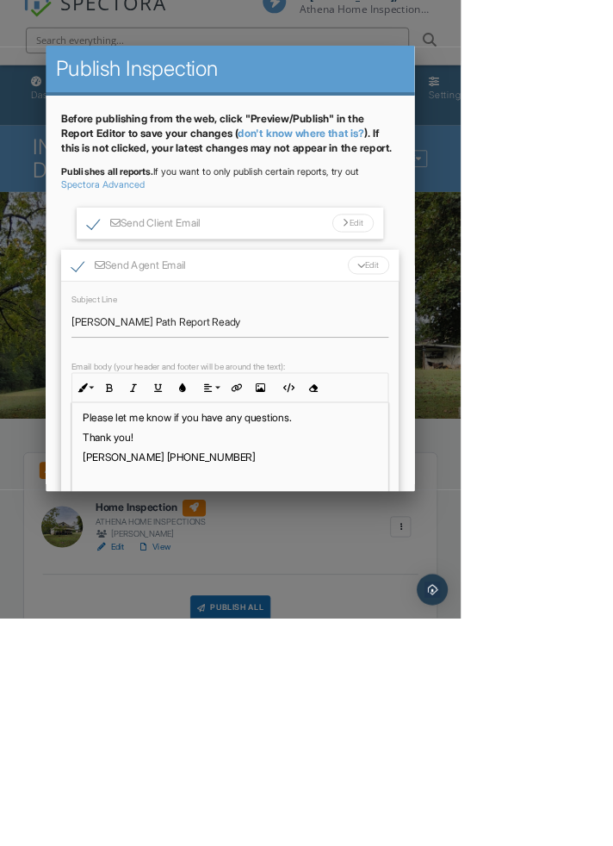
scroll to position [873, 0]
click at [519, 388] on div "Edit" at bounding box center [490, 376] width 55 height 24
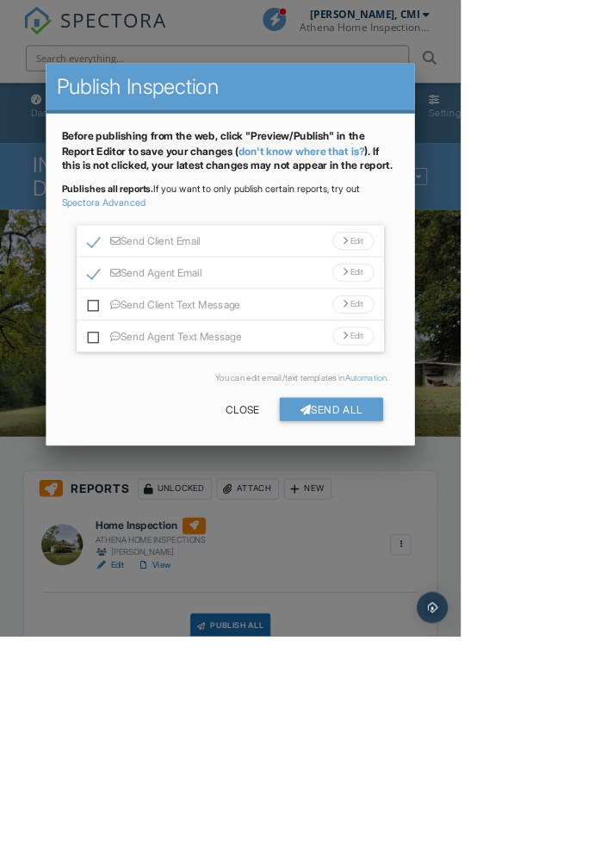
scroll to position [0, 0]
click at [510, 560] on div "Send All" at bounding box center [441, 544] width 138 height 31
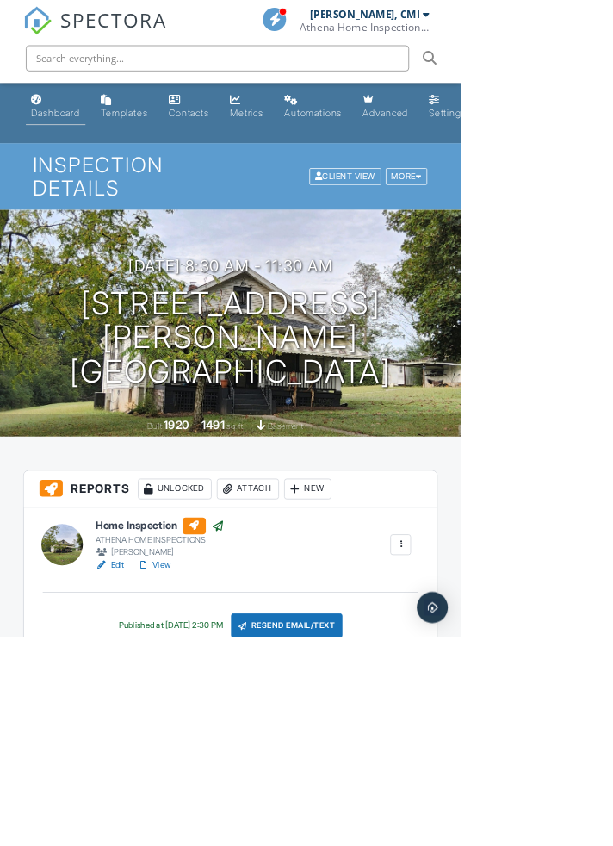
click at [65, 148] on div "Dashboard" at bounding box center [73, 149] width 65 height 15
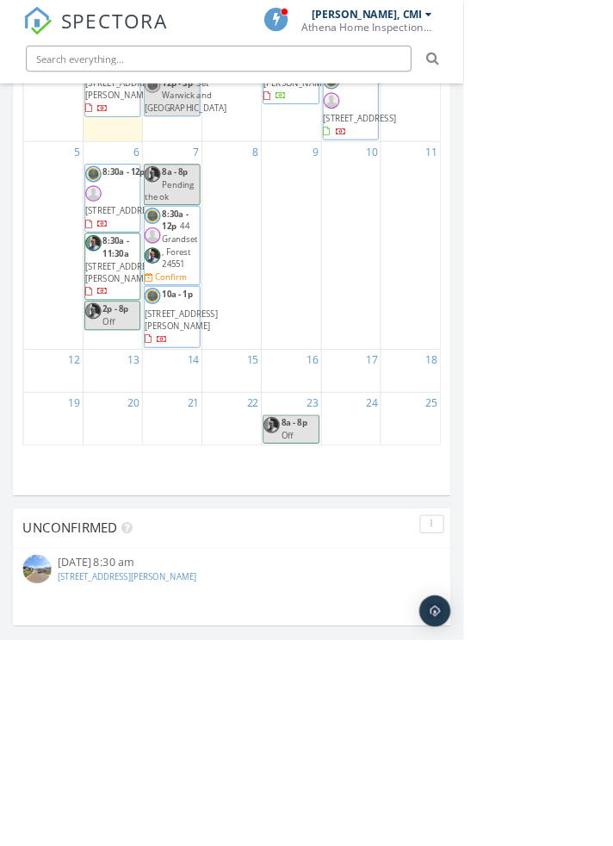
scroll to position [300, 0]
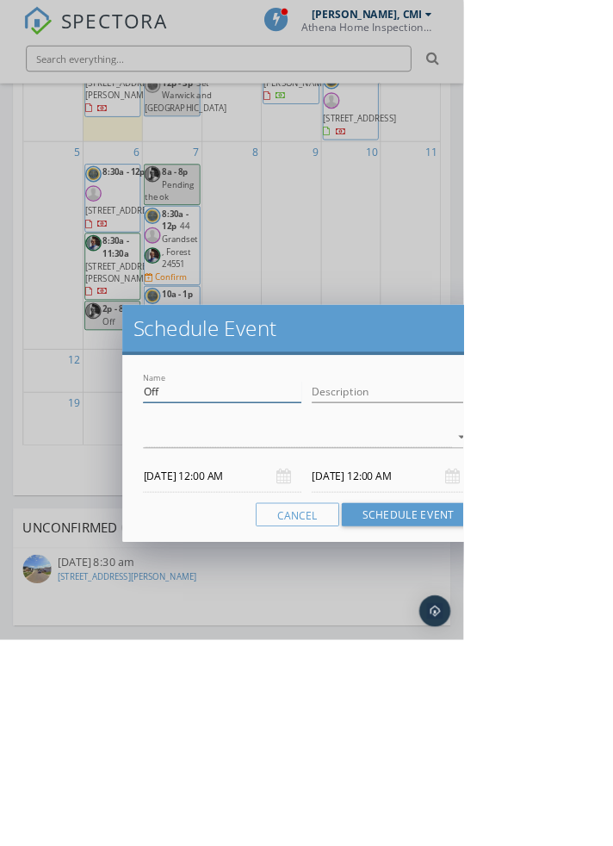
click at [233, 512] on input "Off" at bounding box center [293, 518] width 209 height 28
type input "O"
click at [203, 579] on div at bounding box center [392, 577] width 407 height 28
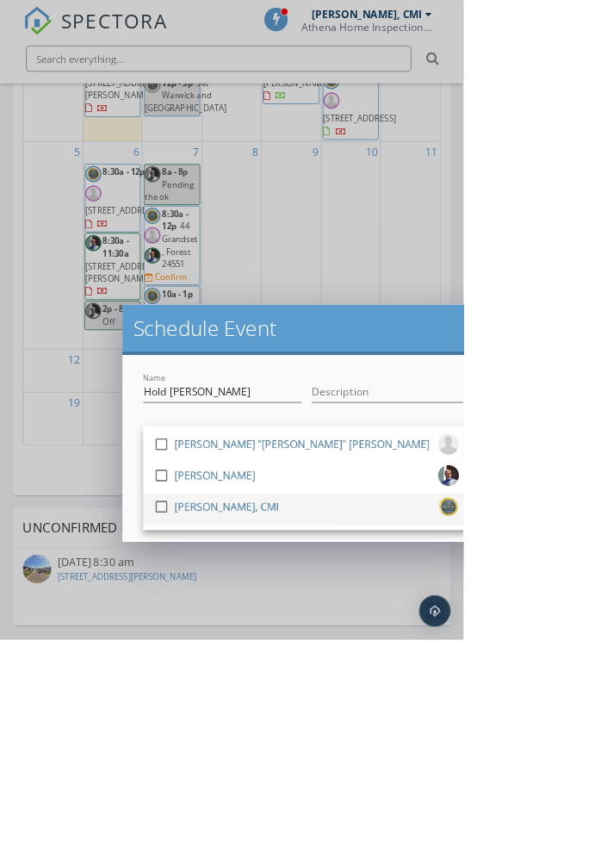
click at [214, 669] on div at bounding box center [213, 669] width 29 height 29
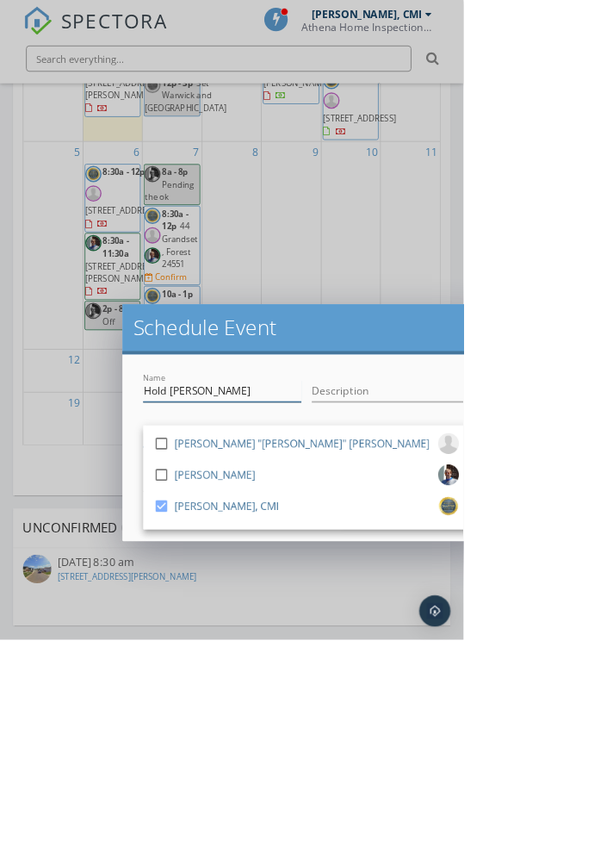
click at [364, 518] on input "Hold David Williamson" at bounding box center [293, 517] width 209 height 28
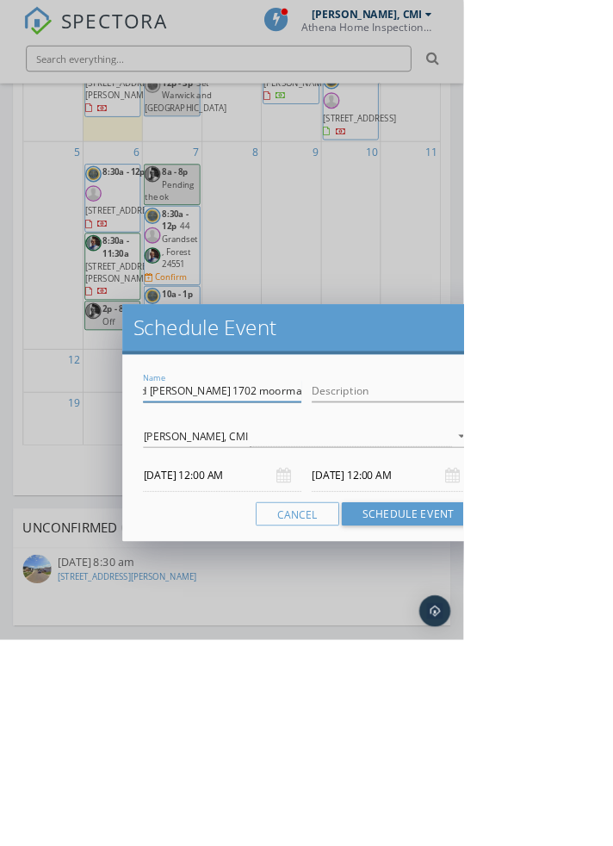
scroll to position [0, 87]
type input "Hold David Williamson 1702 moorman"
click at [502, 683] on button "Schedule Event" at bounding box center [540, 679] width 177 height 31
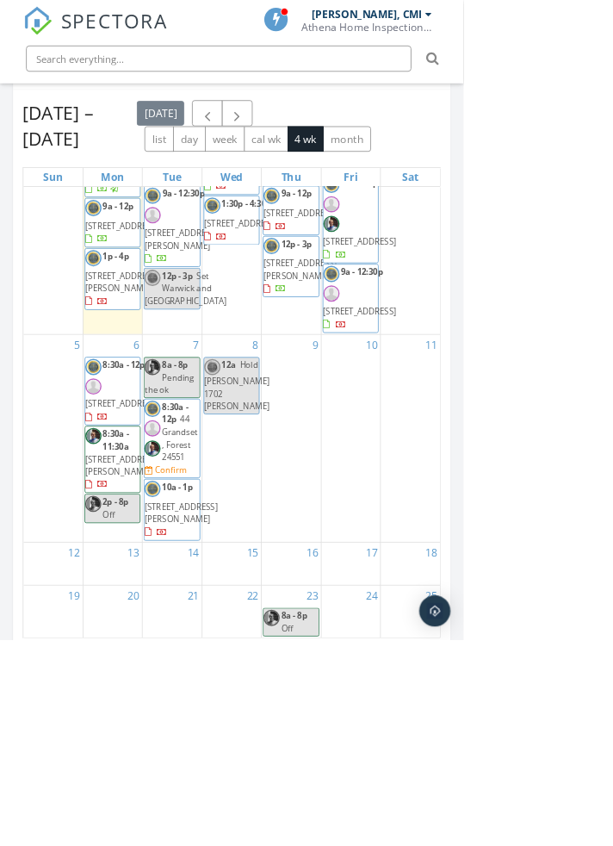
scroll to position [1761, 0]
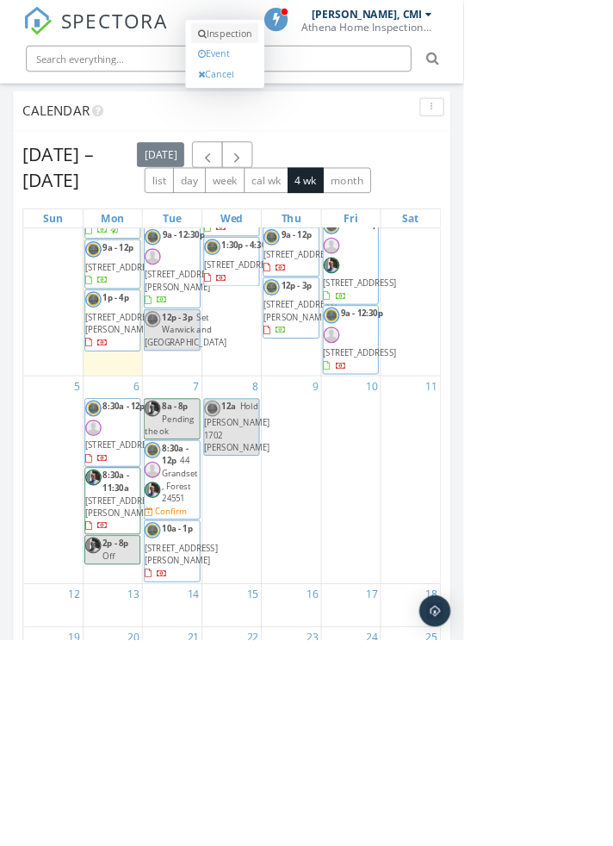
click at [278, 58] on link "Inspection" at bounding box center [297, 44] width 89 height 28
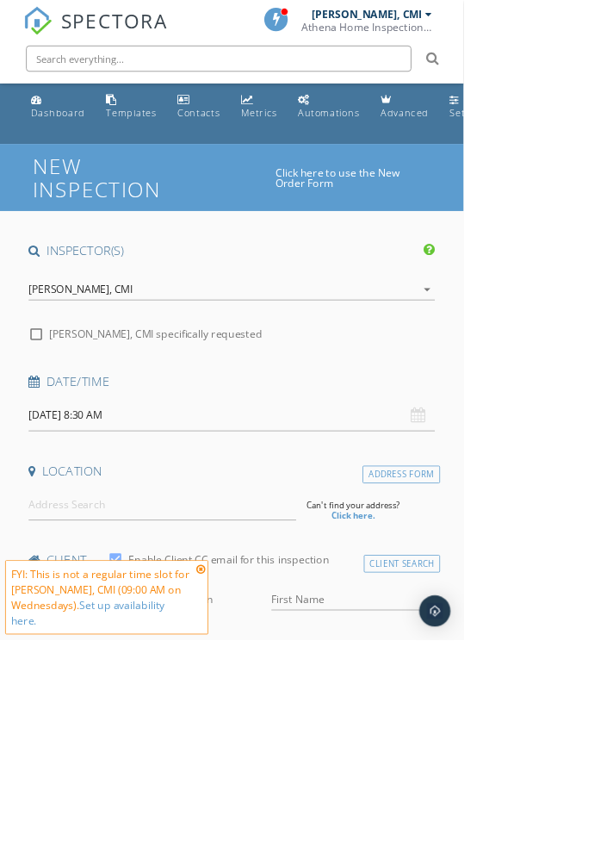
click at [65, 390] on div "[PERSON_NAME], CMI" at bounding box center [107, 383] width 138 height 16
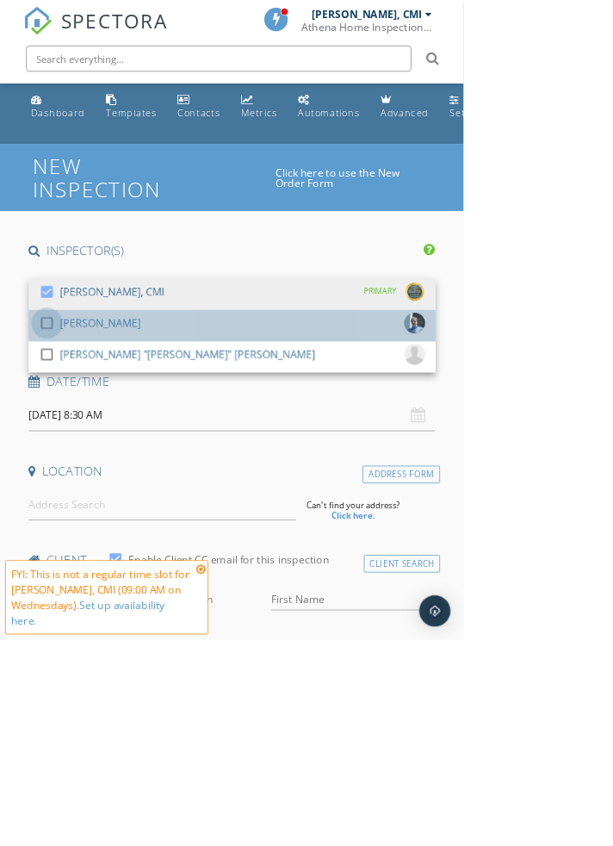
click at [59, 442] on div at bounding box center [61, 427] width 29 height 29
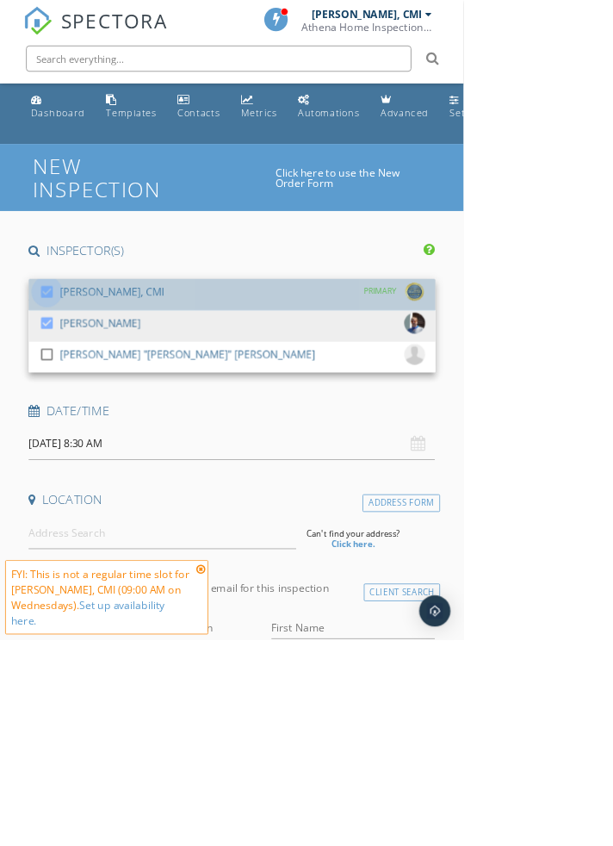
click at [63, 401] on div at bounding box center [61, 385] width 29 height 29
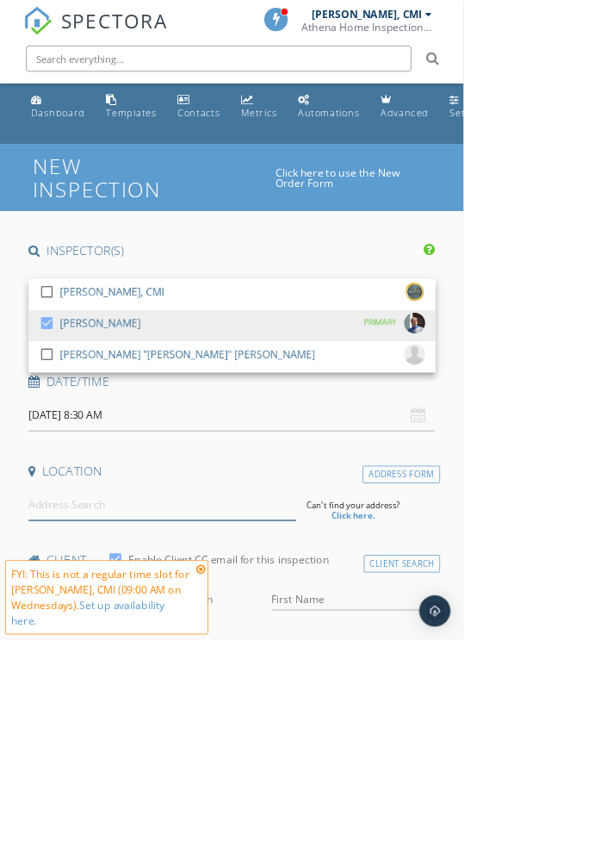
click at [103, 688] on input at bounding box center [215, 667] width 354 height 42
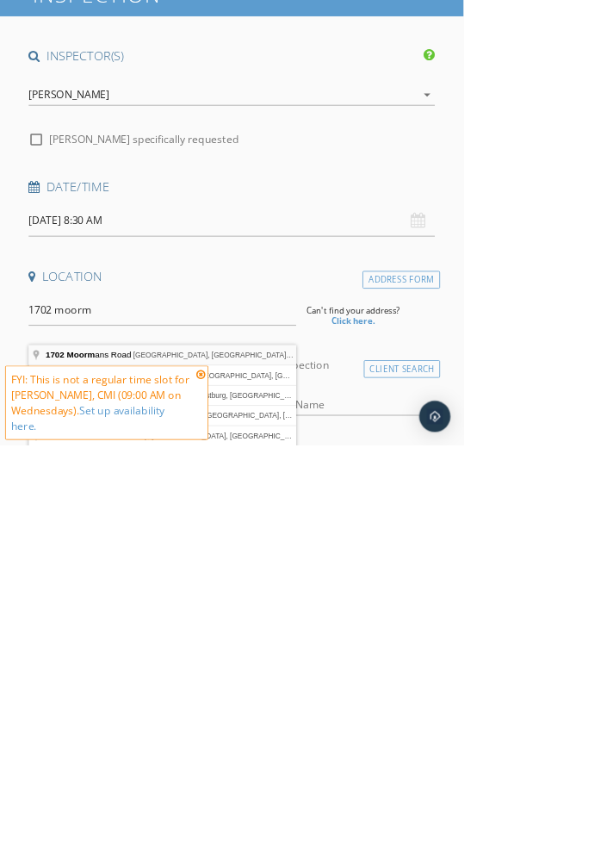
type input "[STREET_ADDRESS]"
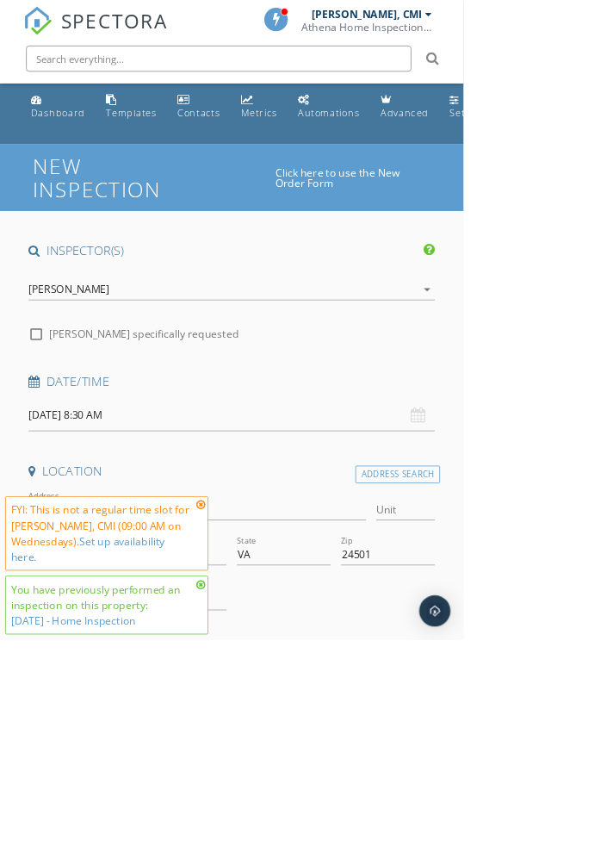
click at [259, 674] on icon at bounding box center [265, 668] width 12 height 14
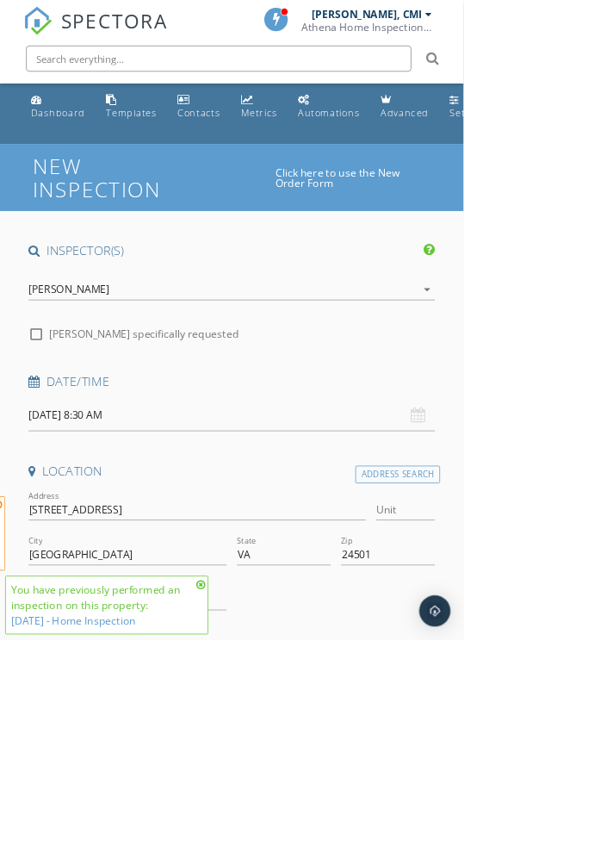
click at [259, 780] on icon at bounding box center [265, 773] width 12 height 14
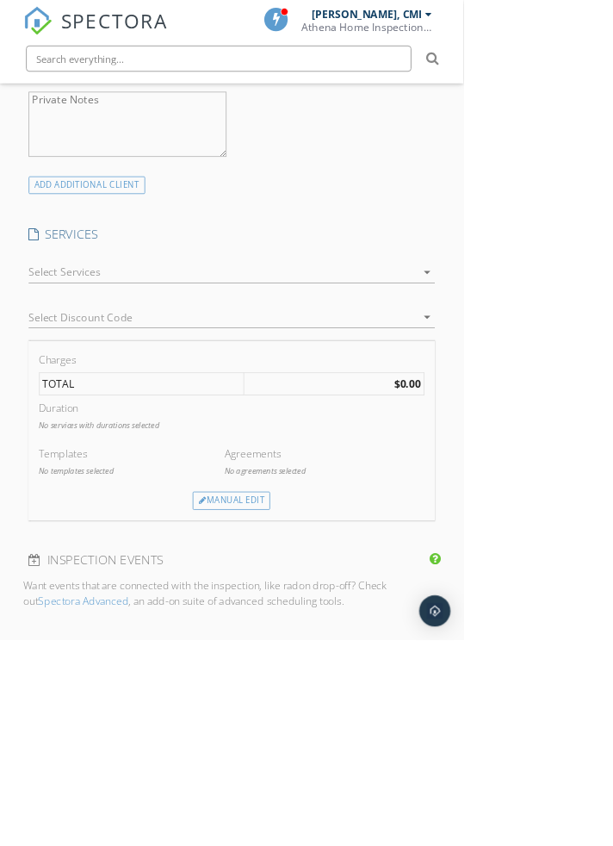
scroll to position [1293, 0]
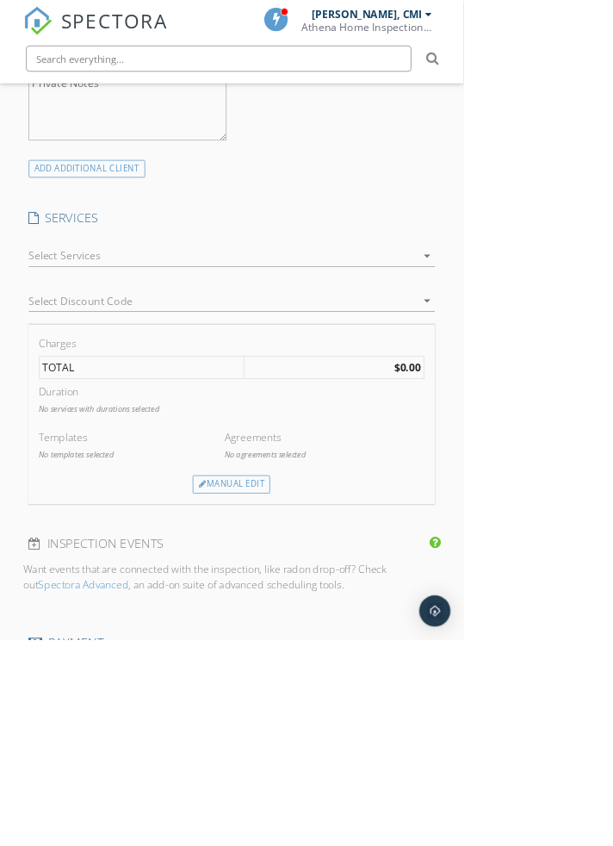
click at [48, 325] on div at bounding box center [295, 339] width 514 height 28
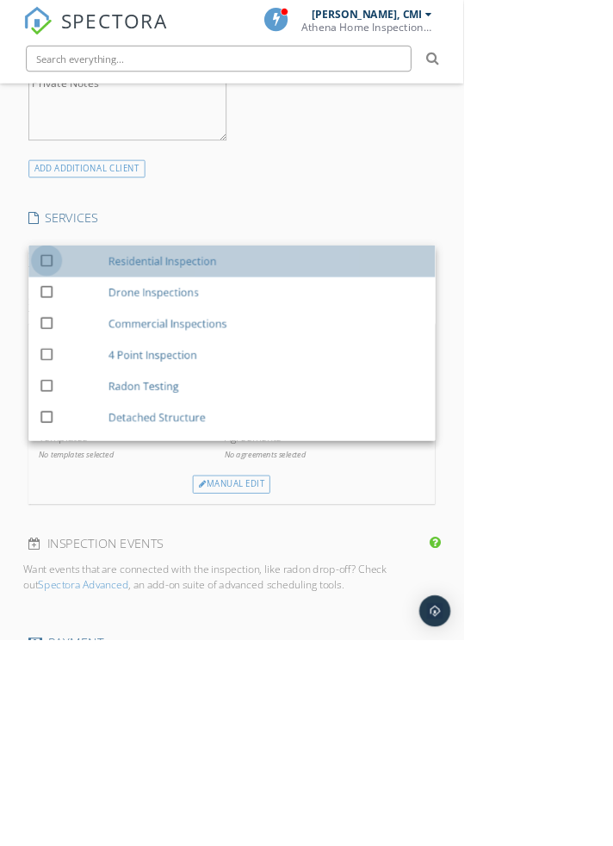
click at [61, 329] on div at bounding box center [61, 343] width 29 height 29
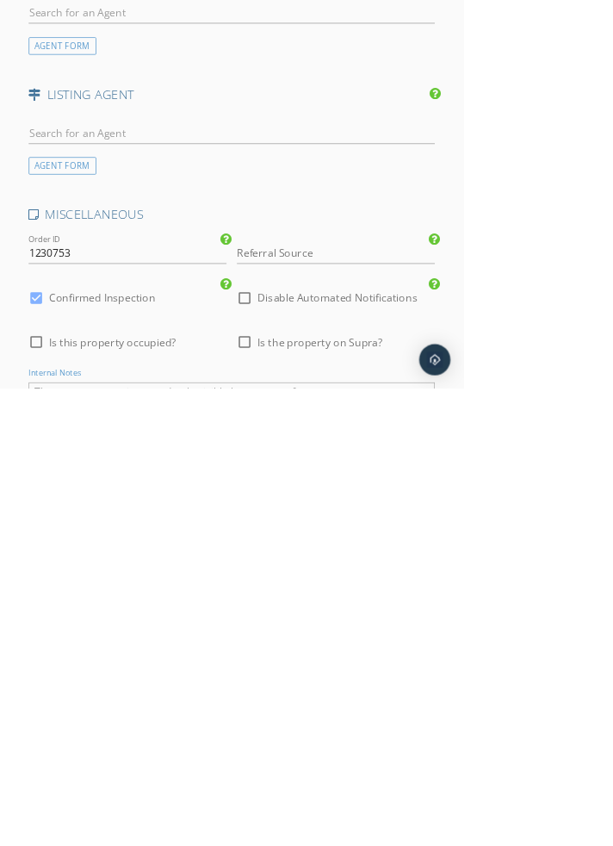
scroll to position [2317, 0]
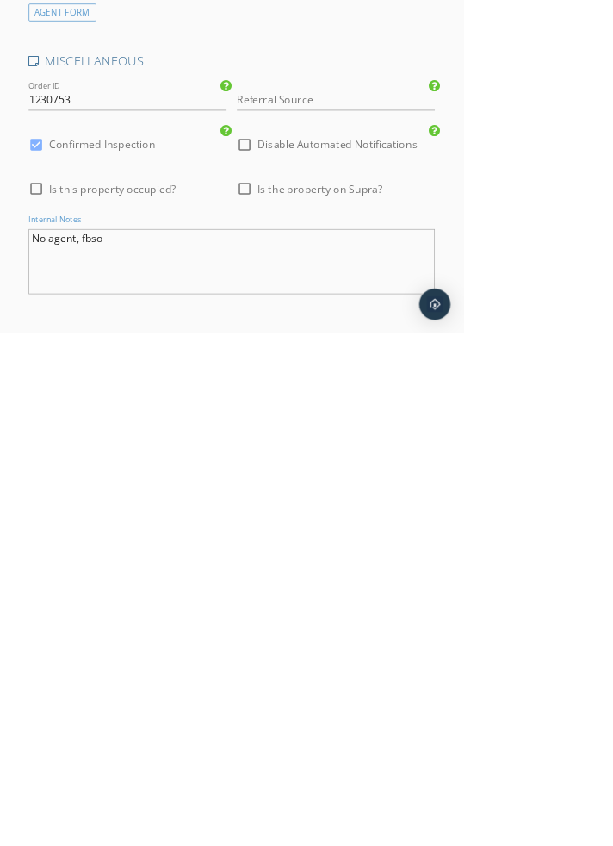
type textarea "No agent, fbso"
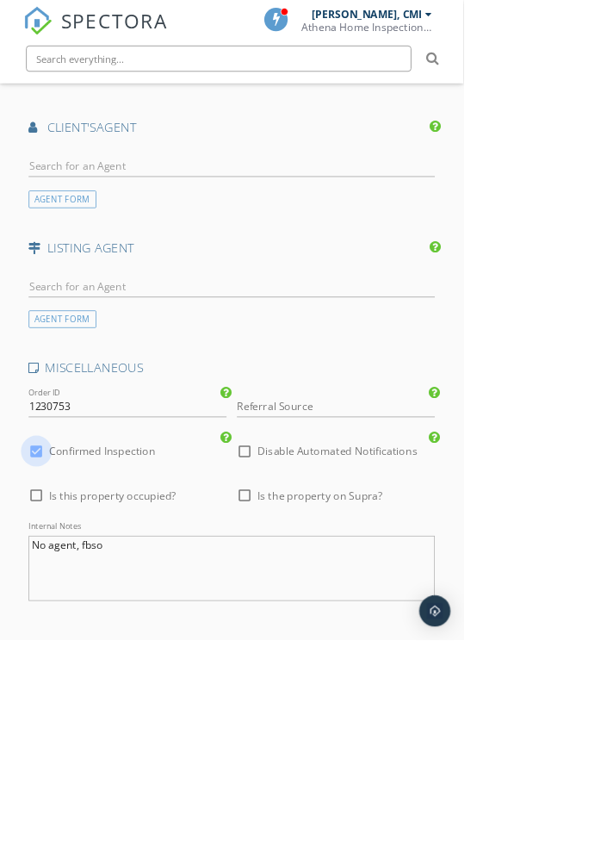
click at [47, 612] on div at bounding box center [48, 596] width 29 height 29
checkbox input "false"
checkbox input "true"
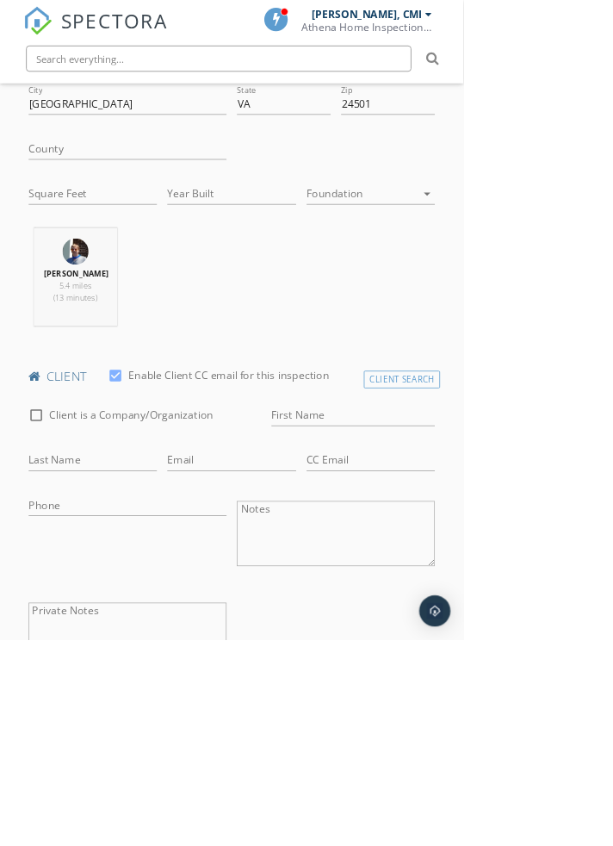
scroll to position [593, 0]
click at [547, 516] on div "Client Search" at bounding box center [533, 504] width 102 height 23
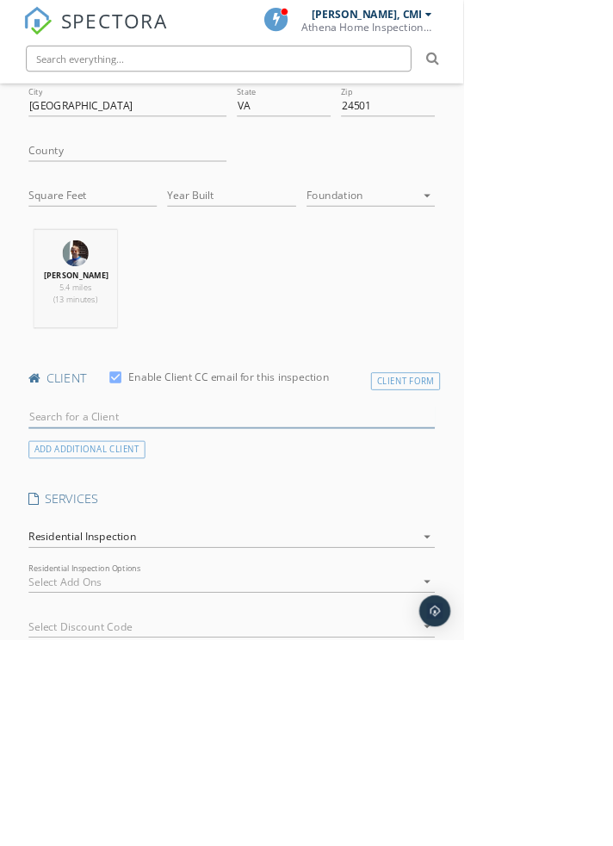
click at [74, 566] on input "text" at bounding box center [307, 551] width 538 height 28
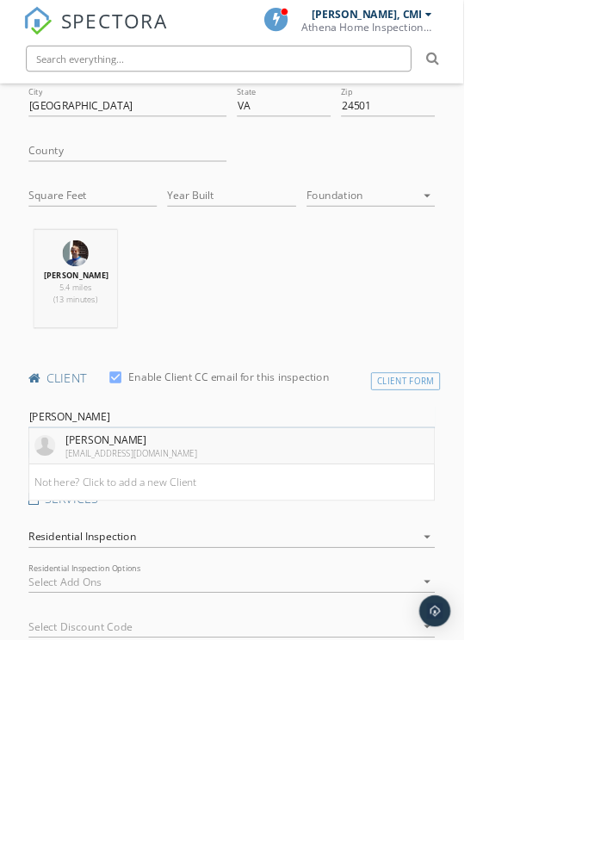
type input "David will"
click at [71, 603] on img at bounding box center [60, 589] width 28 height 28
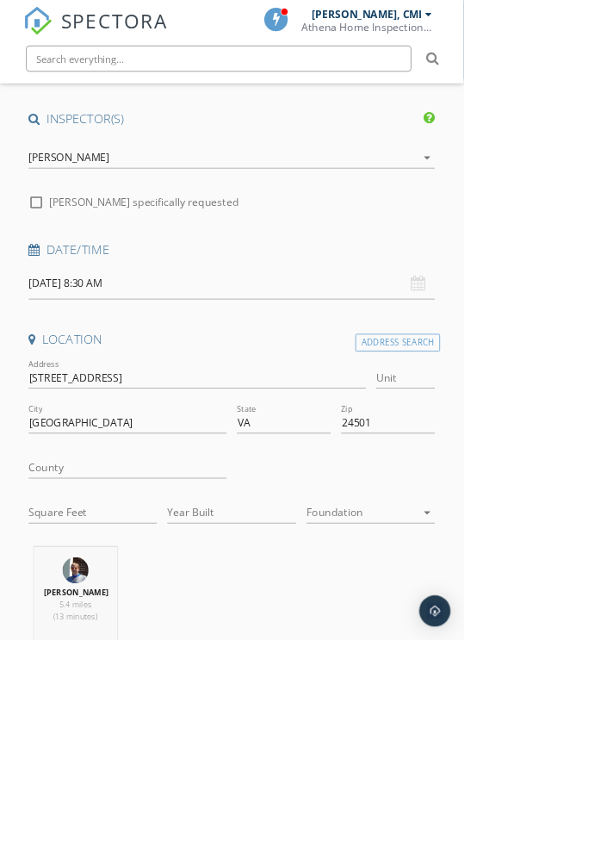
scroll to position [171, 0]
click at [48, 696] on input "Square Feet" at bounding box center [123, 682] width 171 height 28
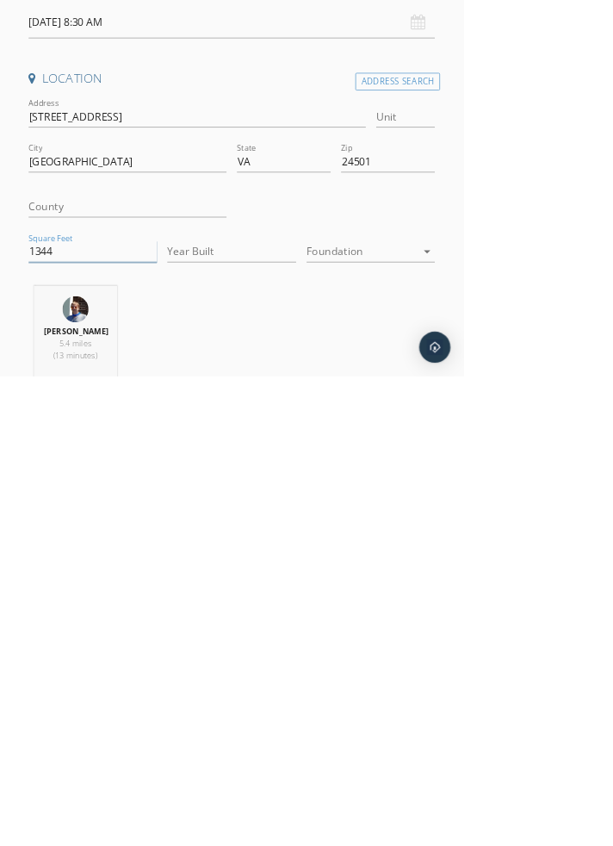
type input "1344"
click at [263, 696] on input "Year Built" at bounding box center [306, 682] width 171 height 28
type input "1998"
click at [443, 695] on div at bounding box center [479, 682] width 146 height 28
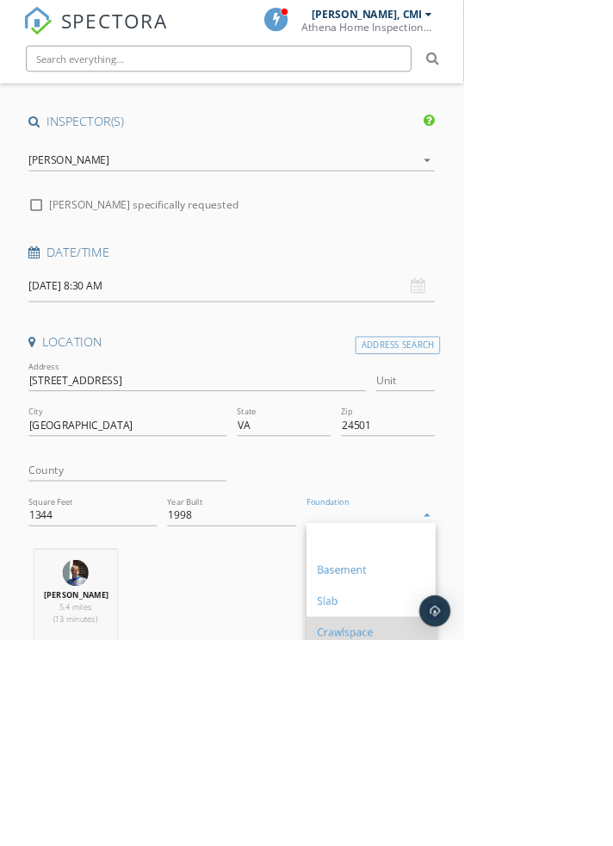
click at [450, 841] on div "Crawlspace" at bounding box center [490, 836] width 143 height 21
click at [279, 825] on div "Mike Donald 5.4 miles (13 minutes)" at bounding box center [307, 798] width 552 height 143
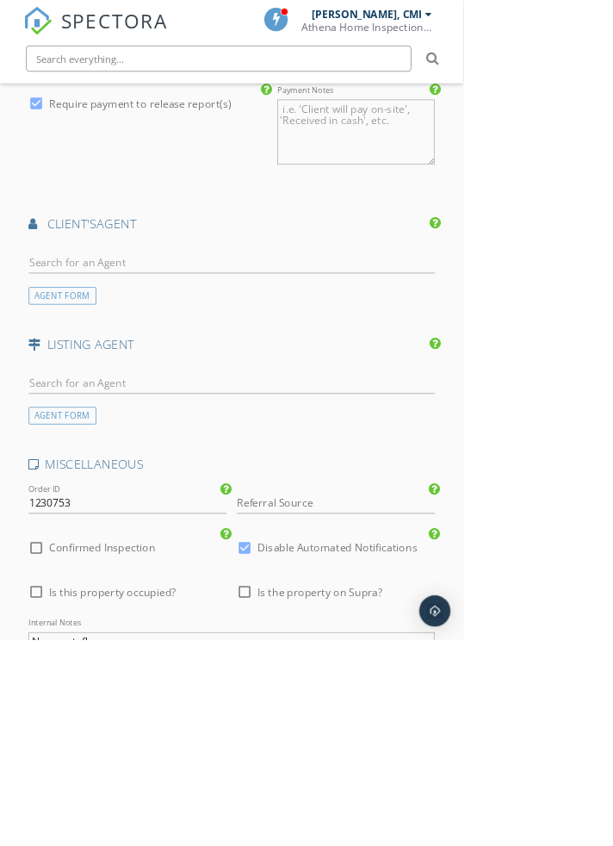
scroll to position [2323, 0]
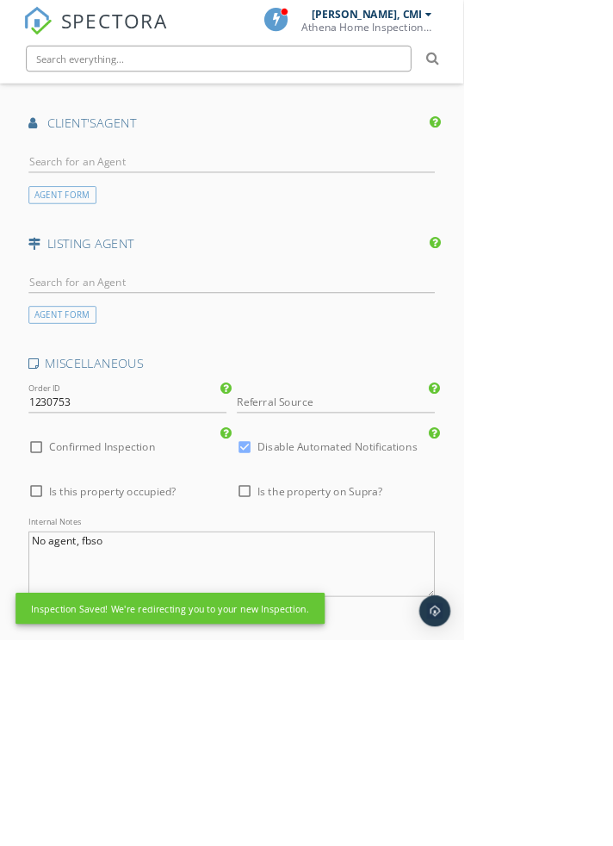
scroll to position [2387, 0]
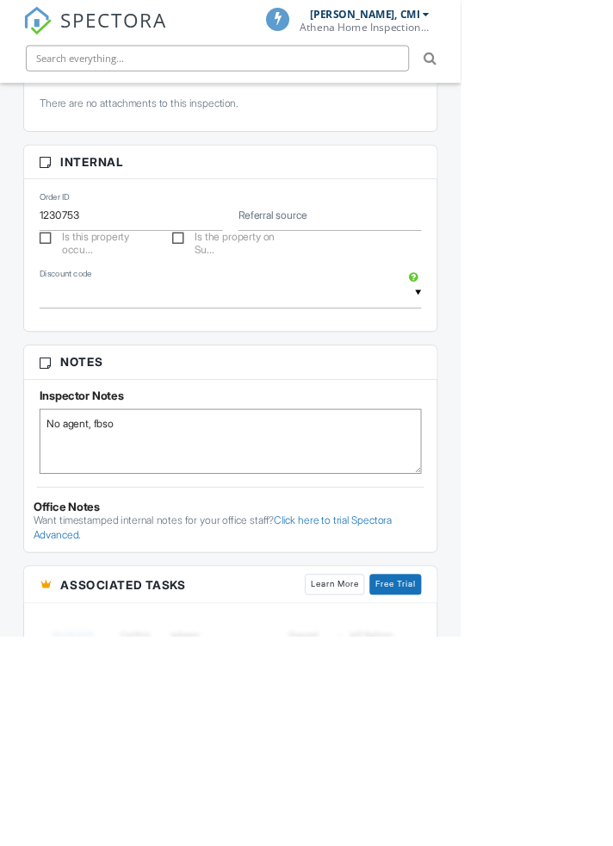
click at [78, 411] on input "text" at bounding box center [307, 390] width 509 height 42
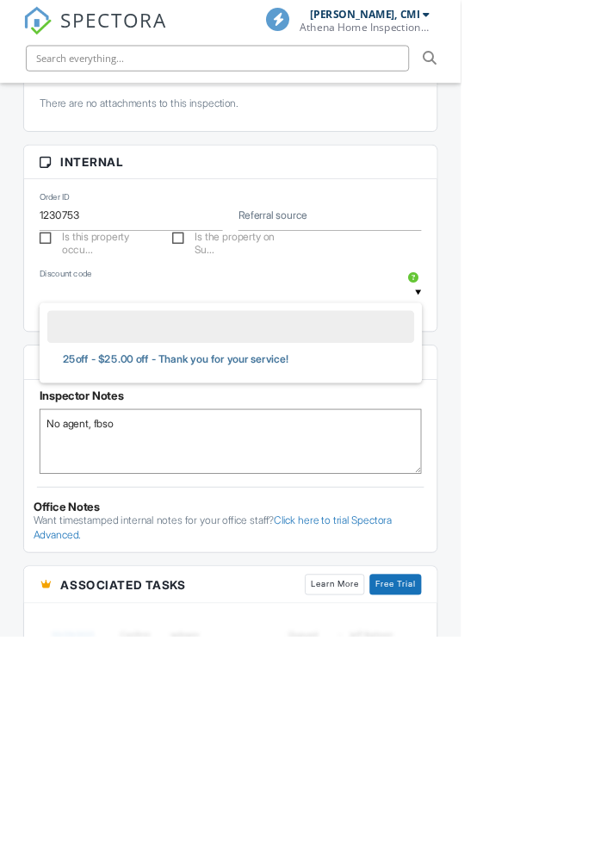
scroll to position [1011, 0]
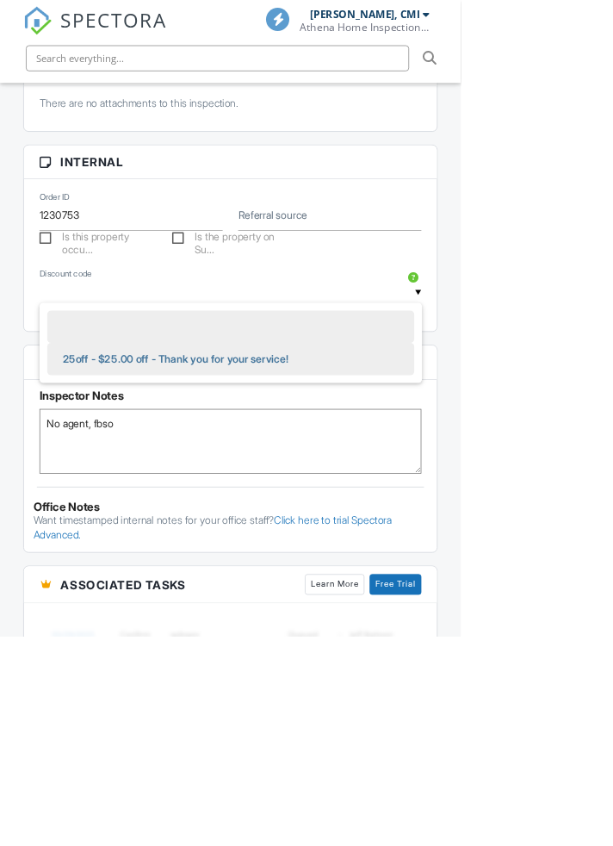
click at [109, 500] on span "25off - $25.00 off - Thank you for your service!" at bounding box center [234, 478] width 328 height 43
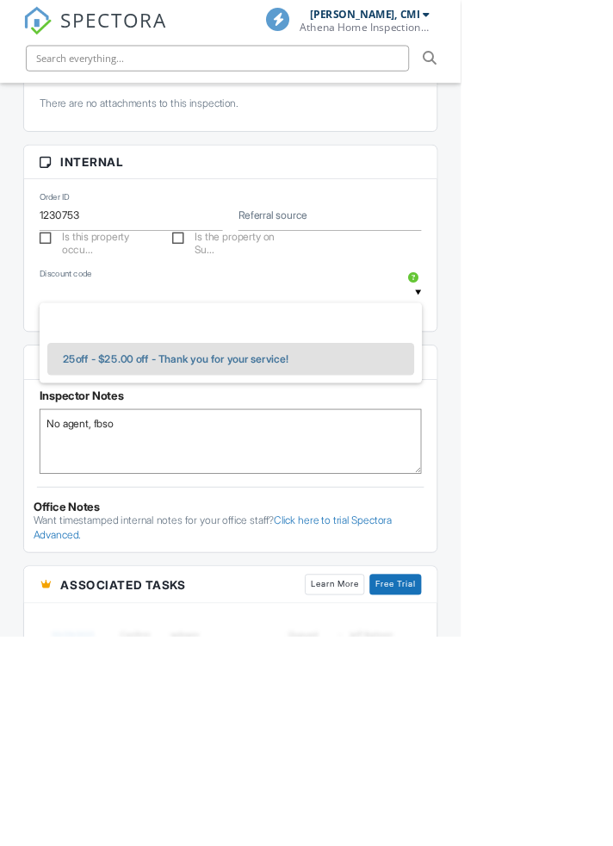
type input "25off - $25.00 off - Thank you for your service!"
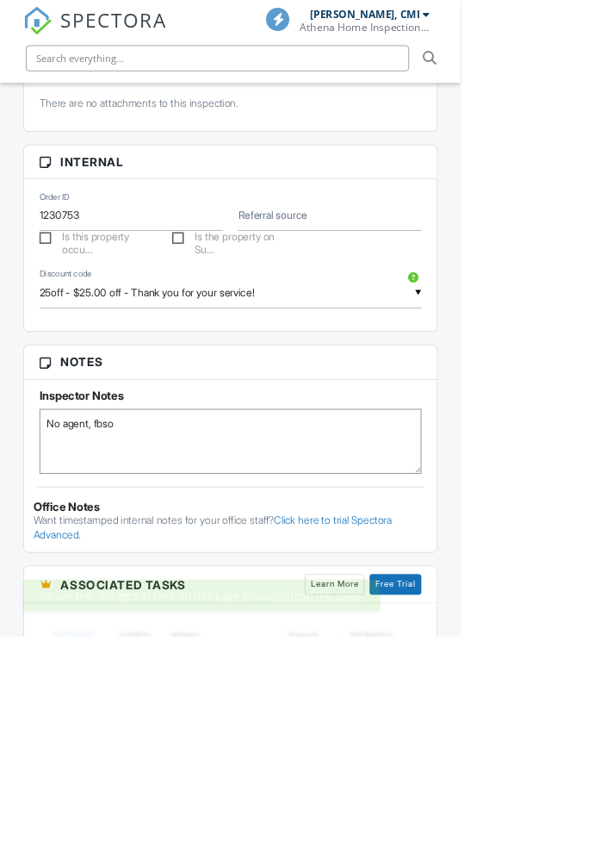
scroll to position [0, 0]
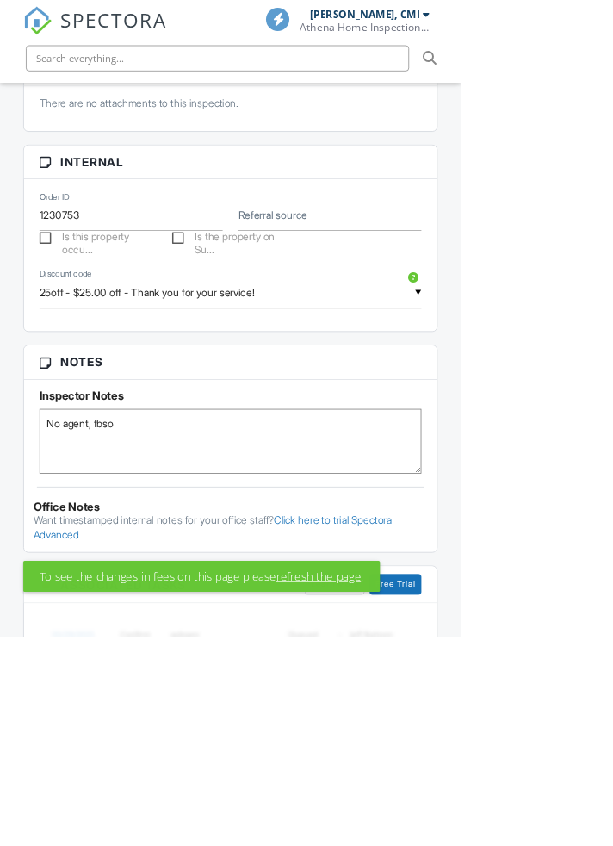
click at [612, 686] on html "SPECTORA [PERSON_NAME], CMI Athena Home Inspections, LLC Role: Inspector Change…" at bounding box center [306, 790] width 613 height 3602
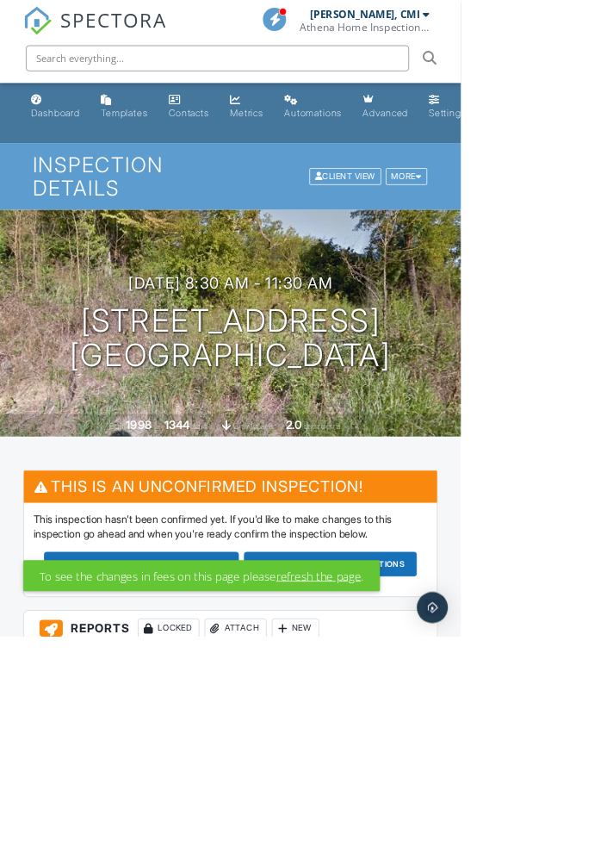
click at [325, 767] on button "Confirm and send notifications" at bounding box center [440, 750] width 230 height 33
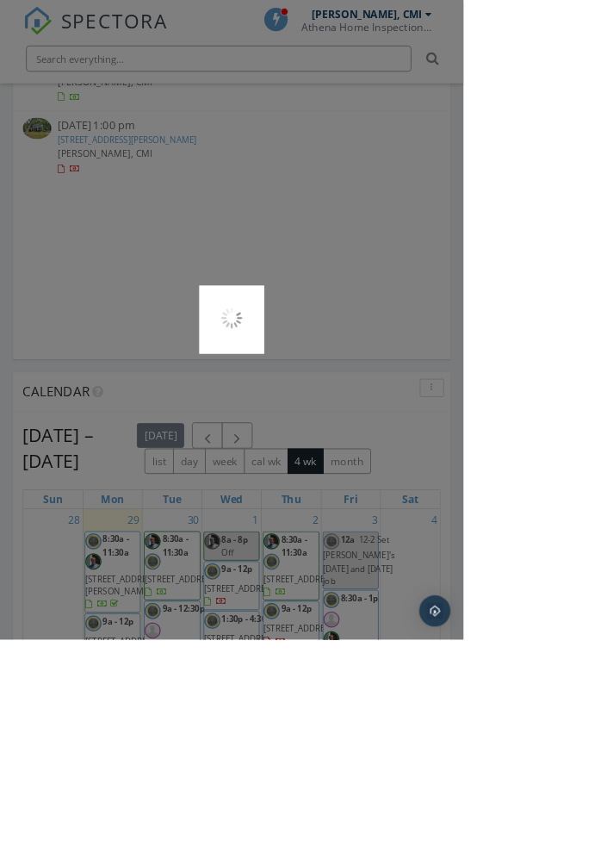
scroll to position [1485, 0]
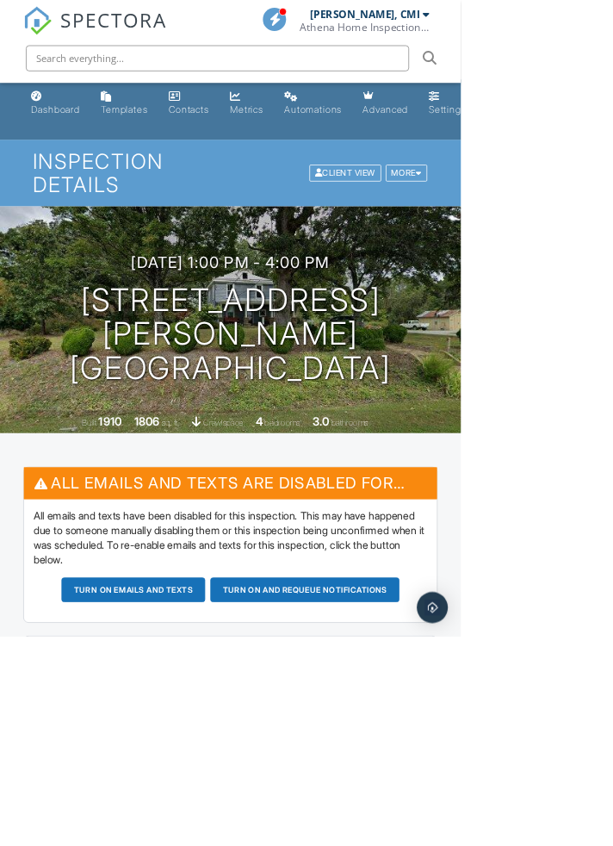
scroll to position [1, 0]
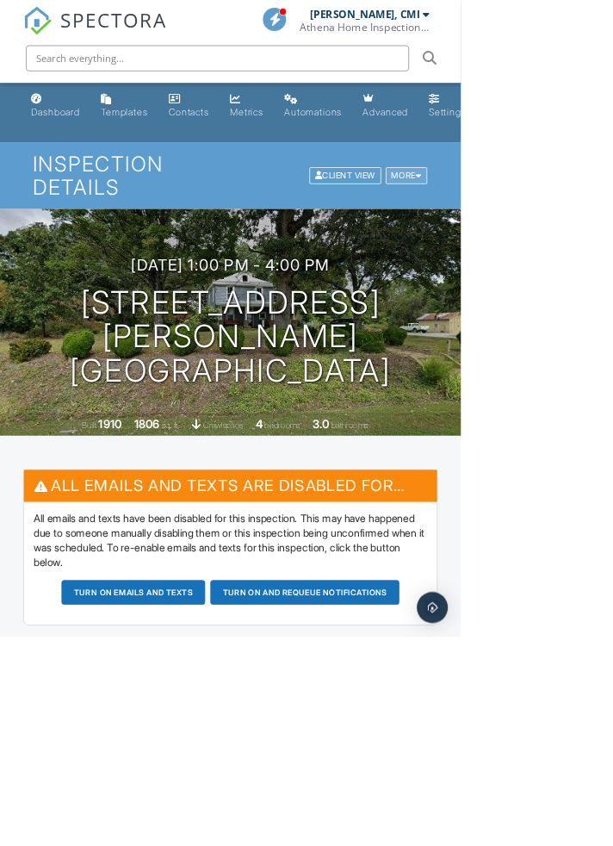
click at [541, 245] on div "More" at bounding box center [541, 233] width 56 height 23
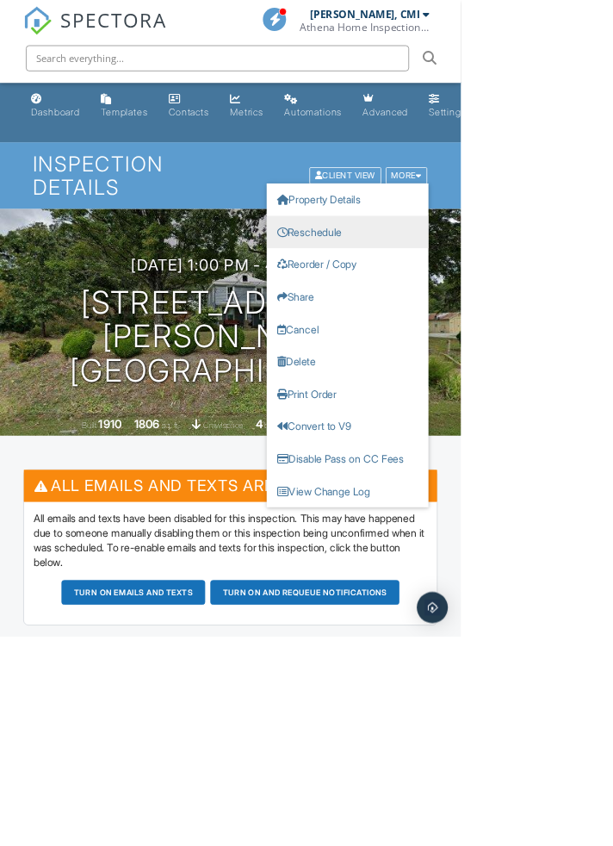
click at [475, 324] on link "Reschedule" at bounding box center [462, 308] width 215 height 43
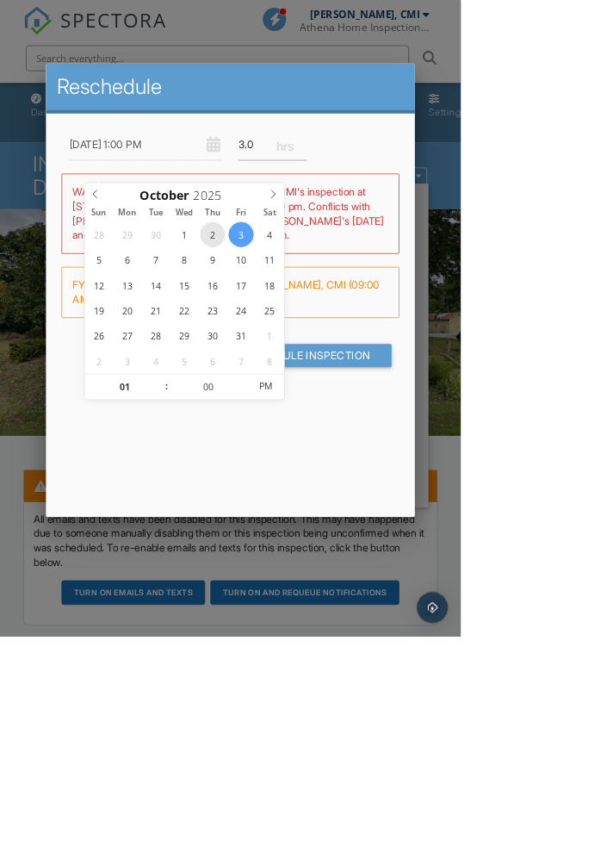
type input "10/02/2025 1:00 PM"
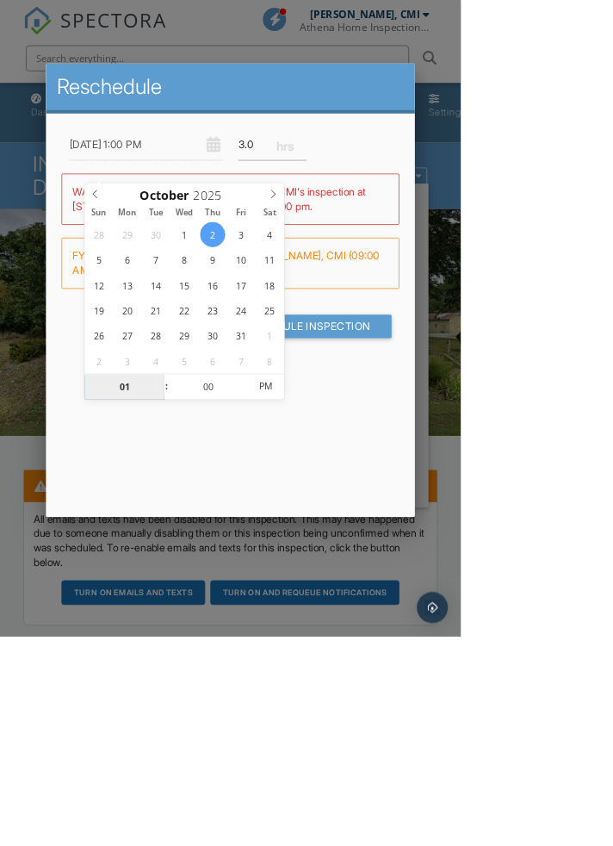
type input "02"
type input "10/02/2025 2:00 PM"
click at [521, 450] on input "Reschedule Inspection" at bounding box center [402, 434] width 237 height 31
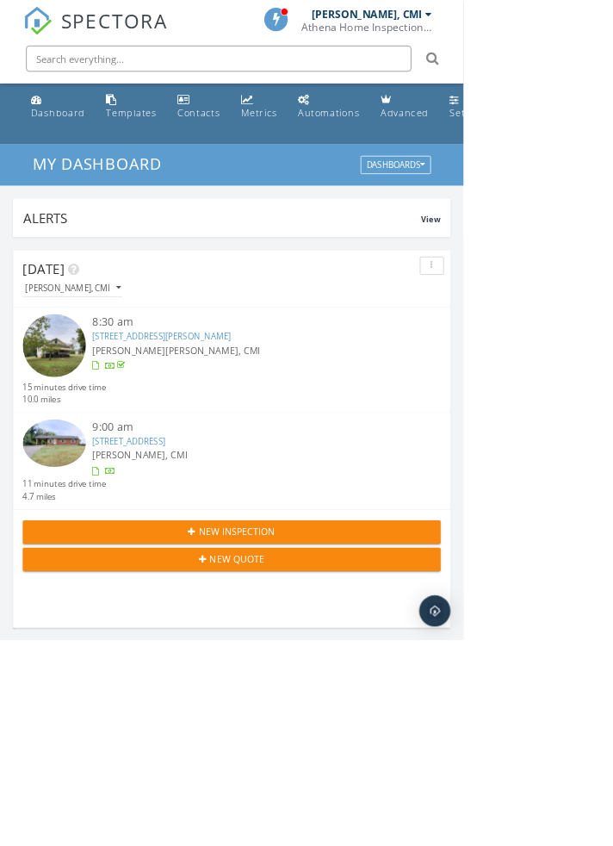
click at [167, 592] on link "[STREET_ADDRESS]" at bounding box center [170, 584] width 96 height 16
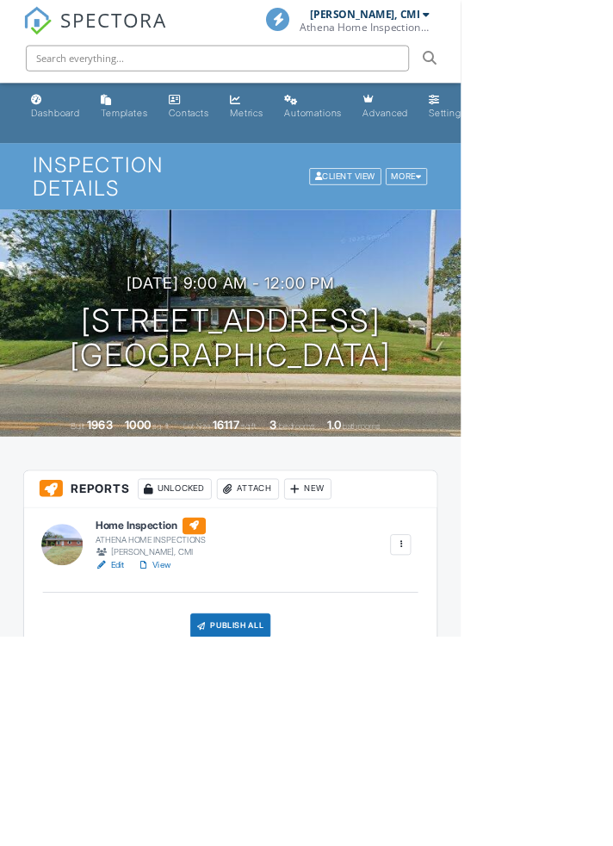
click at [309, 845] on div "Publish All" at bounding box center [307, 832] width 108 height 33
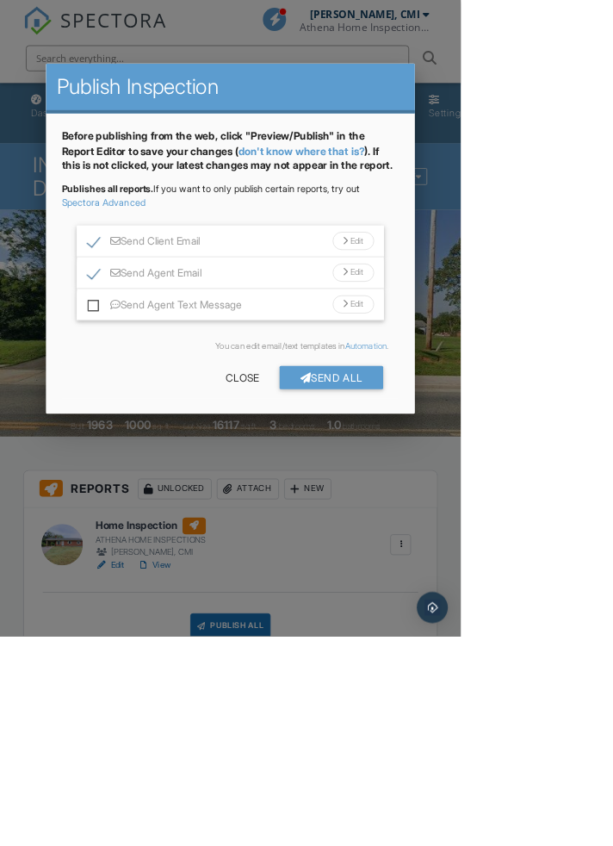
click at [498, 375] on div "Edit" at bounding box center [470, 363] width 55 height 24
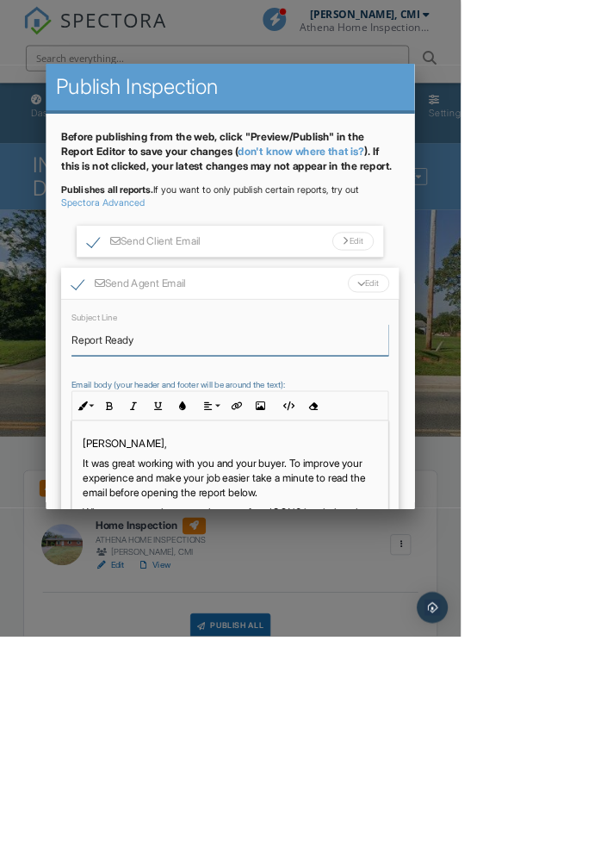
click at [121, 473] on input "Report Ready" at bounding box center [307, 452] width 422 height 42
type input "Odd Fellows Report Ready"
click at [519, 388] on div "Edit" at bounding box center [490, 376] width 55 height 24
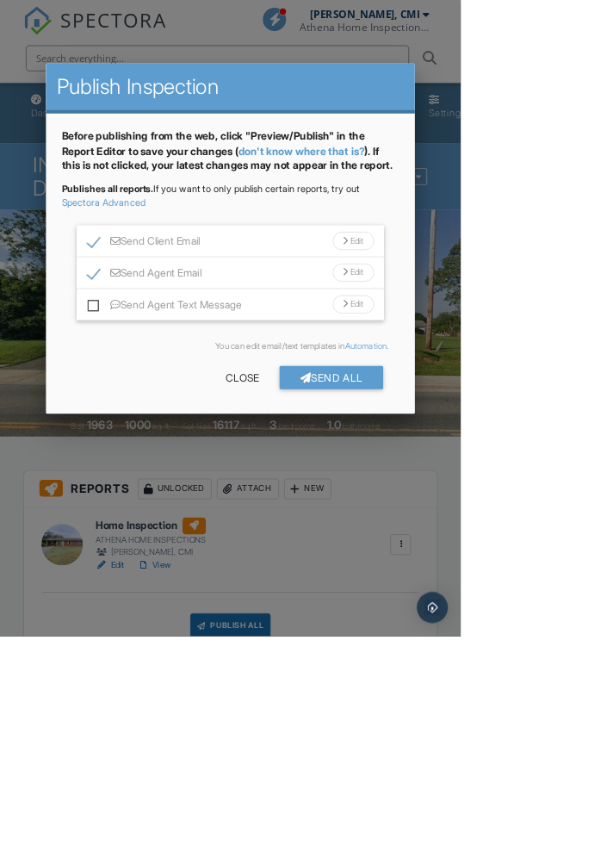
click at [511, 342] on div "Send Client Email Edit" at bounding box center [307, 321] width 408 height 42
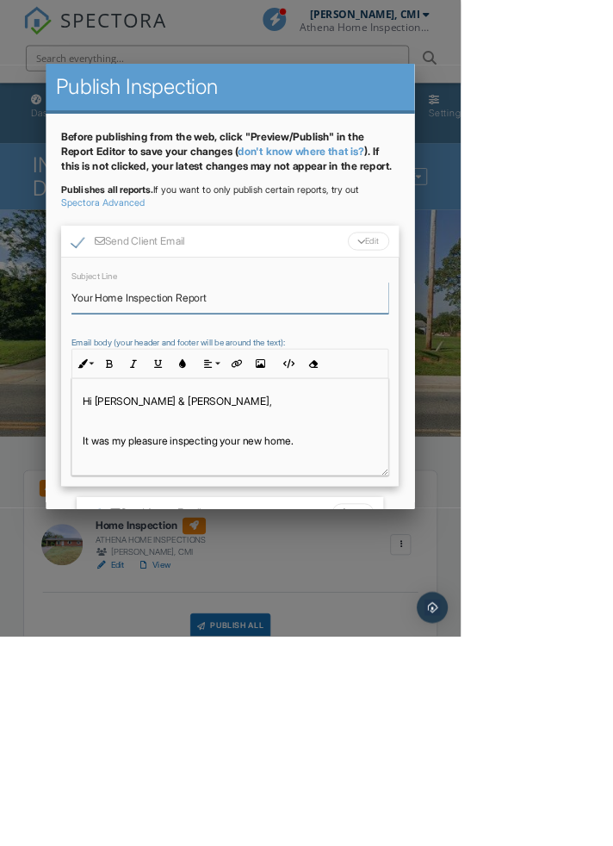
click at [148, 417] on input "Your Home Inspection Report" at bounding box center [307, 396] width 422 height 42
type input "Odd Fellows Home Inspection Report"
click at [519, 332] on div "Edit" at bounding box center [490, 320] width 55 height 24
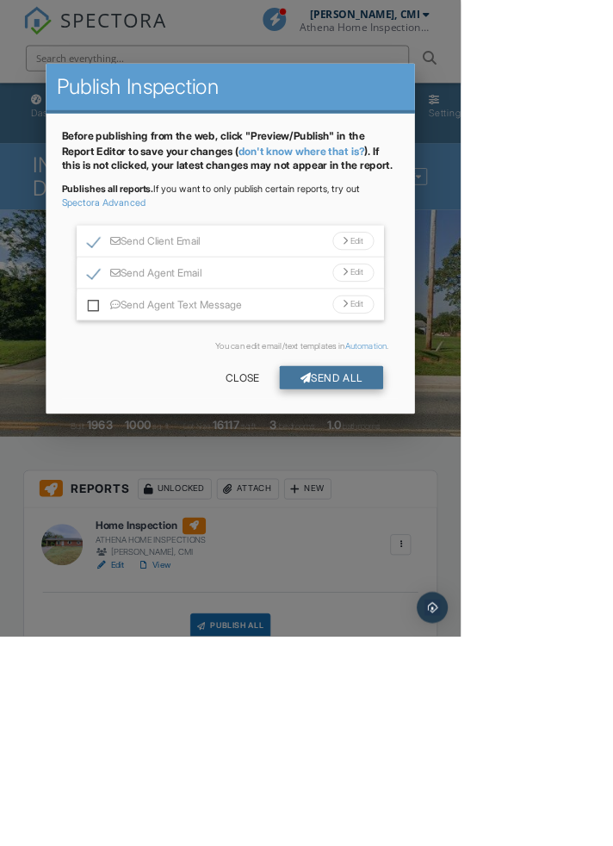
click at [510, 518] on div "Send All" at bounding box center [441, 502] width 138 height 31
